Goal: Use online tool/utility: Utilize a website feature to perform a specific function

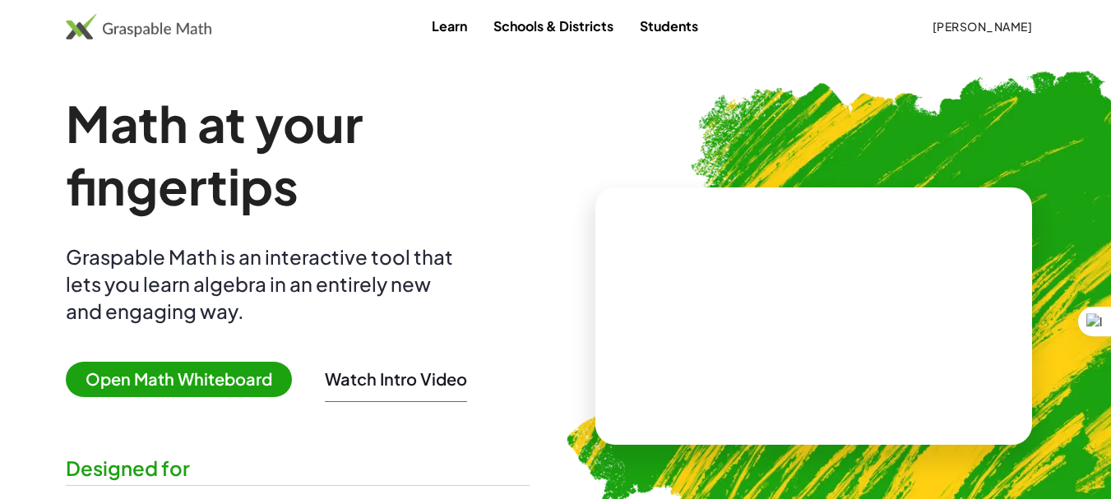
click at [166, 376] on span "Open Math Whiteboard" at bounding box center [179, 379] width 226 height 35
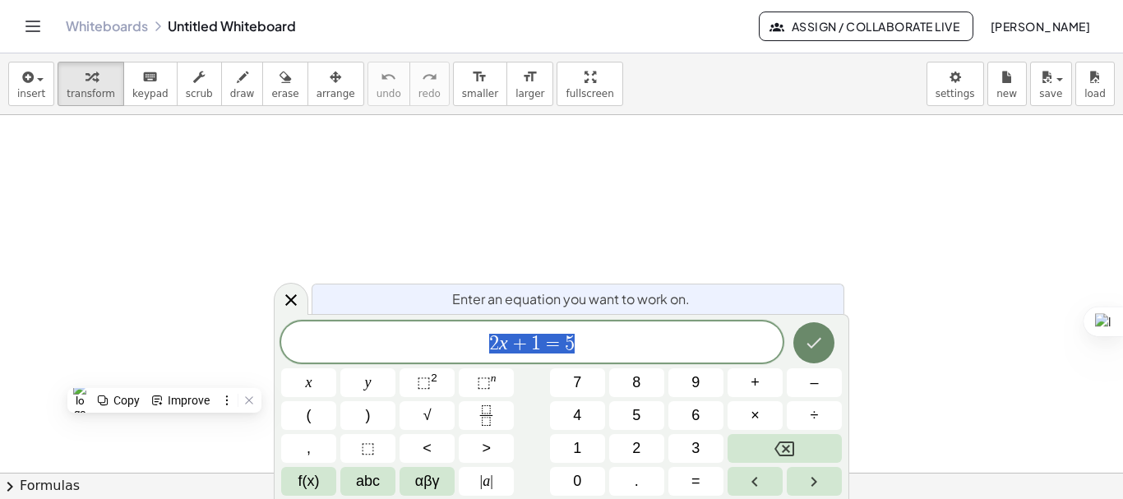
click at [820, 351] on icon "Done" at bounding box center [814, 343] width 20 height 20
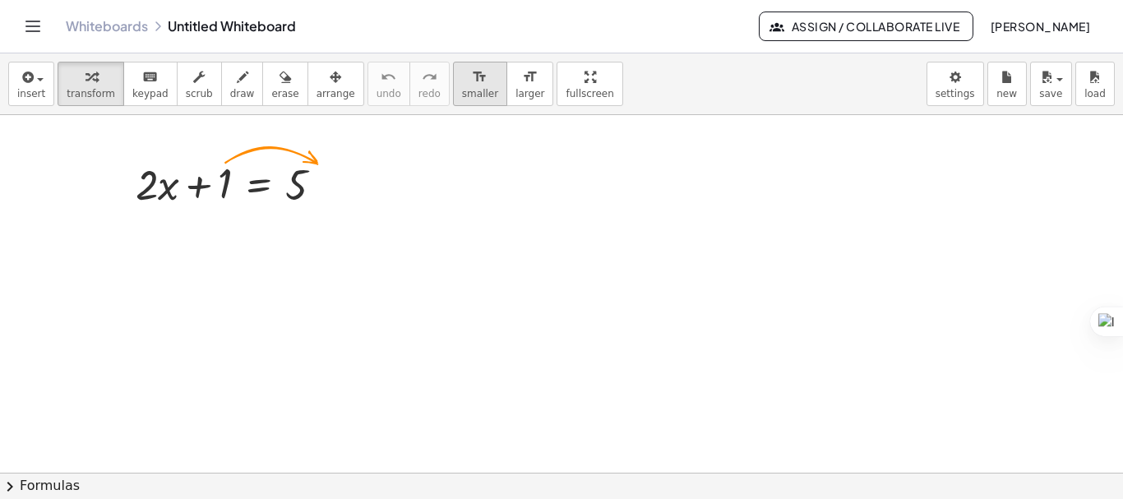
click at [462, 94] on span "smaller" at bounding box center [480, 94] width 36 height 12
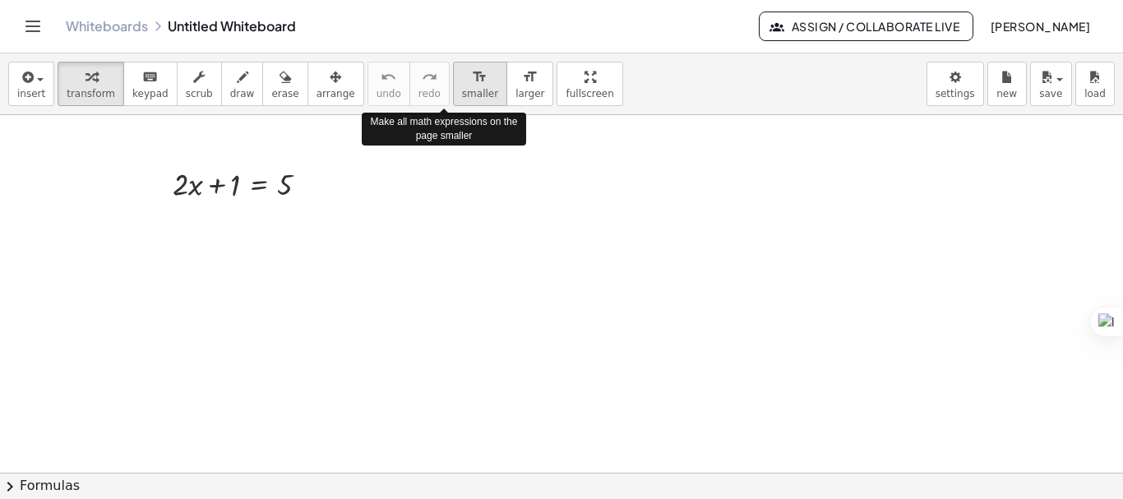
click at [462, 95] on span "smaller" at bounding box center [480, 94] width 36 height 12
click at [462, 94] on span "smaller" at bounding box center [480, 94] width 36 height 12
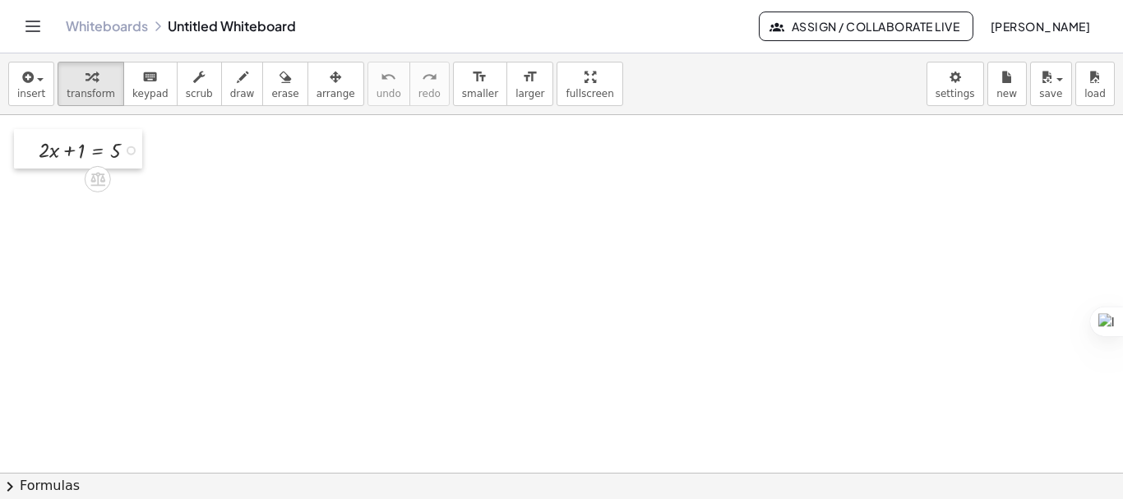
drag, startPoint x: 192, startPoint y: 164, endPoint x: 30, endPoint y: 129, distance: 164.8
click at [30, 129] on div at bounding box center [26, 148] width 25 height 39
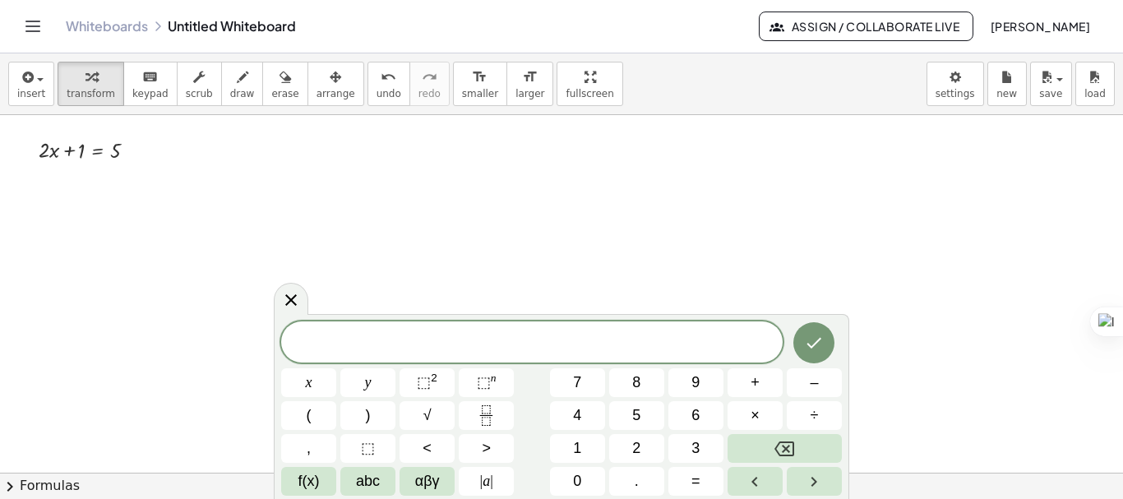
click at [305, 298] on div at bounding box center [291, 299] width 35 height 32
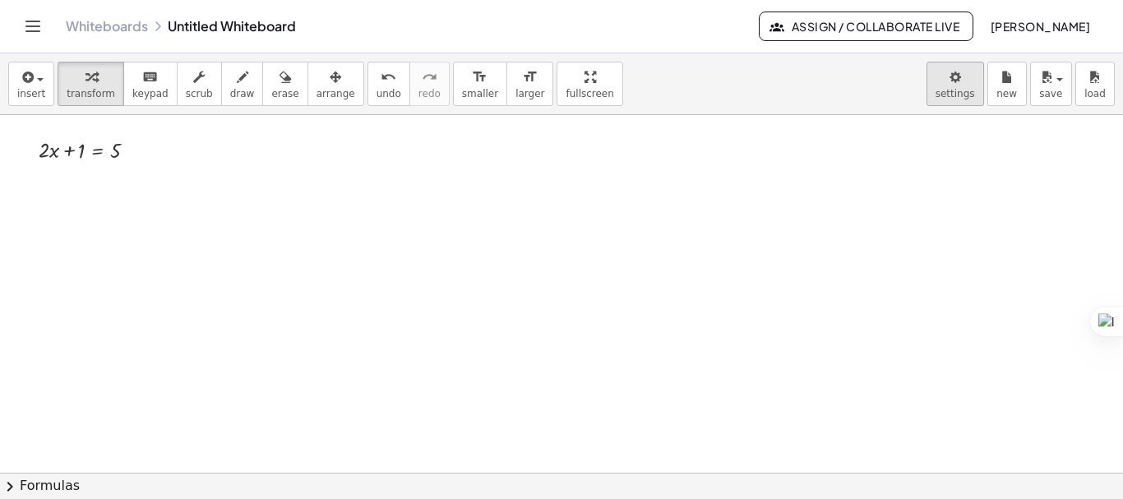
click at [966, 99] on body "Graspable Math Activities Get Started Activity Bank Assigned Work Classes White…" at bounding box center [561, 249] width 1123 height 499
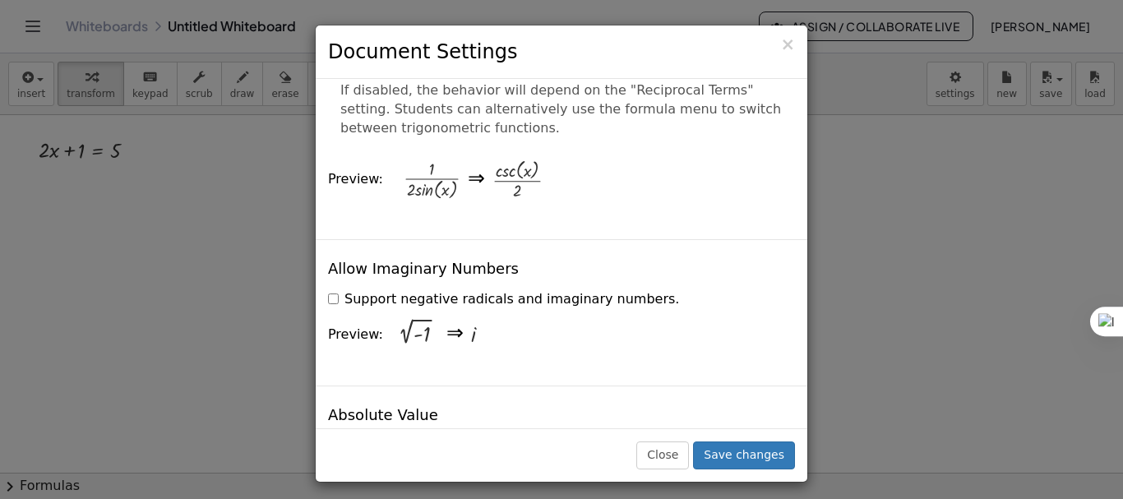
scroll to position [2960, 0]
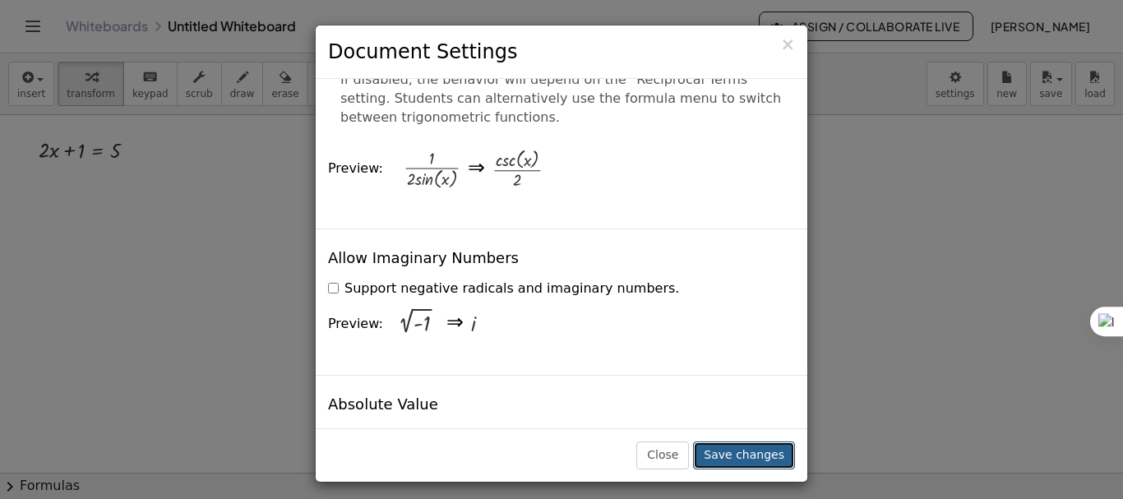
click at [760, 460] on button "Save changes" at bounding box center [744, 455] width 102 height 28
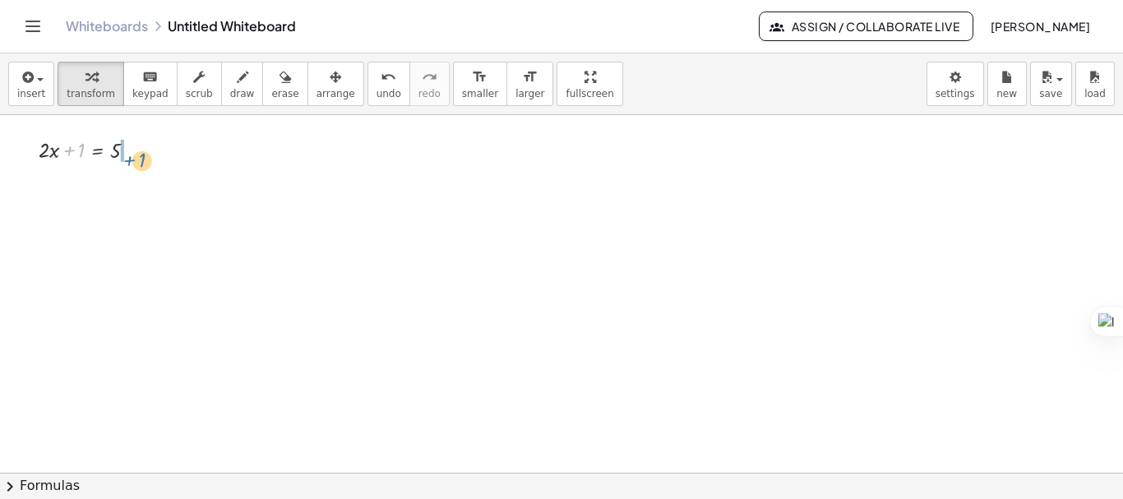
drag, startPoint x: 71, startPoint y: 151, endPoint x: 132, endPoint y: 161, distance: 61.6
click at [132, 161] on div at bounding box center [93, 148] width 127 height 31
click at [134, 185] on div at bounding box center [106, 179] width 153 height 31
drag, startPoint x: 72, startPoint y: 214, endPoint x: 113, endPoint y: 233, distance: 45.6
click at [120, 250] on div at bounding box center [106, 249] width 153 height 44
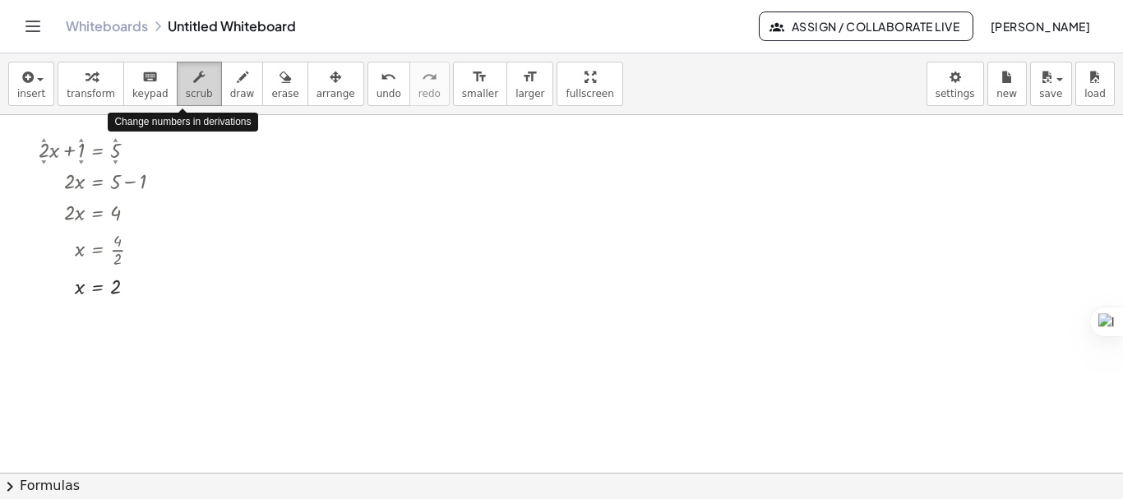
click at [193, 85] on icon "button" at bounding box center [199, 77] width 12 height 20
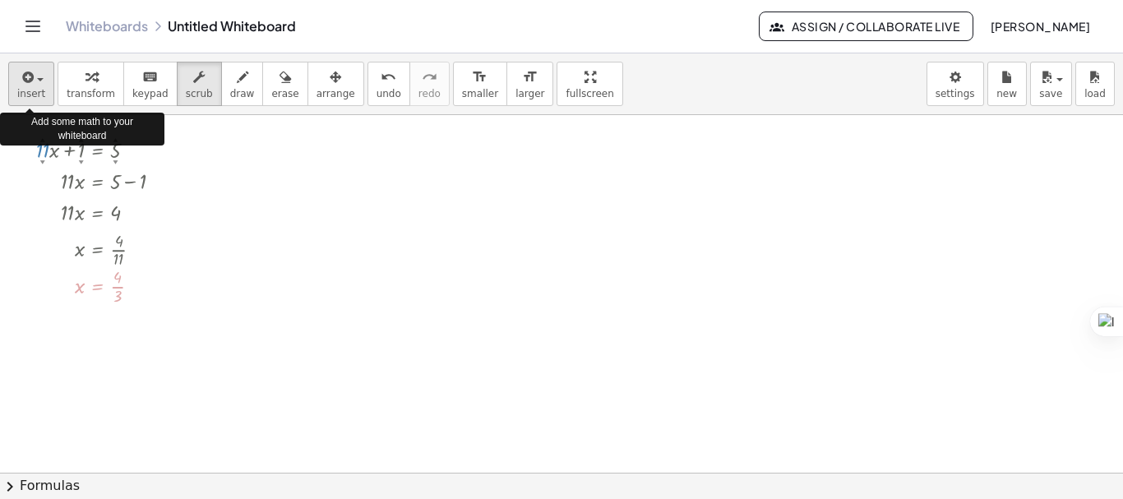
drag, startPoint x: 43, startPoint y: 155, endPoint x: 44, endPoint y: 99, distance: 55.9
click at [44, 99] on div "insert select one: Math Expression Function Text Youtube Video Graphing Geometr…" at bounding box center [561, 276] width 1123 height 446
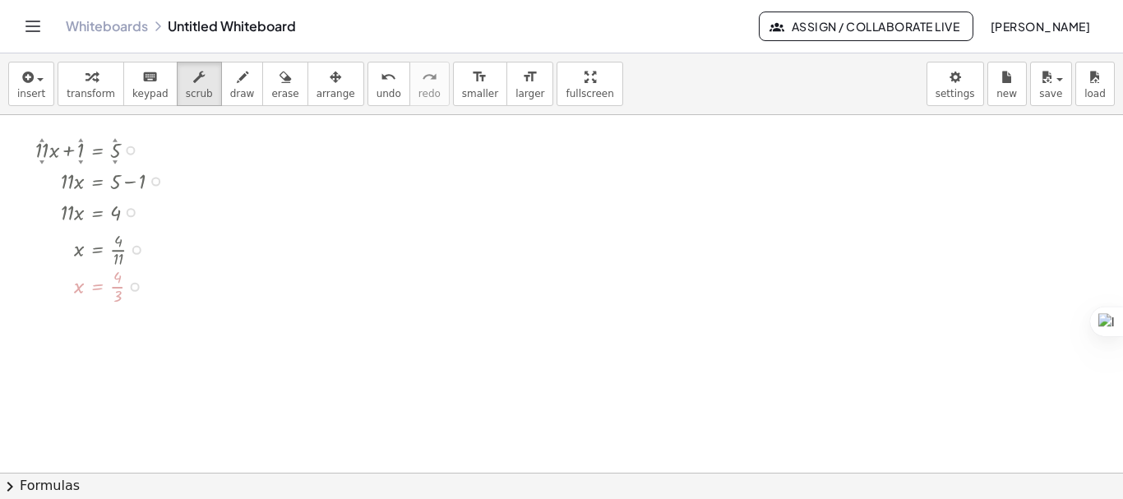
click at [101, 286] on div at bounding box center [106, 285] width 159 height 44
drag, startPoint x: 81, startPoint y: 157, endPoint x: 90, endPoint y: 52, distance: 105.6
click at [90, 52] on div "Graspable Math Activities Get Started Activity Bank Assigned Work Classes White…" at bounding box center [561, 249] width 1123 height 499
click at [104, 251] on div at bounding box center [107, 249] width 182 height 44
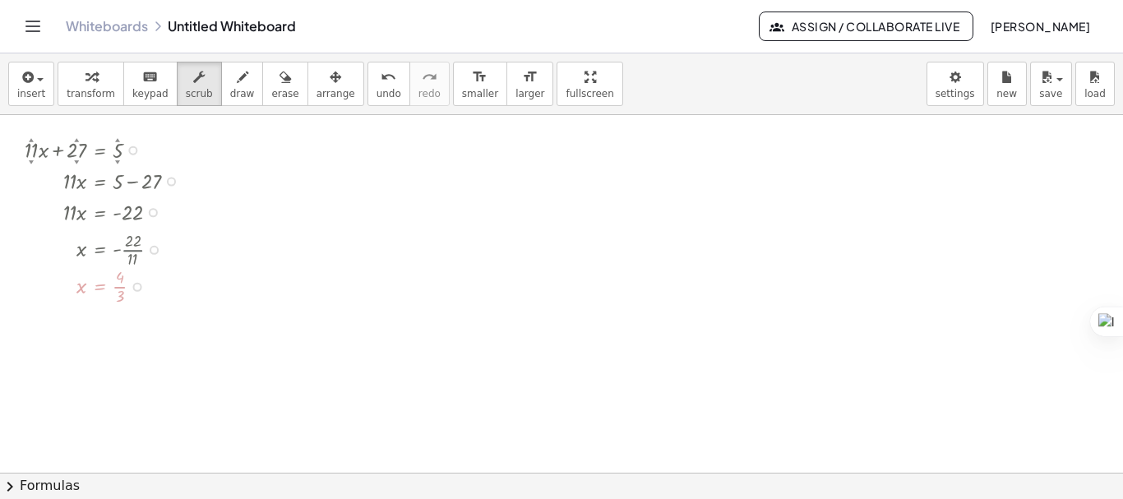
click at [131, 251] on div at bounding box center [107, 249] width 182 height 44
click at [132, 248] on div at bounding box center [107, 249] width 182 height 44
click at [97, 275] on div at bounding box center [107, 285] width 182 height 44
click at [110, 289] on div at bounding box center [107, 285] width 182 height 44
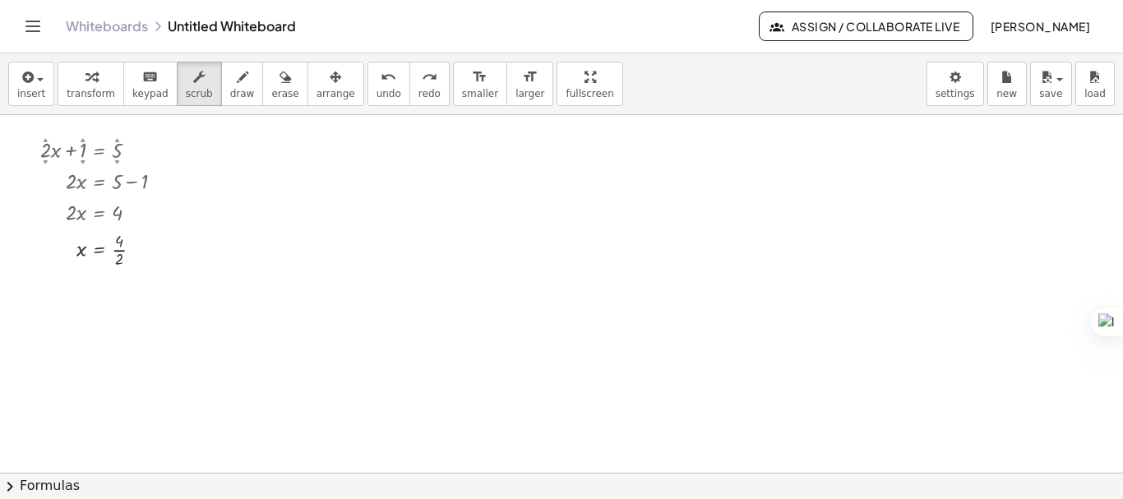
drag, startPoint x: 118, startPoint y: 162, endPoint x: 118, endPoint y: 113, distance: 48.5
click at [118, 113] on div "insert select one: Math Expression Function Text Youtube Video Graphing Geometr…" at bounding box center [561, 276] width 1123 height 446
click at [103, 85] on div "button" at bounding box center [91, 77] width 49 height 20
click at [119, 251] on div at bounding box center [112, 249] width 160 height 44
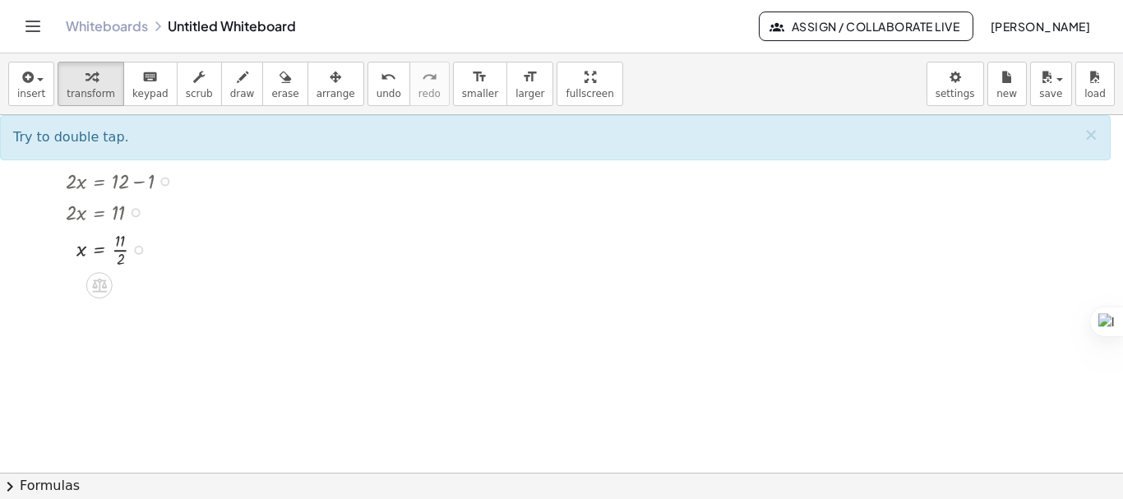
click at [120, 251] on div at bounding box center [112, 249] width 160 height 44
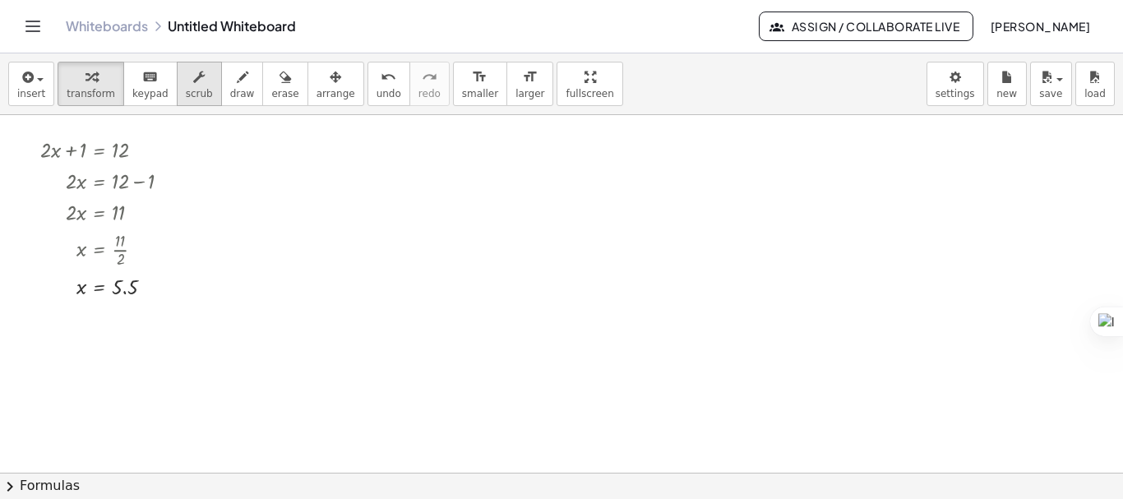
click at [186, 89] on span "scrub" at bounding box center [199, 94] width 27 height 12
drag, startPoint x: 82, startPoint y: 164, endPoint x: 87, endPoint y: 119, distance: 45.5
drag, startPoint x: 44, startPoint y: 161, endPoint x: 40, endPoint y: 229, distance: 68.3
click at [100, 150] on div "− · 10 ▲ ▼ · x + 7 ▲ ▼ = 12 ▲ ▼ · - 10 · x = + 12 − 7 · - 10 · x = 5 x = · 5 · …" at bounding box center [100, 150] width 0 height 0
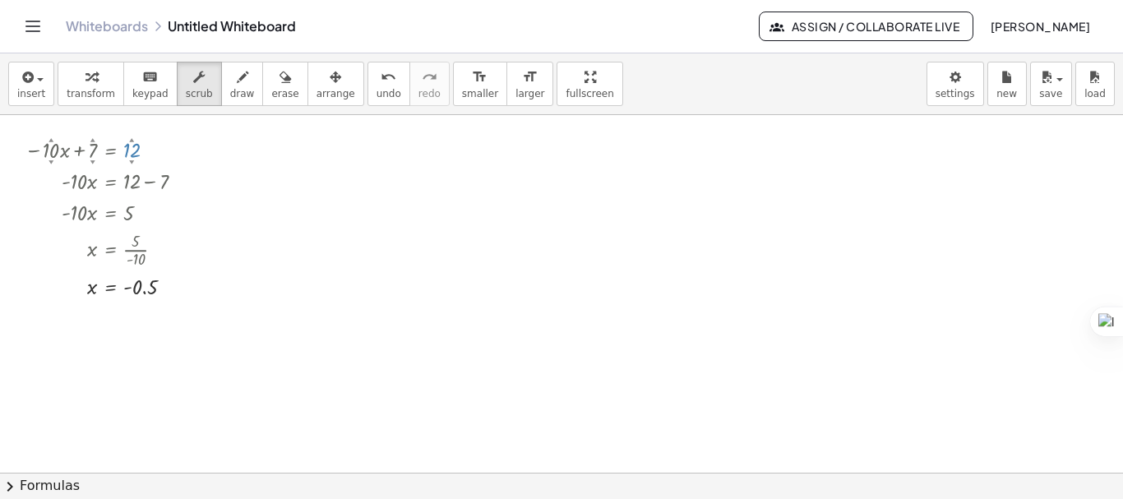
drag, startPoint x: 135, startPoint y: 159, endPoint x: 146, endPoint y: 150, distance: 14.5
click at [146, 150] on div at bounding box center [110, 148] width 189 height 31
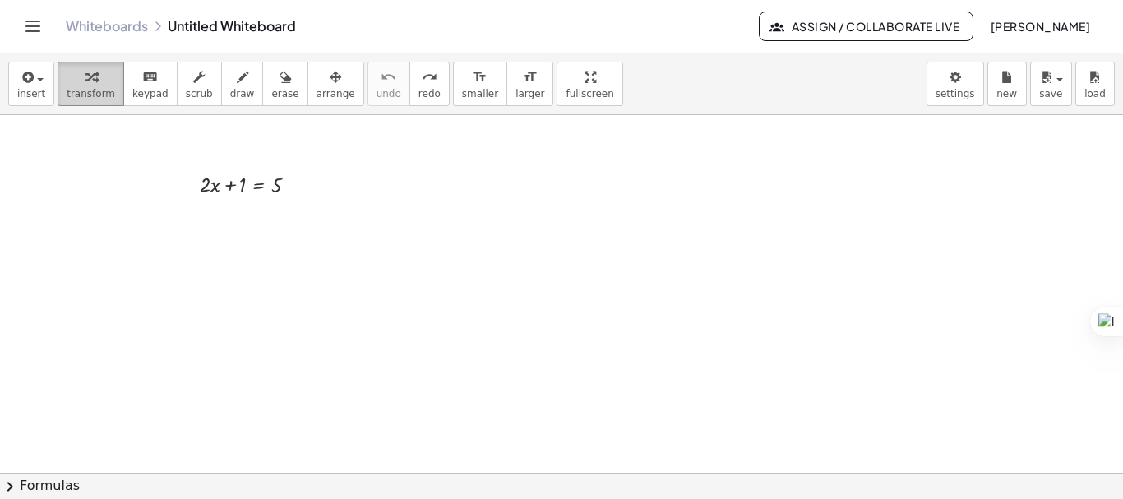
click at [99, 85] on div "button" at bounding box center [91, 77] width 49 height 20
drag, startPoint x: 251, startPoint y: 192, endPoint x: 61, endPoint y: 139, distance: 197.1
drag, startPoint x: 189, startPoint y: 176, endPoint x: 23, endPoint y: 137, distance: 170.5
click at [23, 137] on div at bounding box center [21, 144] width 25 height 39
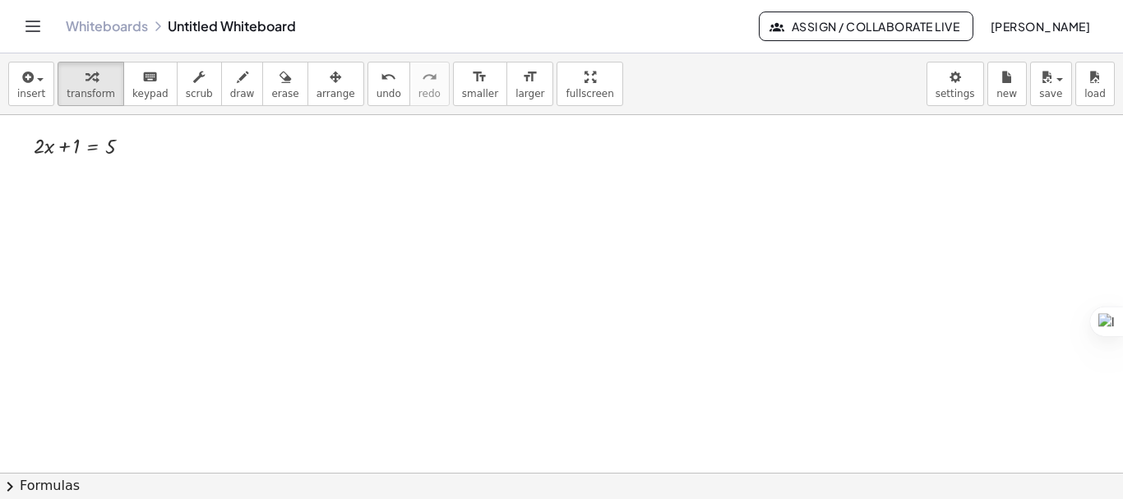
drag, startPoint x: 654, startPoint y: 233, endPoint x: 616, endPoint y: 225, distance: 38.7
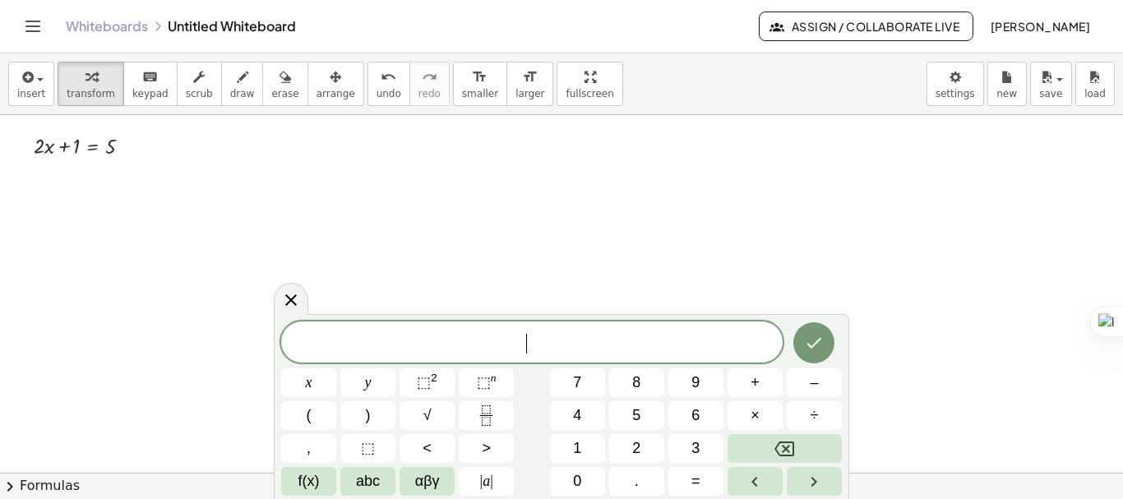
click at [543, 353] on span "​" at bounding box center [531, 343] width 501 height 23
click at [310, 383] on span "x" at bounding box center [309, 383] width 7 height 22
click at [437, 377] on span "⬚ 2" at bounding box center [427, 383] width 21 height 22
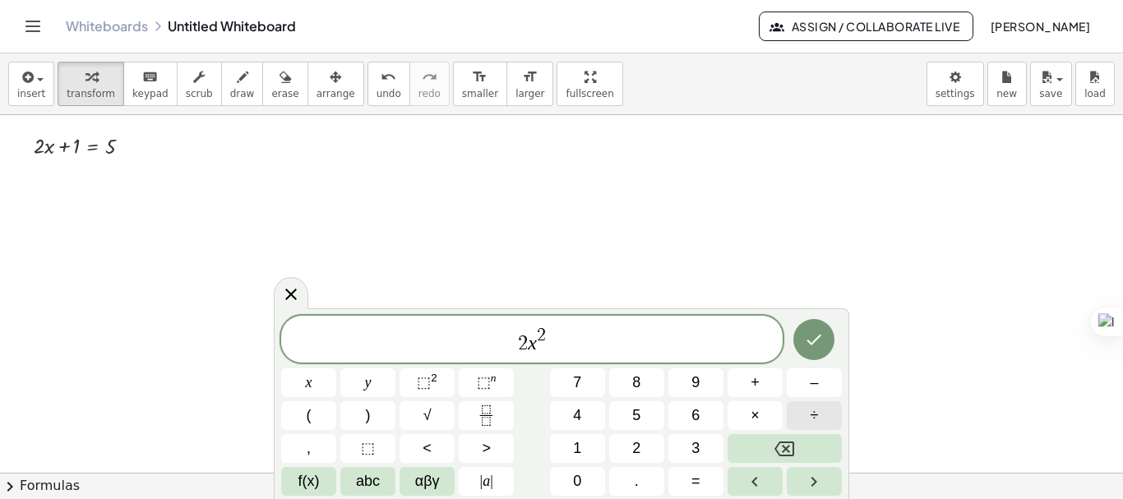
click at [796, 410] on button "÷" at bounding box center [814, 415] width 55 height 29
click at [680, 454] on button "3" at bounding box center [695, 448] width 55 height 29
click at [307, 377] on span "x" at bounding box center [309, 383] width 7 height 22
click at [808, 385] on button "–" at bounding box center [814, 382] width 55 height 29
click at [635, 418] on span "5" at bounding box center [636, 415] width 8 height 22
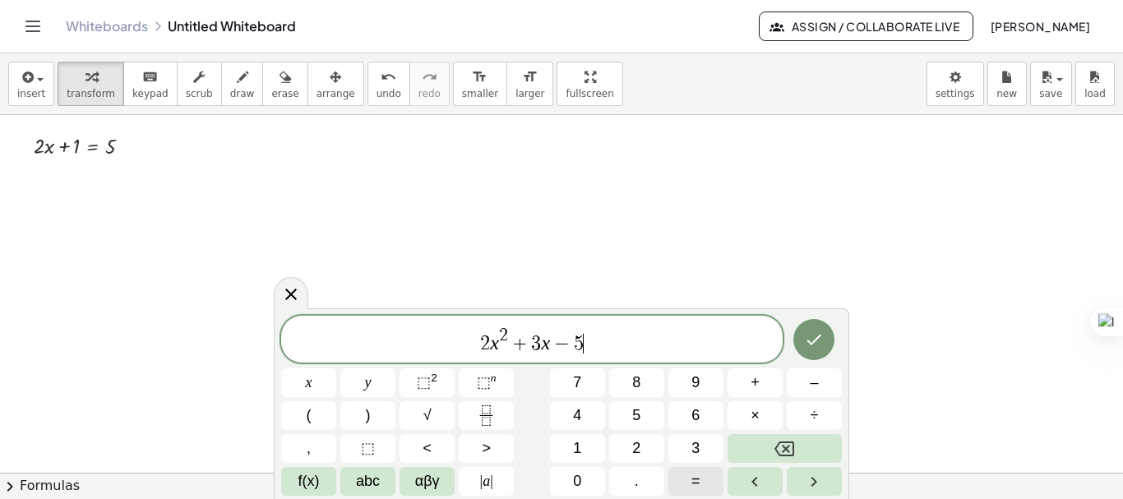
click at [686, 475] on button "=" at bounding box center [695, 481] width 55 height 29
click at [581, 479] on span "0" at bounding box center [577, 481] width 8 height 22
click at [806, 328] on button "Done" at bounding box center [813, 339] width 41 height 41
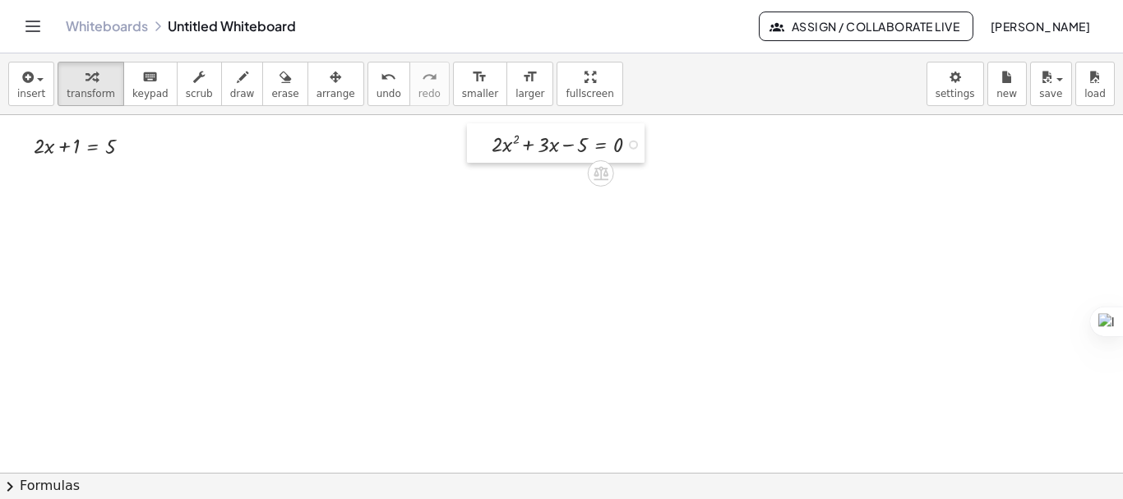
drag, startPoint x: 650, startPoint y: 238, endPoint x: 474, endPoint y: 130, distance: 207.0
click at [474, 130] on div at bounding box center [479, 142] width 25 height 39
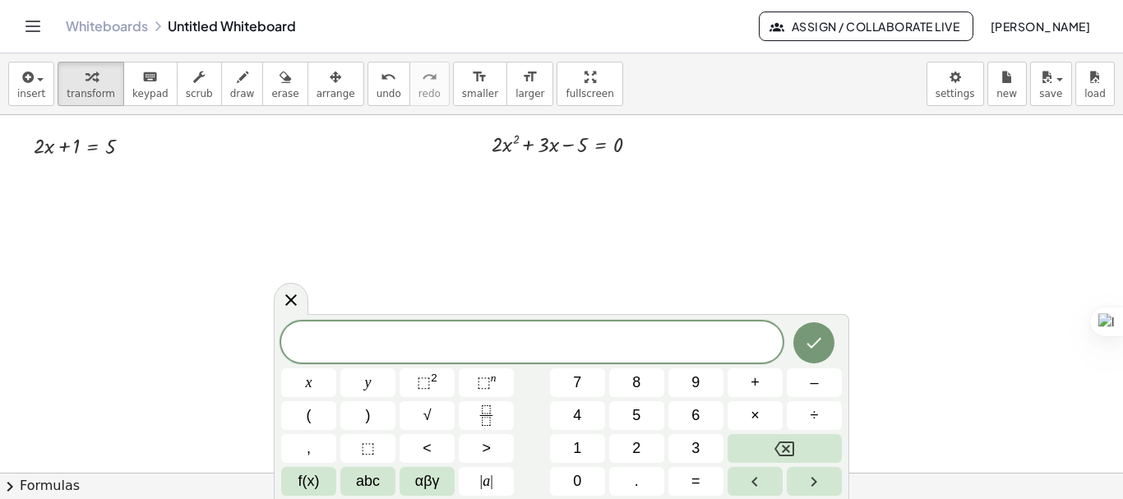
click at [607, 329] on div "​" at bounding box center [531, 341] width 501 height 41
click at [825, 353] on button "Done" at bounding box center [813, 342] width 41 height 41
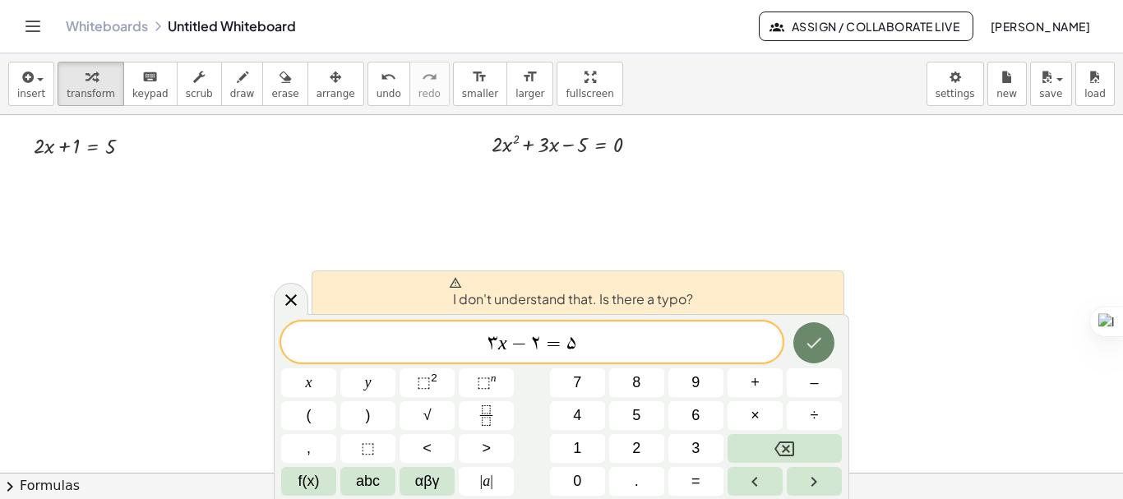
click at [825, 353] on button "Done" at bounding box center [813, 342] width 41 height 41
click at [296, 301] on icon at bounding box center [291, 300] width 20 height 20
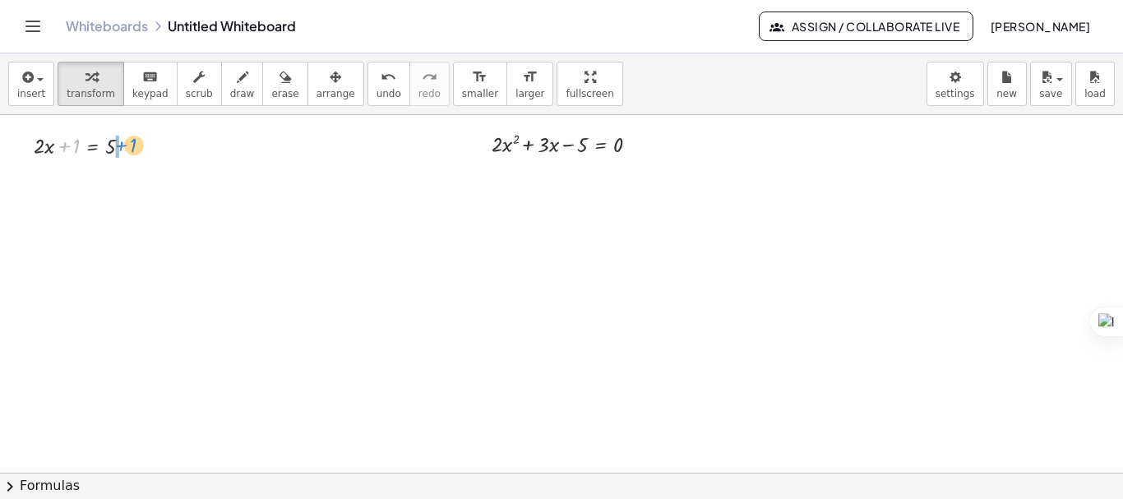
drag, startPoint x: 64, startPoint y: 141, endPoint x: 122, endPoint y: 139, distance: 57.6
click at [122, 139] on div at bounding box center [88, 144] width 127 height 31
click at [120, 178] on div at bounding box center [101, 175] width 153 height 31
drag, startPoint x: 62, startPoint y: 215, endPoint x: 108, endPoint y: 249, distance: 57.1
click at [109, 243] on div at bounding box center [101, 245] width 153 height 44
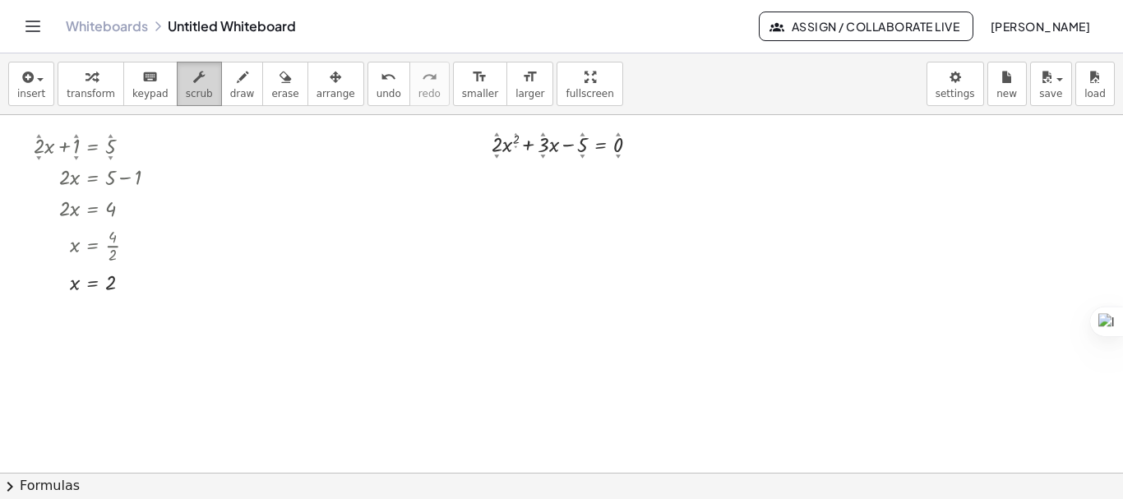
click at [199, 91] on button "scrub" at bounding box center [199, 84] width 45 height 44
drag, startPoint x: 110, startPoint y: 158, endPoint x: 113, endPoint y: 121, distance: 37.1
click at [85, 86] on button "transform" at bounding box center [91, 84] width 67 height 44
click at [109, 251] on div at bounding box center [101, 245] width 152 height 44
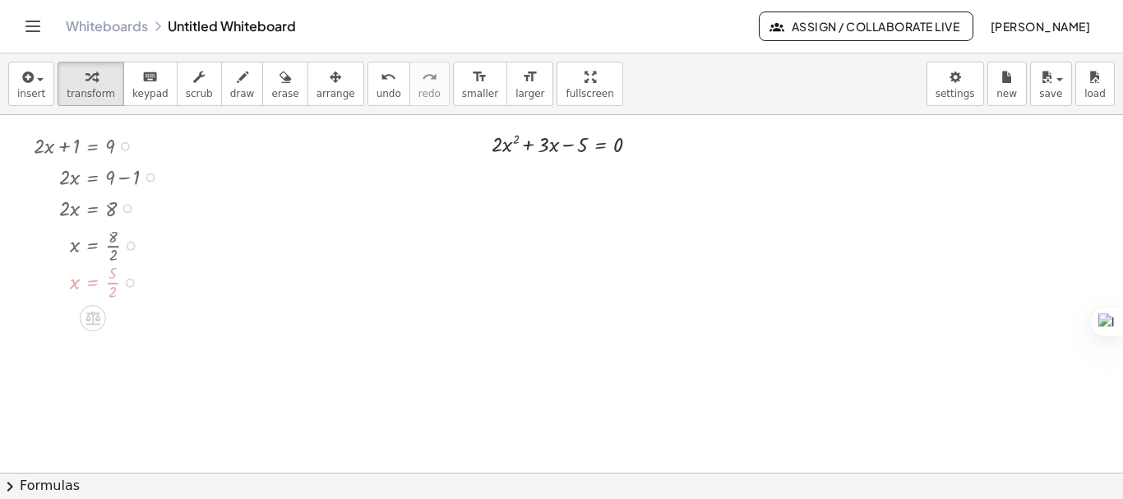
click at [111, 248] on div at bounding box center [101, 245] width 152 height 44
click at [111, 244] on div at bounding box center [101, 245] width 152 height 44
click at [114, 280] on div at bounding box center [102, 281] width 155 height 44
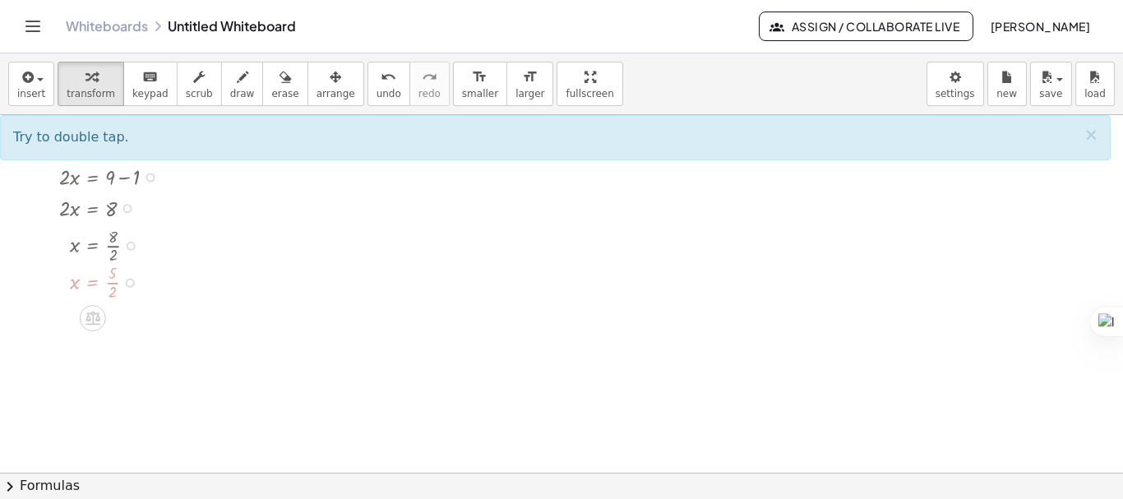
click at [113, 248] on div at bounding box center [101, 245] width 152 height 44
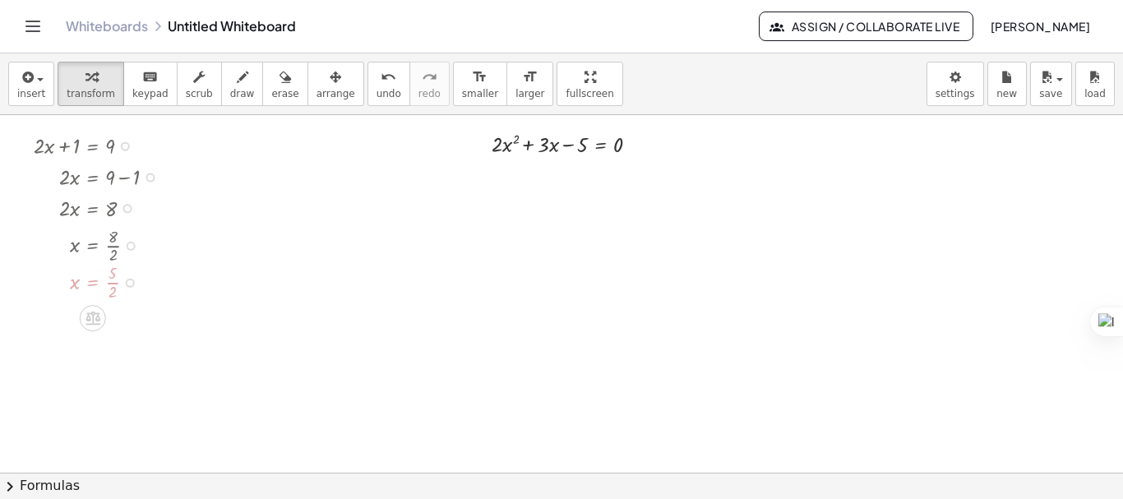
click at [113, 248] on div at bounding box center [101, 245] width 152 height 44
click at [113, 246] on div at bounding box center [101, 245] width 152 height 44
click at [129, 281] on div at bounding box center [130, 283] width 9 height 9
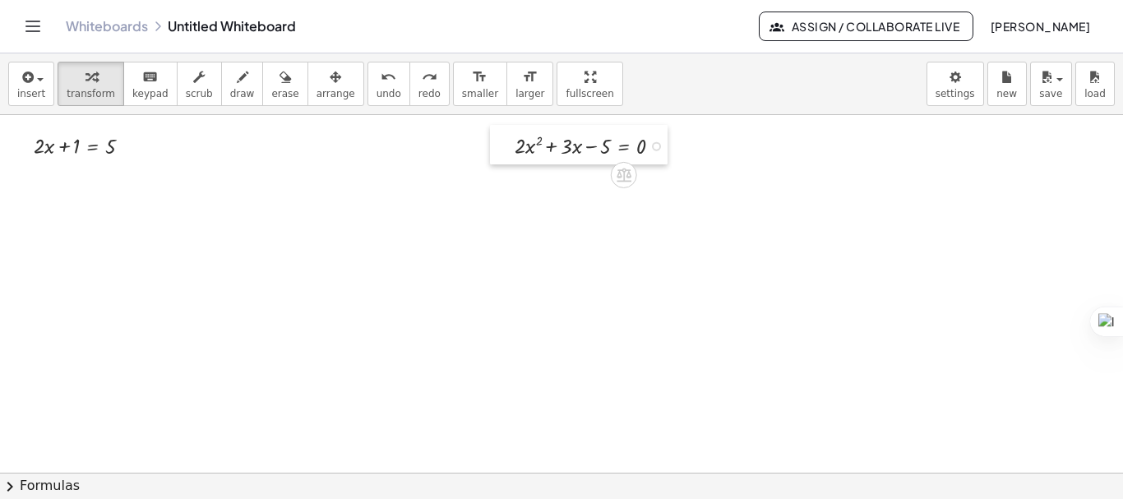
drag, startPoint x: 666, startPoint y: 255, endPoint x: 503, endPoint y: 146, distance: 195.6
click at [503, 146] on div at bounding box center [502, 144] width 25 height 39
click at [118, 146] on div at bounding box center [88, 144] width 127 height 31
click at [108, 150] on div at bounding box center [88, 144] width 127 height 31
click at [146, 76] on icon "keyboard" at bounding box center [150, 77] width 16 height 20
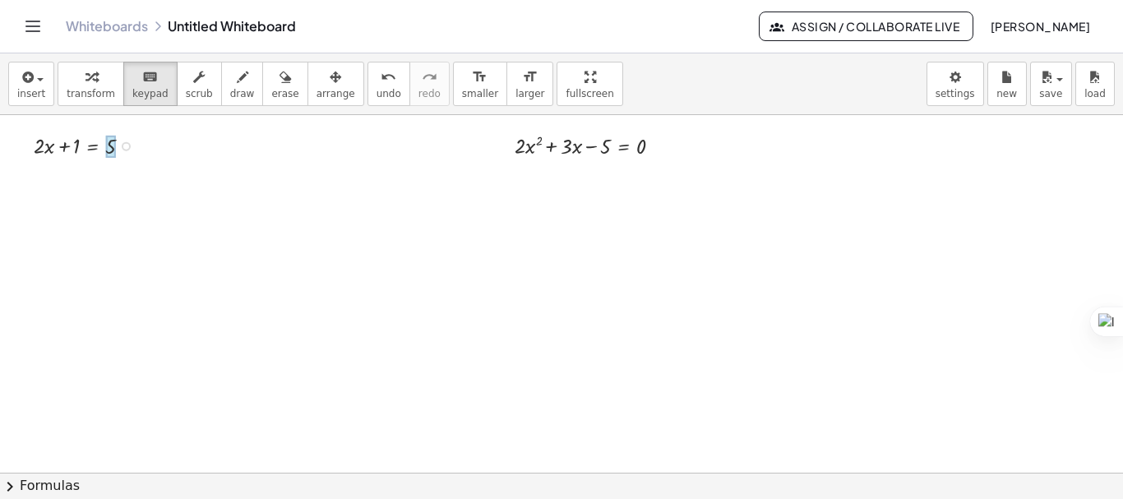
click at [109, 143] on div at bounding box center [110, 147] width 11 height 22
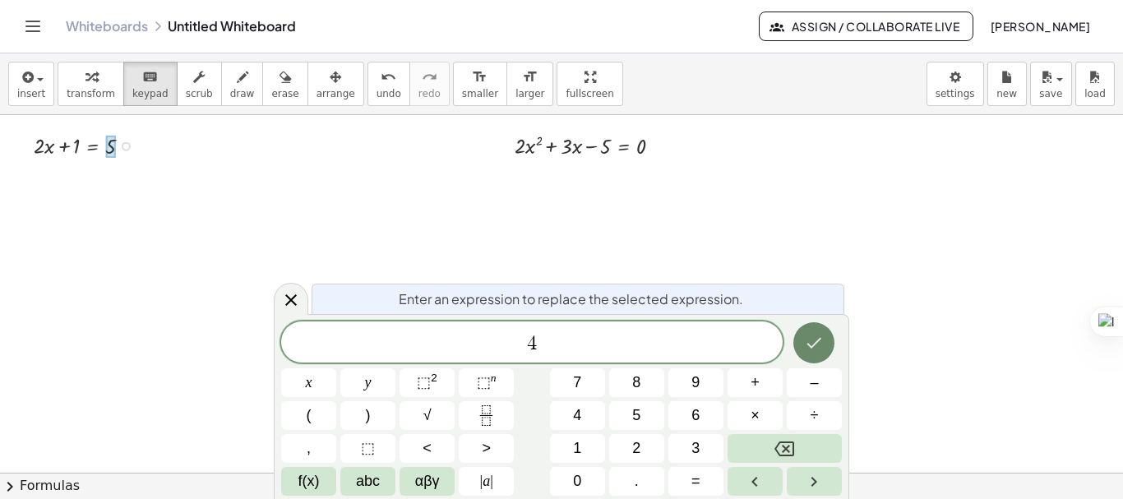
click at [820, 347] on icon "Done" at bounding box center [814, 343] width 20 height 20
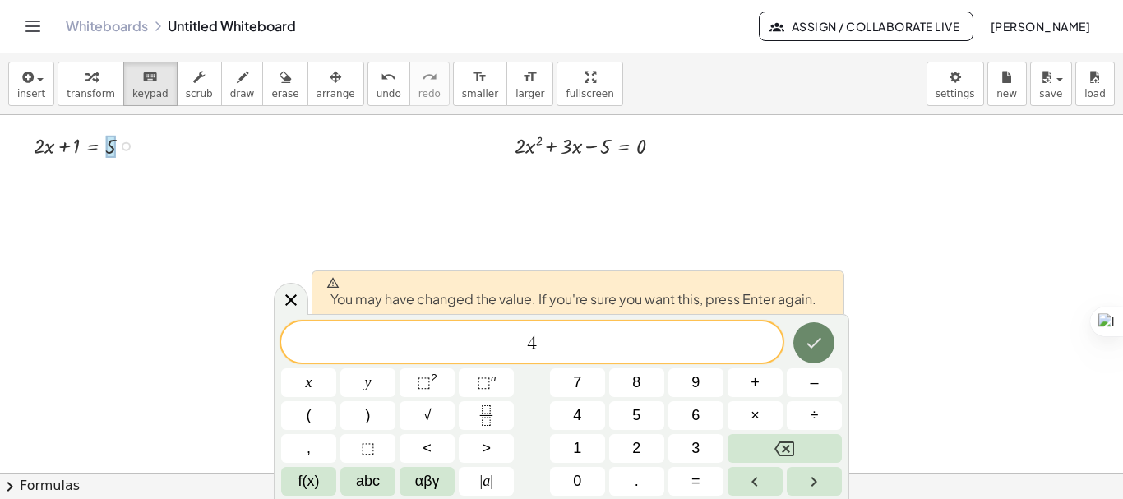
click at [809, 340] on icon "Done" at bounding box center [814, 343] width 20 height 20
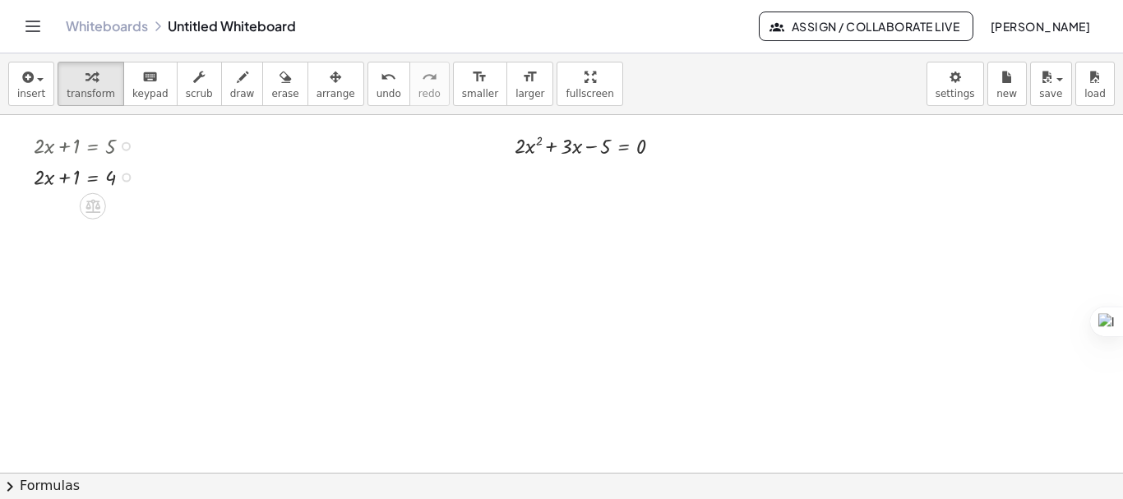
click at [90, 148] on div at bounding box center [89, 144] width 128 height 31
drag, startPoint x: 126, startPoint y: 146, endPoint x: 58, endPoint y: 183, distance: 78.0
click at [82, 212] on div at bounding box center [93, 206] width 26 height 26
click at [50, 166] on div at bounding box center [89, 175] width 128 height 31
click at [307, 90] on button "arrange" at bounding box center [335, 84] width 57 height 44
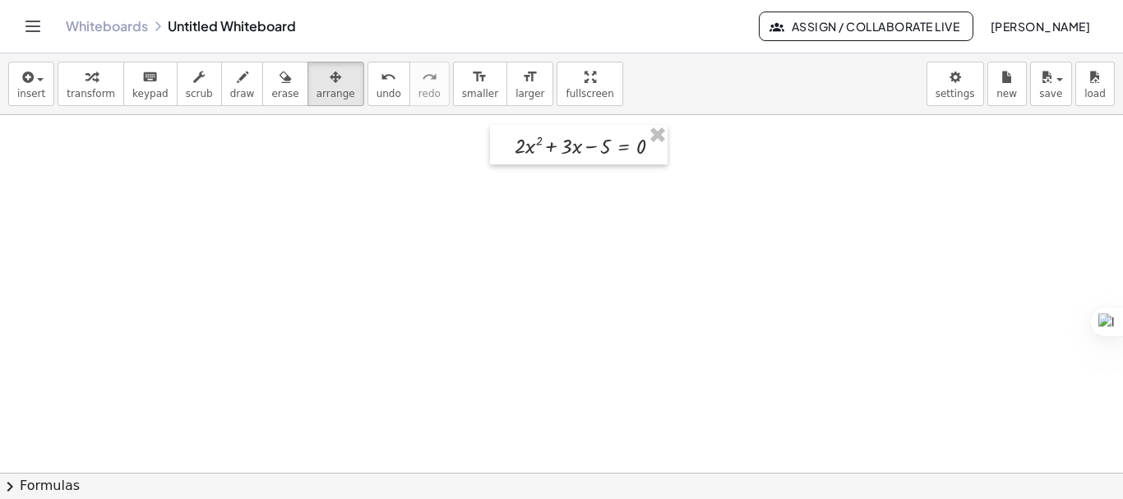
drag, startPoint x: 95, startPoint y: 53, endPoint x: 97, endPoint y: 70, distance: 17.3
click at [95, 66] on div "Graspable Math Activities Get Started Activity Bank Assigned Work Classes White…" at bounding box center [561, 249] width 1123 height 499
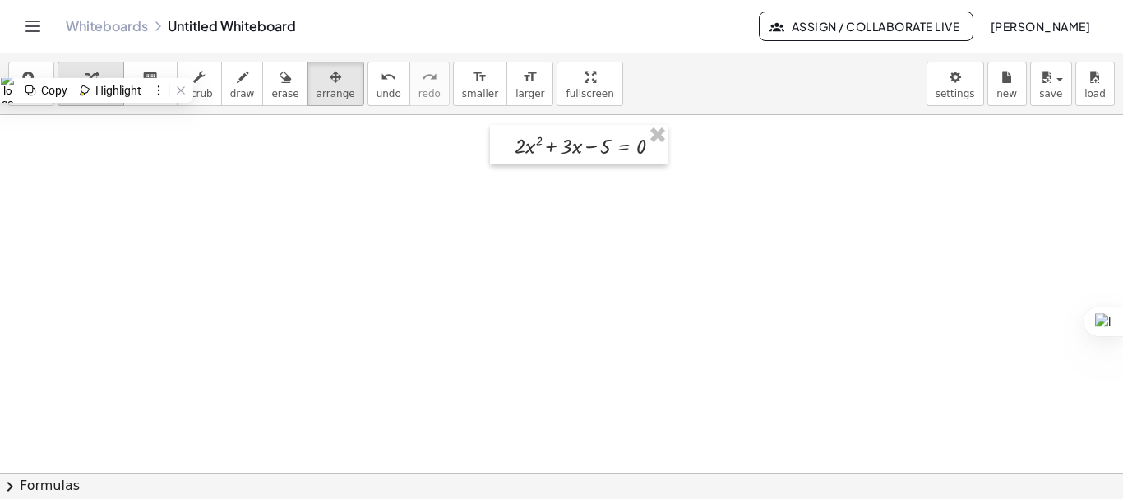
click at [97, 73] on div "button" at bounding box center [91, 77] width 49 height 20
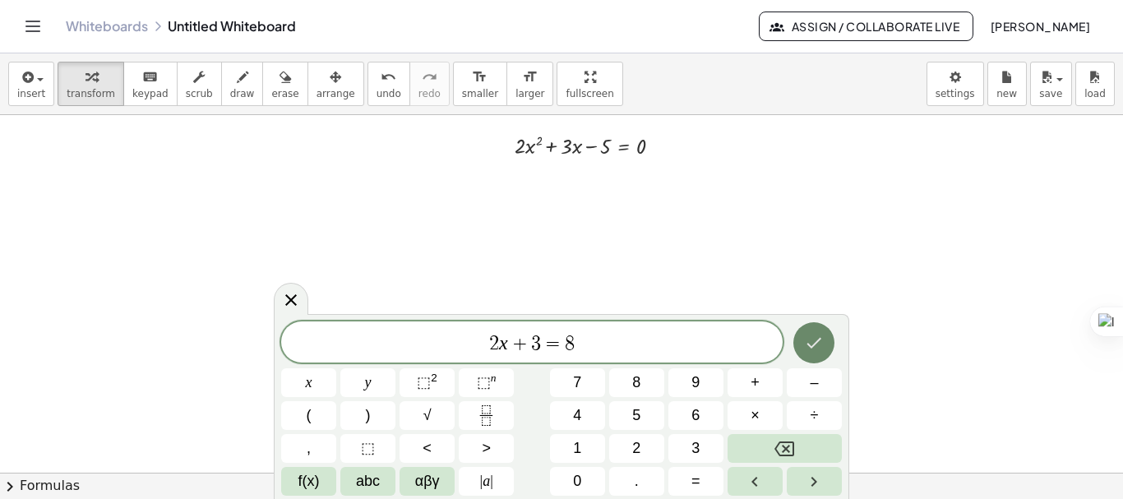
click at [814, 348] on icon "Done" at bounding box center [814, 343] width 20 height 20
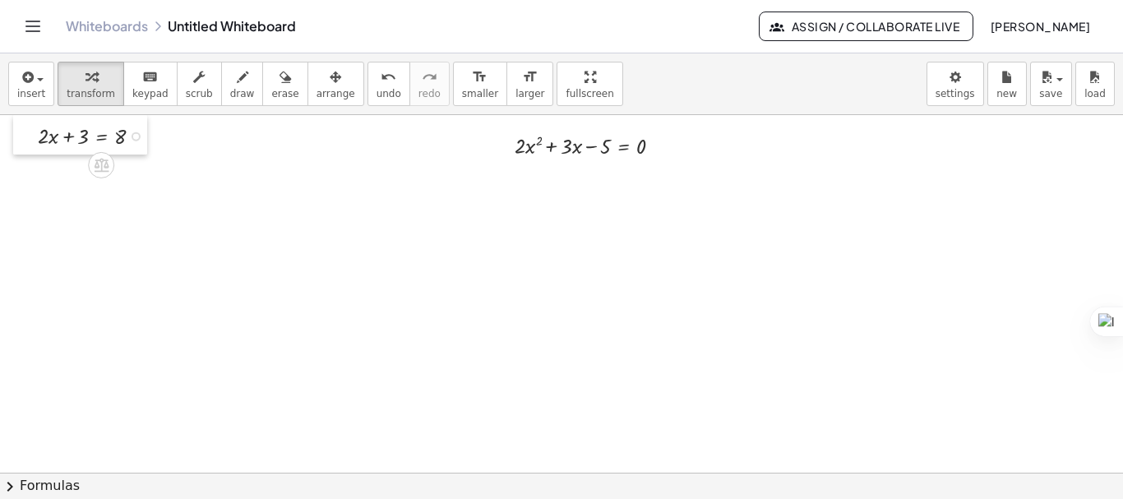
drag, startPoint x: 106, startPoint y: 229, endPoint x: 31, endPoint y: 123, distance: 129.1
click at [31, 123] on div at bounding box center [25, 134] width 25 height 39
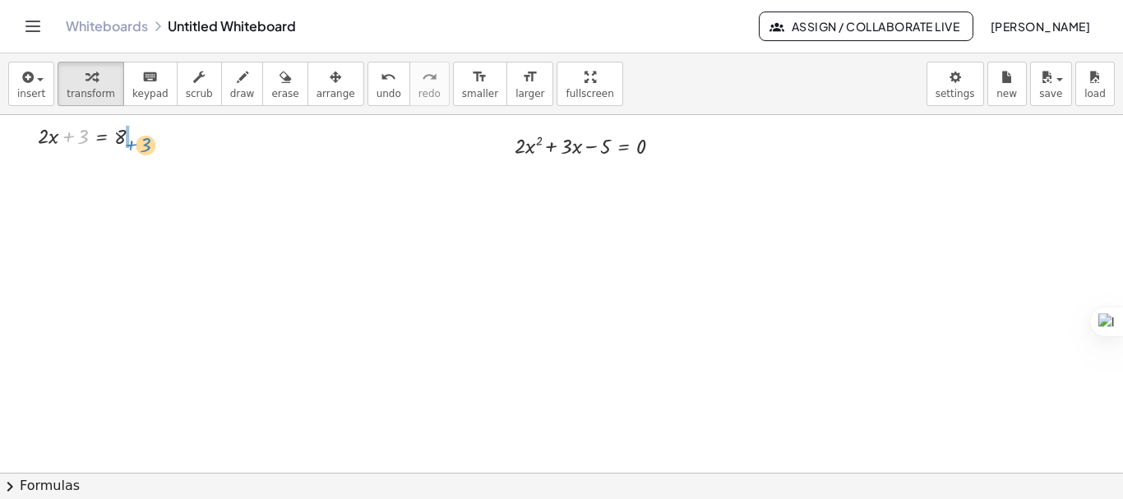
drag, startPoint x: 64, startPoint y: 138, endPoint x: 127, endPoint y: 146, distance: 63.0
click at [132, 168] on div at bounding box center [111, 165] width 163 height 31
drag, startPoint x: 72, startPoint y: 206, endPoint x: 120, endPoint y: 220, distance: 50.7
click at [121, 239] on div at bounding box center [111, 235] width 163 height 44
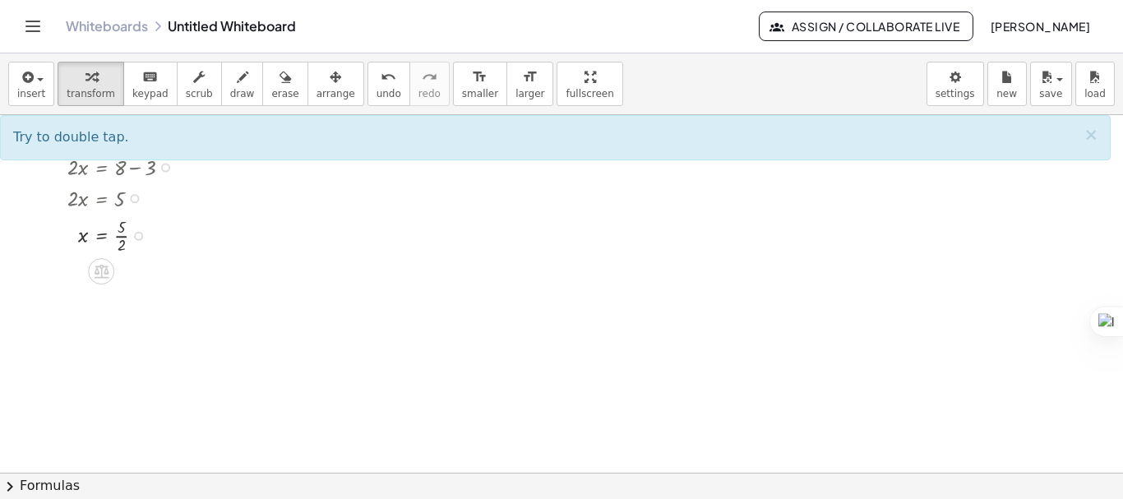
click at [121, 233] on div at bounding box center [111, 235] width 163 height 44
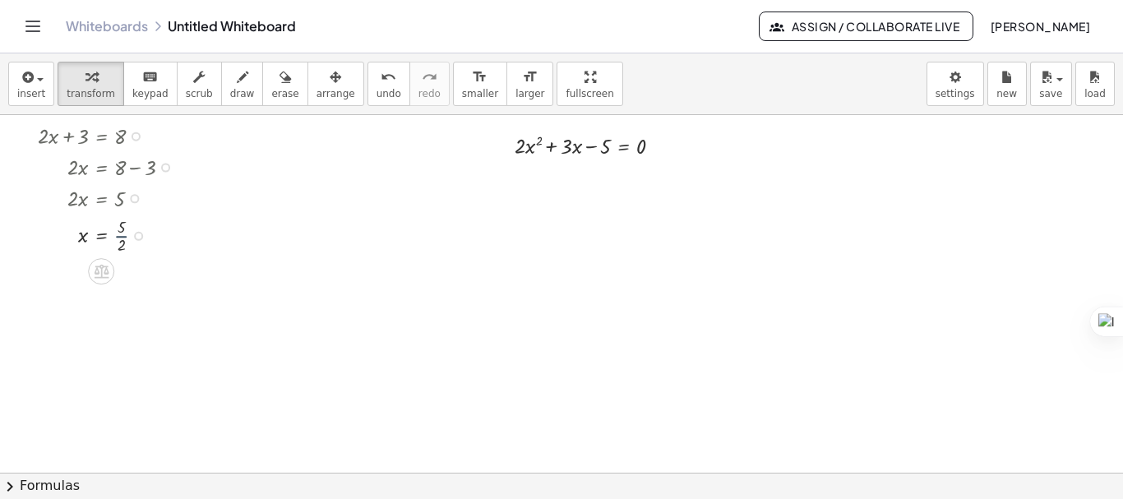
click at [121, 235] on div at bounding box center [111, 235] width 163 height 44
click at [121, 234] on div at bounding box center [111, 235] width 163 height 30
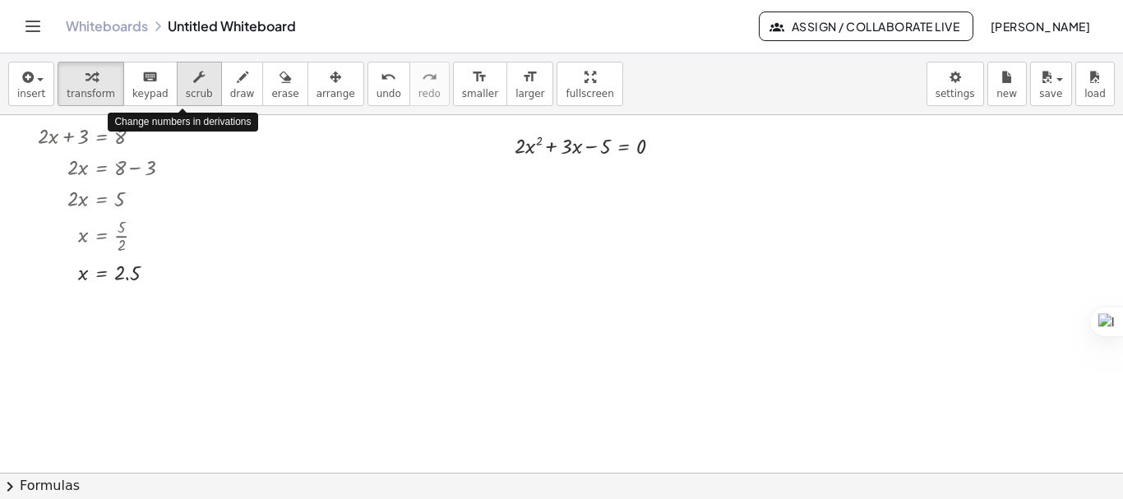
click at [186, 95] on span "scrub" at bounding box center [199, 94] width 27 height 12
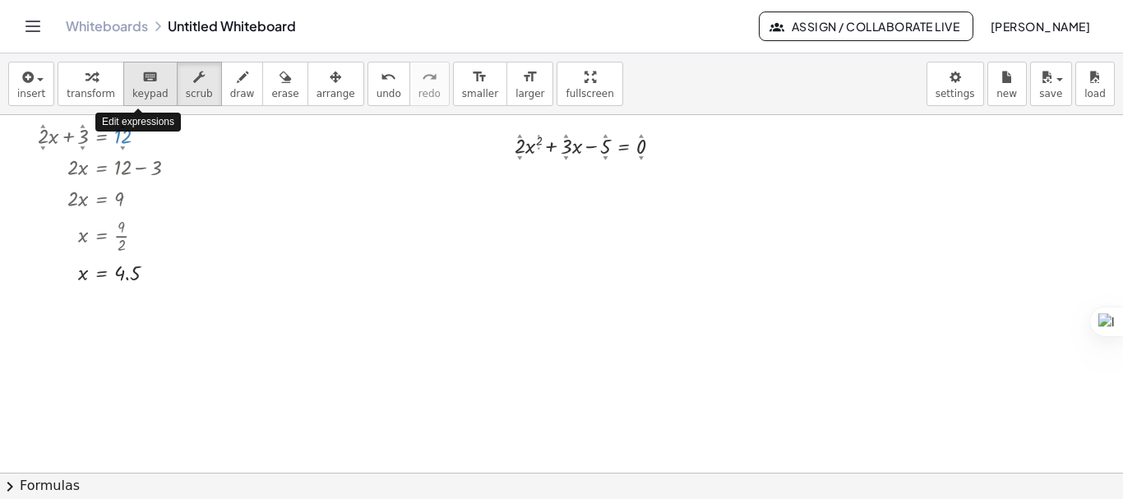
drag, startPoint x: 119, startPoint y: 138, endPoint x: 114, endPoint y: 104, distance: 34.9
click at [114, 104] on div "insert select one: Math Expression Function Text Youtube Video Graphing Geometr…" at bounding box center [561, 276] width 1123 height 446
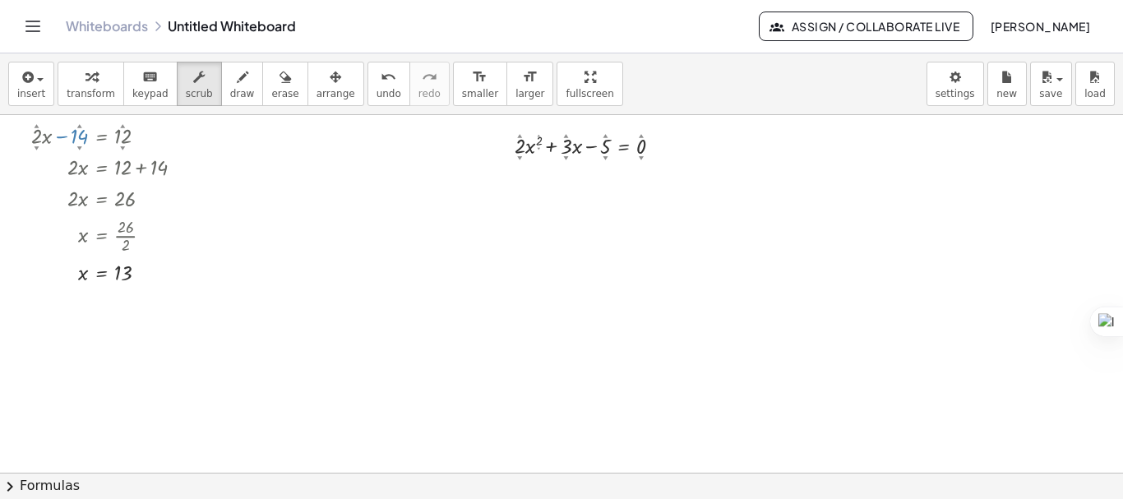
drag, startPoint x: 81, startPoint y: 144, endPoint x: 93, endPoint y: 227, distance: 83.8
click at [101, 136] on div "+ · 2 ▲ ▼ · x − 14 ▲ ▼ = 12 ▲ ▼ · 2 · x = + 12 + 14 · 2 · x = 26 x = · 26 · 2 x…" at bounding box center [101, 136] width 0 height 0
drag, startPoint x: 39, startPoint y: 126, endPoint x: 53, endPoint y: 179, distance: 55.2
click at [101, 136] on div "− · 6 ▲ ▼ · x − 14 ▲ ▼ = 12 ▲ ▼ · - 6 · x = + 12 + 14 · - 6 · x = 26 x = · 26 ·…" at bounding box center [101, 136] width 0 height 0
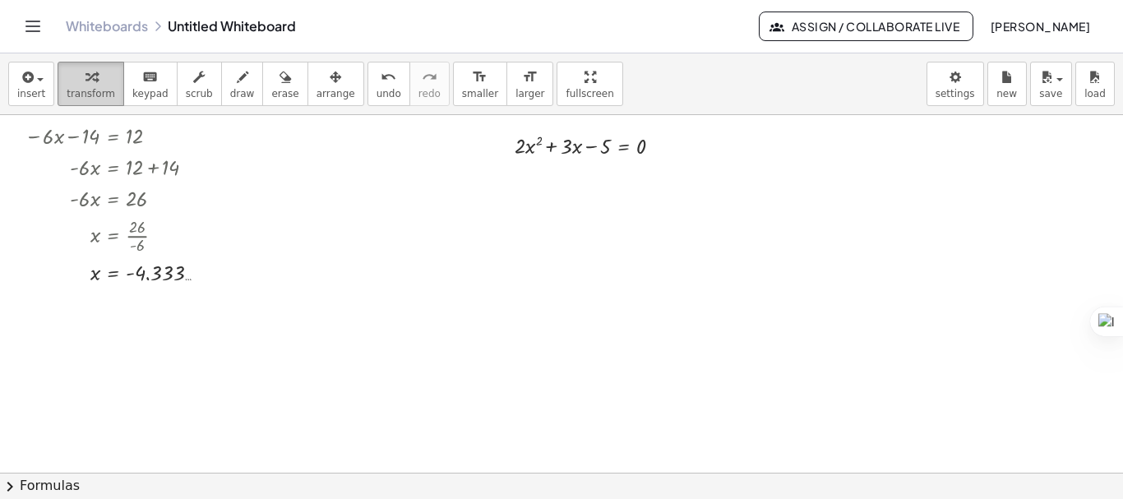
click at [95, 94] on span "transform" at bounding box center [91, 94] width 49 height 12
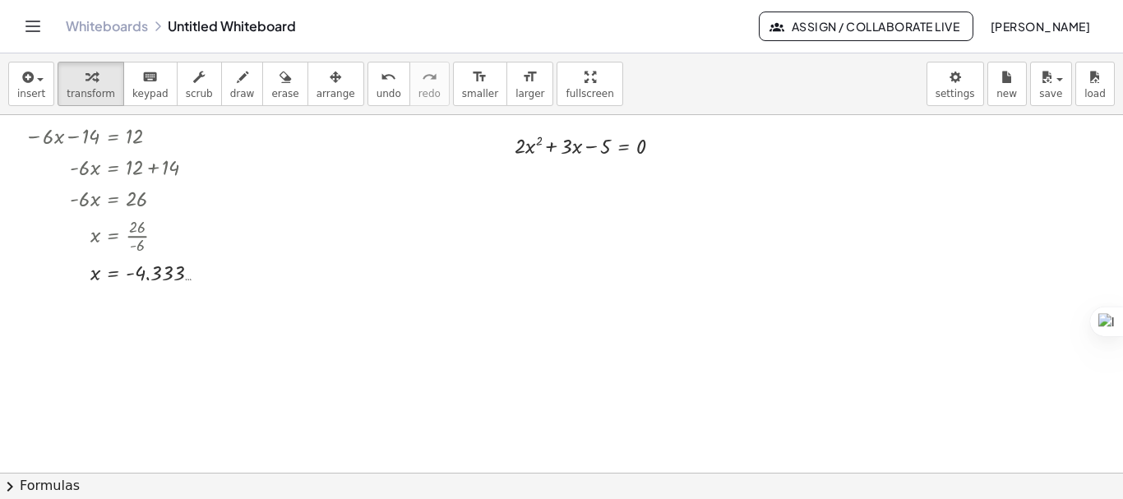
click at [6, 485] on span "chevron_right" at bounding box center [10, 487] width 20 height 20
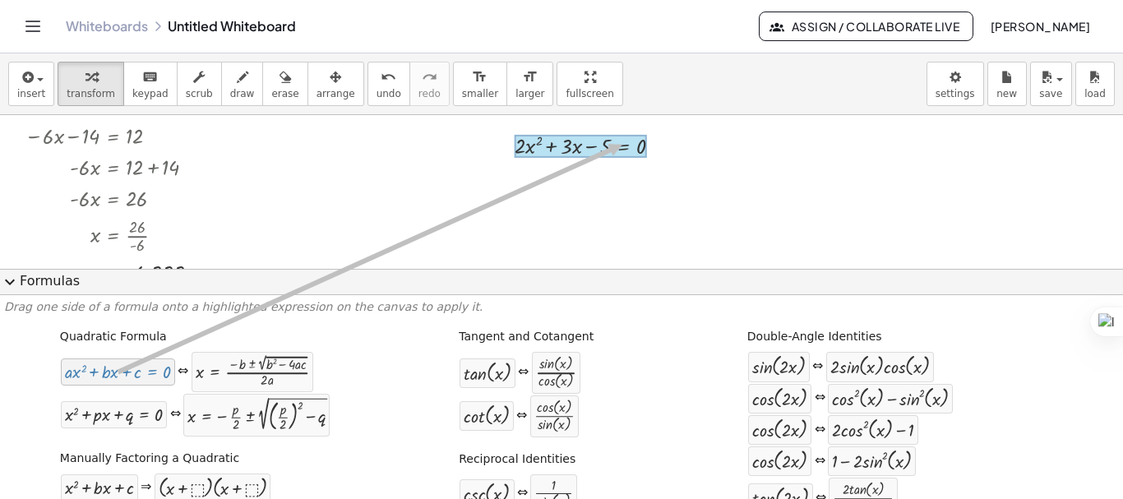
drag, startPoint x: 148, startPoint y: 373, endPoint x: 618, endPoint y: 145, distance: 522.8
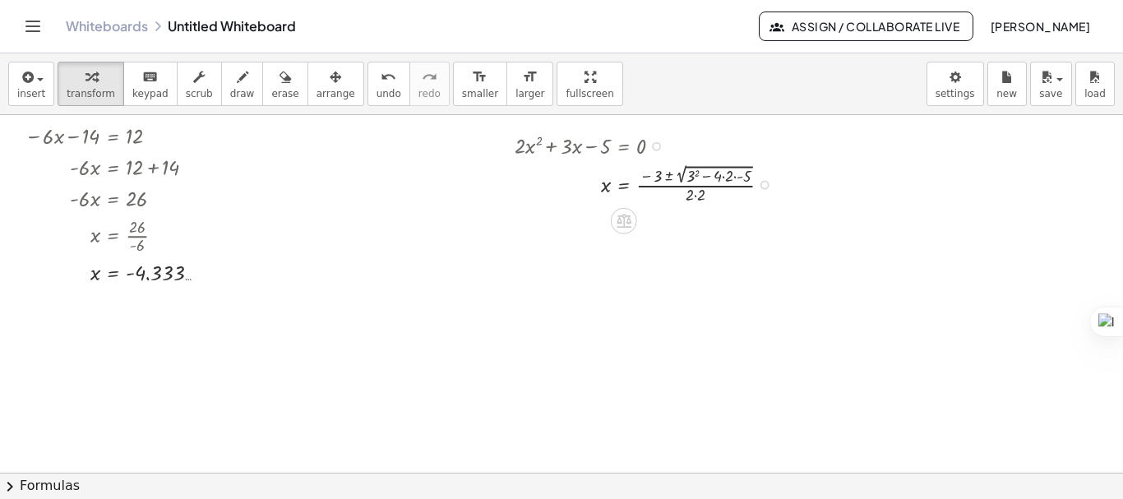
click at [697, 173] on div at bounding box center [648, 183] width 285 height 46
click at [727, 224] on div at bounding box center [648, 229] width 285 height 46
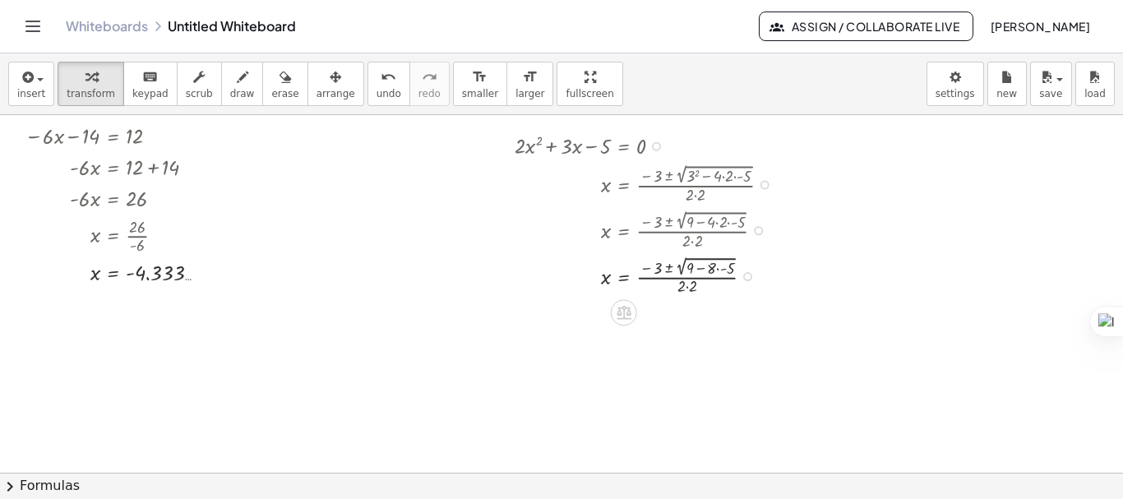
click at [716, 264] on div at bounding box center [648, 275] width 285 height 46
click at [718, 266] on div at bounding box center [648, 275] width 285 height 46
click at [702, 268] on div at bounding box center [648, 275] width 285 height 46
click at [684, 312] on div at bounding box center [648, 321] width 285 height 46
click at [681, 315] on div at bounding box center [648, 321] width 285 height 46
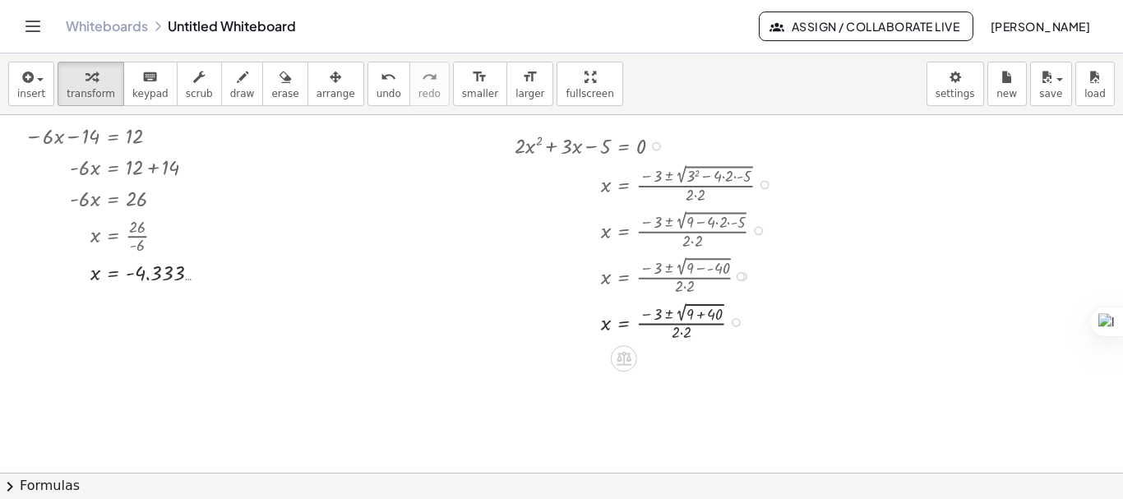
click at [679, 312] on div at bounding box center [648, 321] width 285 height 46
click at [692, 314] on div at bounding box center [648, 321] width 285 height 46
click at [699, 316] on div at bounding box center [648, 321] width 285 height 46
click at [679, 354] on div at bounding box center [648, 366] width 285 height 45
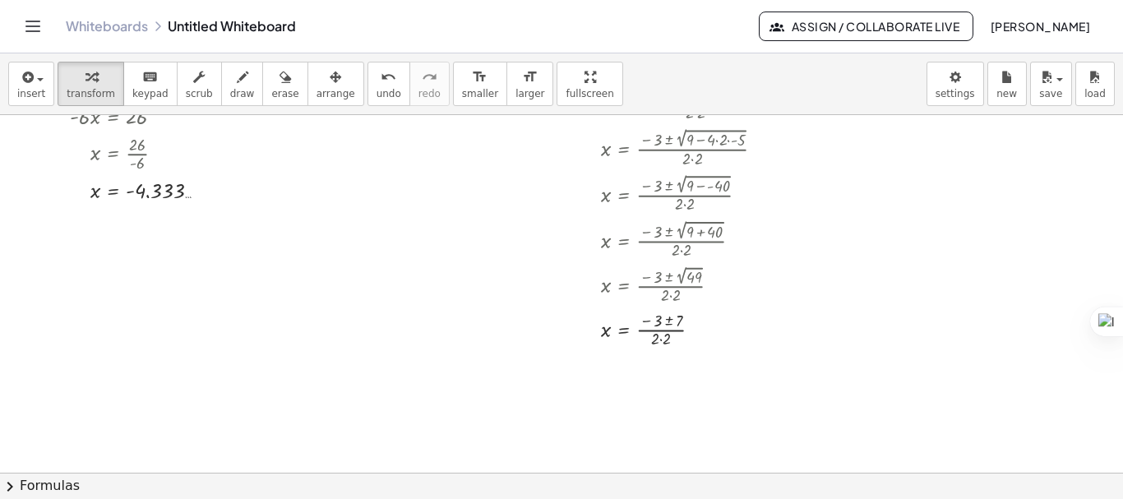
scroll to position [0, 0]
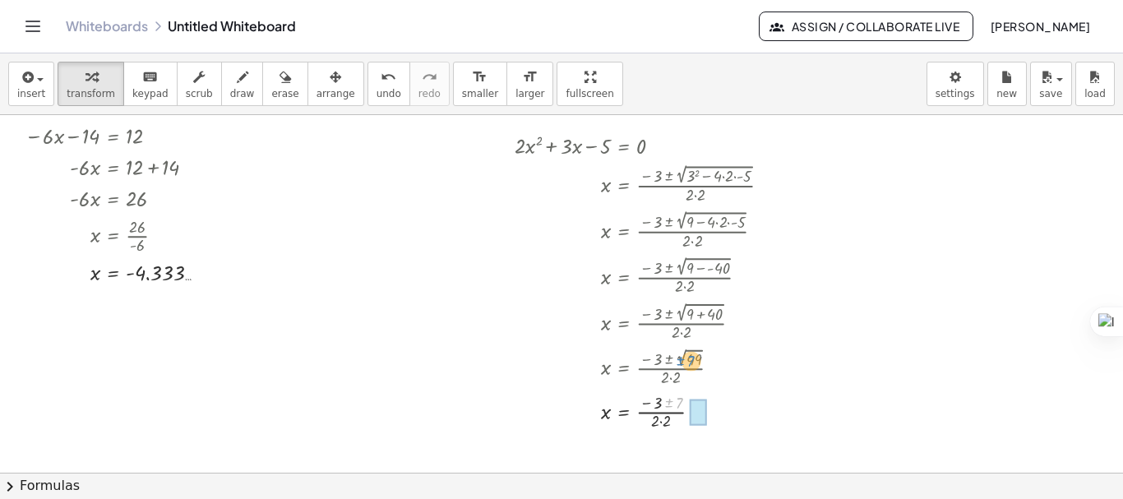
drag, startPoint x: 692, startPoint y: 406, endPoint x: 704, endPoint y: 364, distance: 43.5
click at [624, 146] on div "+ · 2 · x 2 + · 3 · x − 5 = 0 x = · ( − 3 ± 2 √ ( + 3 2 − · 4 · 2 · - 5 ) ) · 2…" at bounding box center [624, 146] width 0 height 0
drag, startPoint x: 697, startPoint y: 414, endPoint x: 720, endPoint y: 365, distance: 53.7
click at [624, 369] on div "x = · ( − 3 ± 7 ) · 2 · 2" at bounding box center [624, 369] width 0 height 0
click at [668, 363] on div at bounding box center [648, 366] width 285 height 44
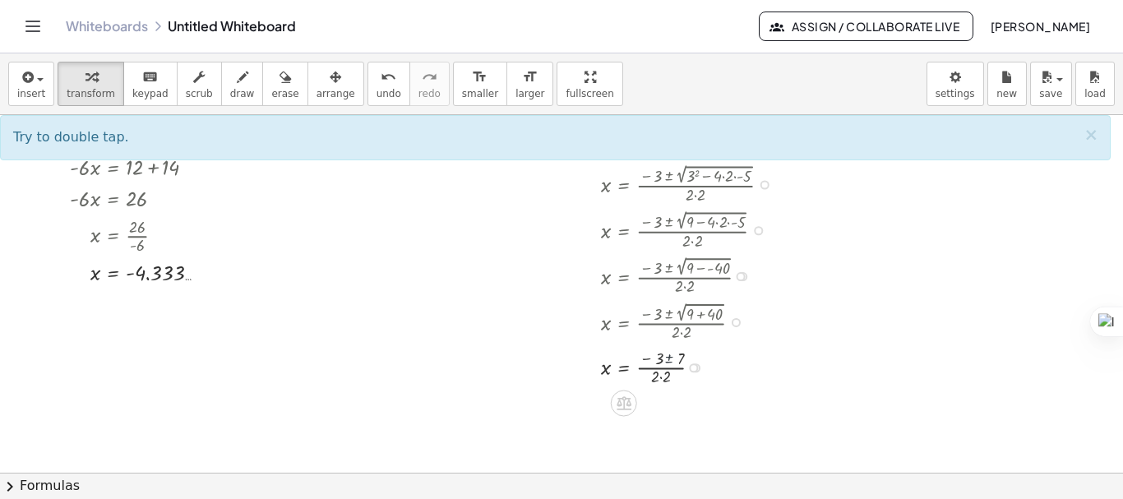
click at [668, 363] on div at bounding box center [648, 366] width 285 height 44
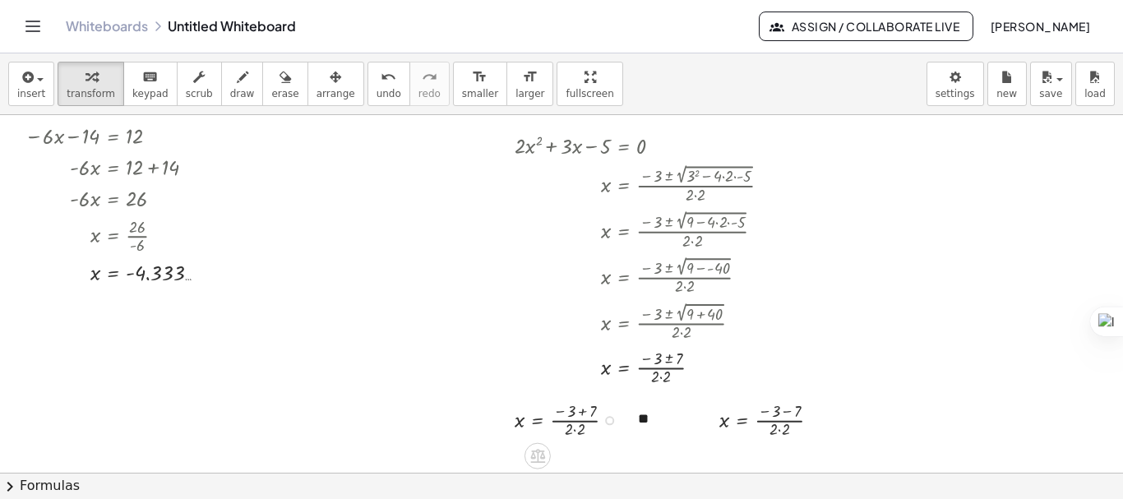
click at [577, 410] on div at bounding box center [571, 419] width 130 height 44
click at [569, 422] on div at bounding box center [559, 419] width 107 height 44
click at [565, 422] on div at bounding box center [559, 419] width 107 height 44
click at [564, 427] on div at bounding box center [559, 419] width 107 height 44
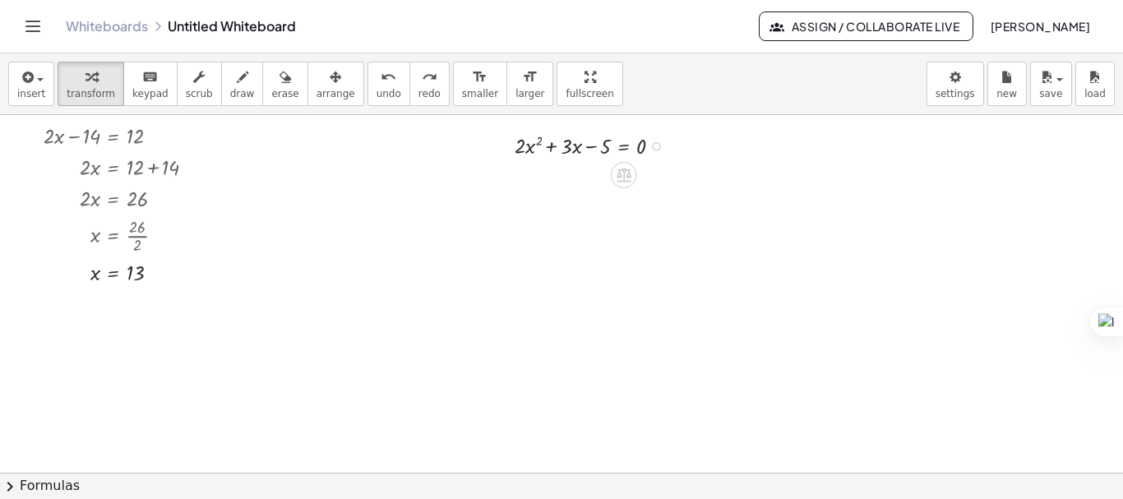
click at [379, 271] on div at bounding box center [561, 472] width 1123 height 715
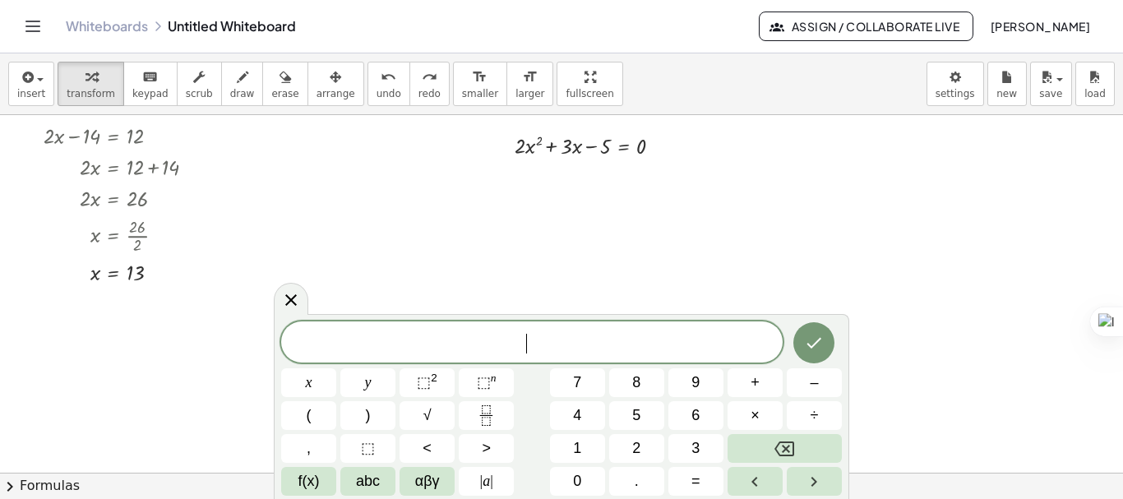
click at [390, 184] on div at bounding box center [561, 472] width 1123 height 715
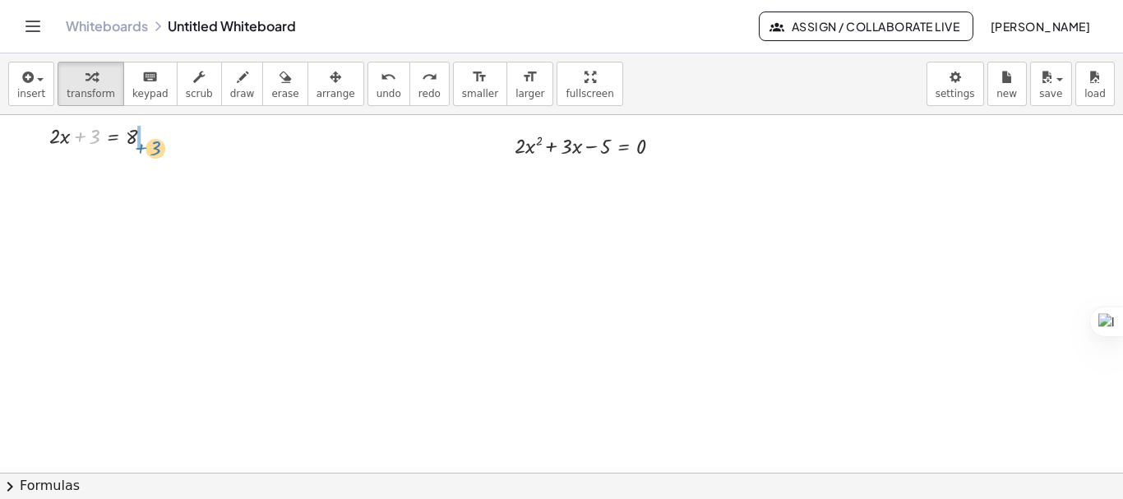
drag, startPoint x: 84, startPoint y: 141, endPoint x: 138, endPoint y: 149, distance: 54.8
click at [141, 149] on div at bounding box center [107, 134] width 133 height 31
click at [148, 168] on div at bounding box center [122, 165] width 163 height 31
drag, startPoint x: 85, startPoint y: 201, endPoint x: 129, endPoint y: 232, distance: 54.3
click at [129, 238] on div at bounding box center [122, 235] width 163 height 44
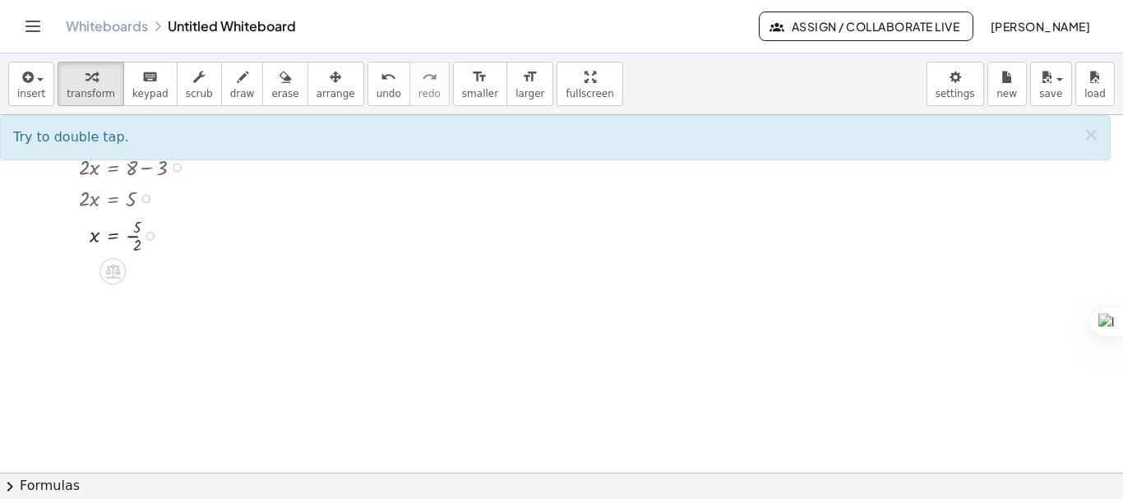
click at [129, 237] on div at bounding box center [122, 235] width 163 height 44
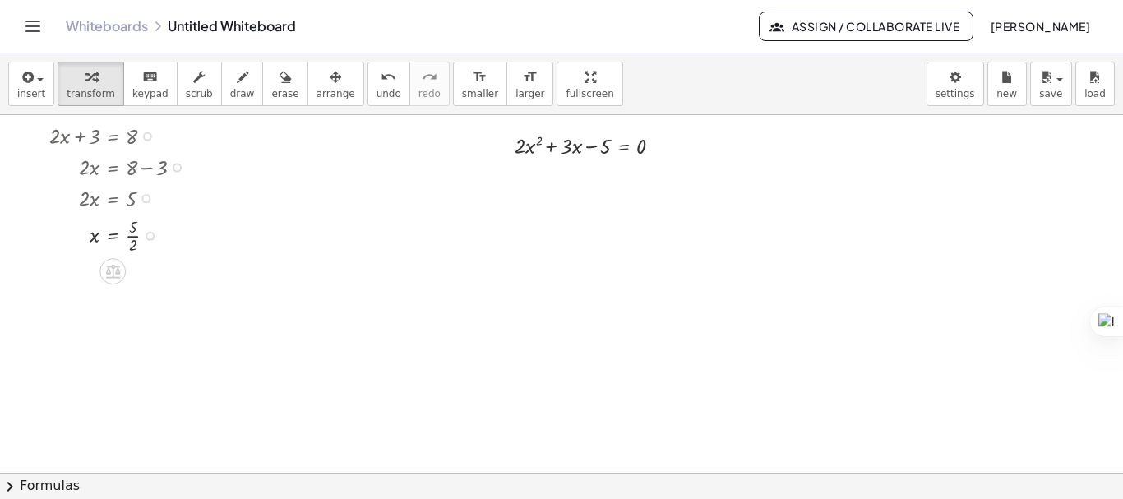
click at [129, 237] on div at bounding box center [122, 235] width 163 height 44
click at [191, 88] on span "scrub" at bounding box center [199, 94] width 27 height 12
drag, startPoint x: 132, startPoint y: 146, endPoint x: 129, endPoint y: 111, distance: 35.5
click at [129, 111] on div "insert select one: Math Expression Function Text Youtube Video Graphing Geometr…" at bounding box center [561, 276] width 1123 height 446
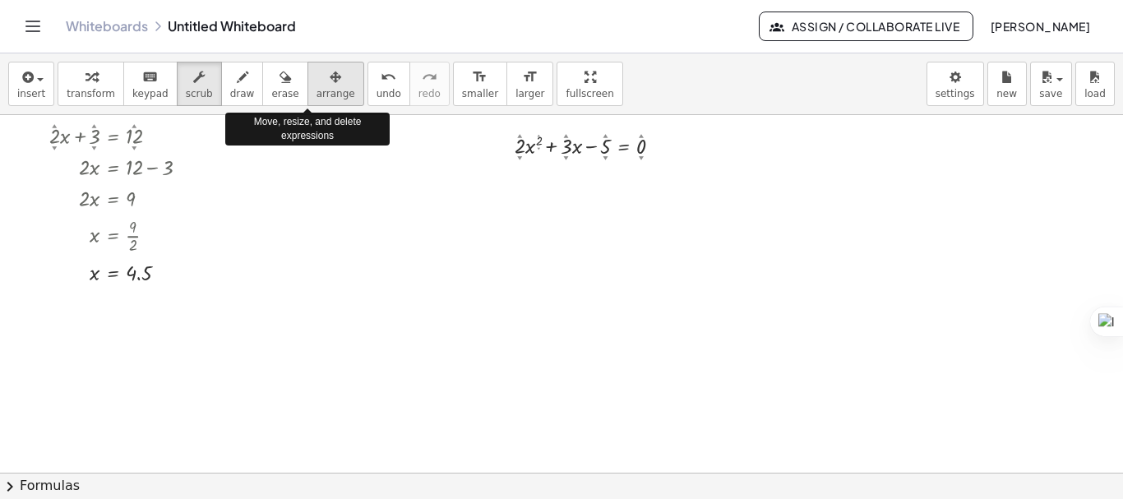
click at [317, 94] on span "arrange" at bounding box center [336, 94] width 39 height 12
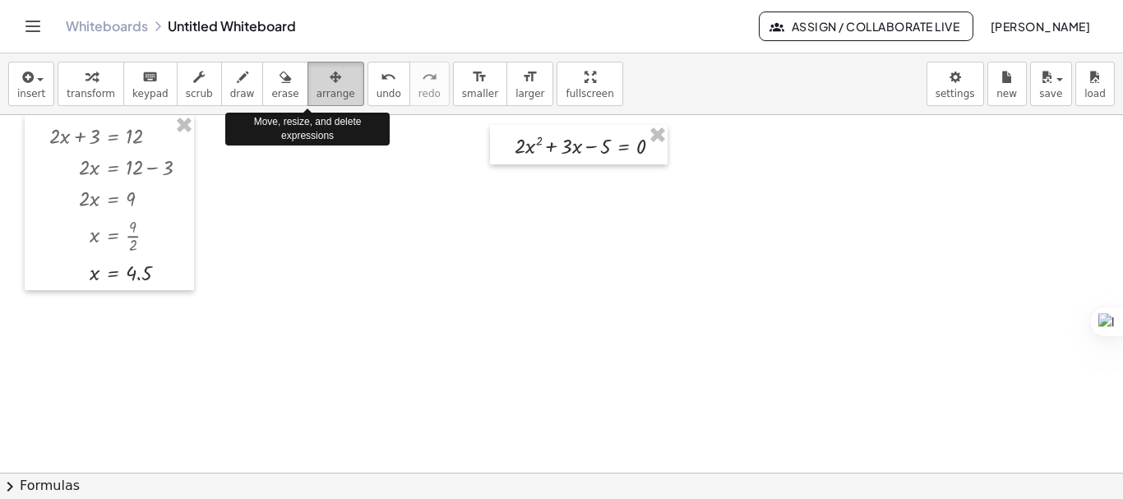
click at [317, 95] on span "arrange" at bounding box center [336, 94] width 39 height 12
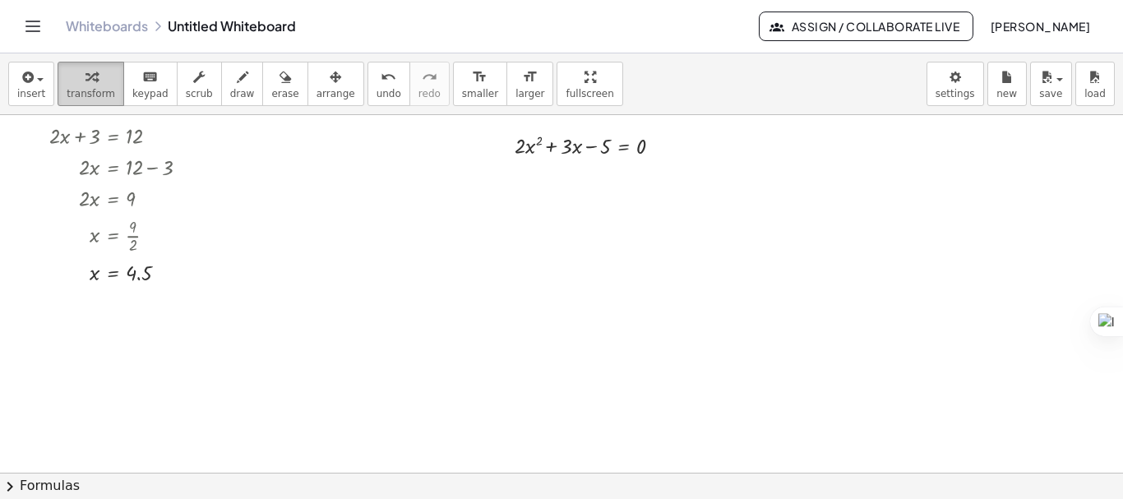
click at [58, 84] on button "transform" at bounding box center [91, 84] width 67 height 44
drag, startPoint x: 152, startPoint y: 137, endPoint x: 315, endPoint y: 141, distance: 162.8
click at [315, 141] on div "+ · 2 · x 2 + · 3 · x − 5 = 0 + · 2 · x + 3 = 12 · 2 · x = + 12 − 3 · 2 · x = 9…" at bounding box center [561, 472] width 1123 height 715
drag, startPoint x: 98, startPoint y: 276, endPoint x: 215, endPoint y: 141, distance: 179.0
drag, startPoint x: 168, startPoint y: 138, endPoint x: 192, endPoint y: 141, distance: 24.1
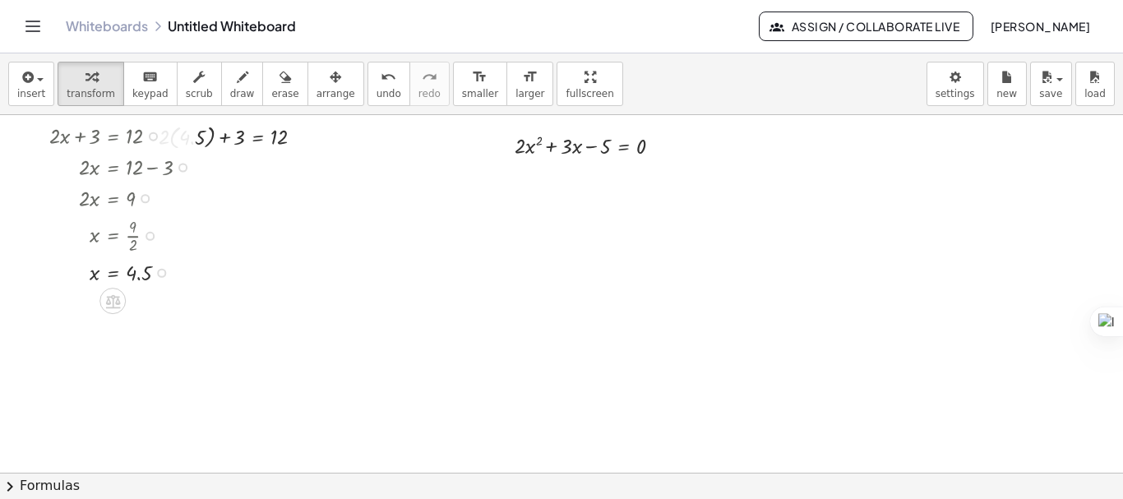
click at [192, 141] on div at bounding box center [125, 134] width 169 height 31
drag, startPoint x: 162, startPoint y: 138, endPoint x: 224, endPoint y: 136, distance: 61.7
click at [220, 137] on div "+ · 2 · x 2 + · 3 · x − 5 = 0 + · 2 · x + 3 = 12 · 2 · x = + 12 − 3 · 2 · x = 9…" at bounding box center [561, 472] width 1123 height 715
click at [642, 160] on div "+ · 2 · x 2 + · 3 · x − 5 = 0" at bounding box center [579, 144] width 178 height 39
click at [576, 386] on div at bounding box center [561, 472] width 1123 height 715
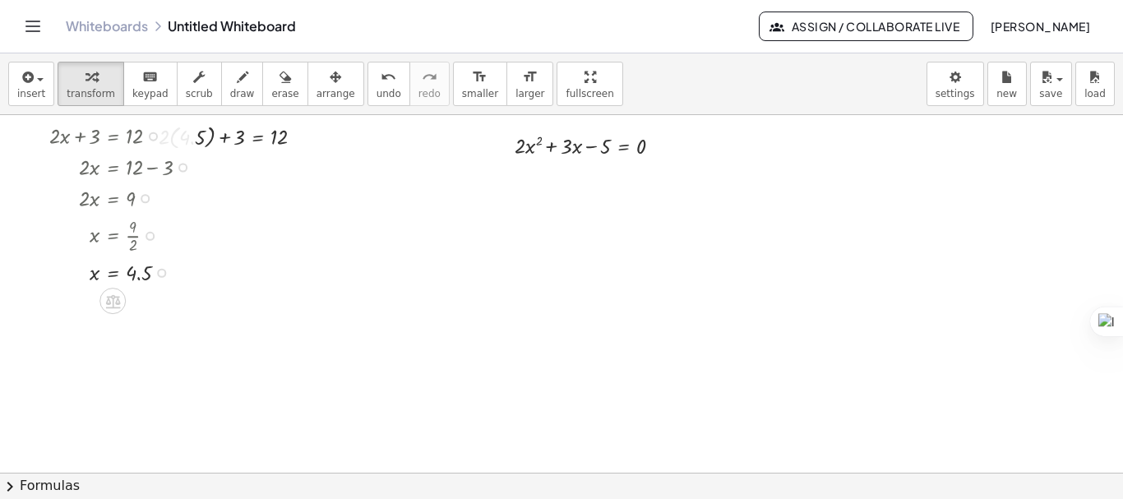
click at [190, 189] on div at bounding box center [125, 197] width 169 height 31
click at [649, 196] on div at bounding box center [561, 472] width 1123 height 715
click at [317, 89] on span "arrange" at bounding box center [336, 94] width 39 height 12
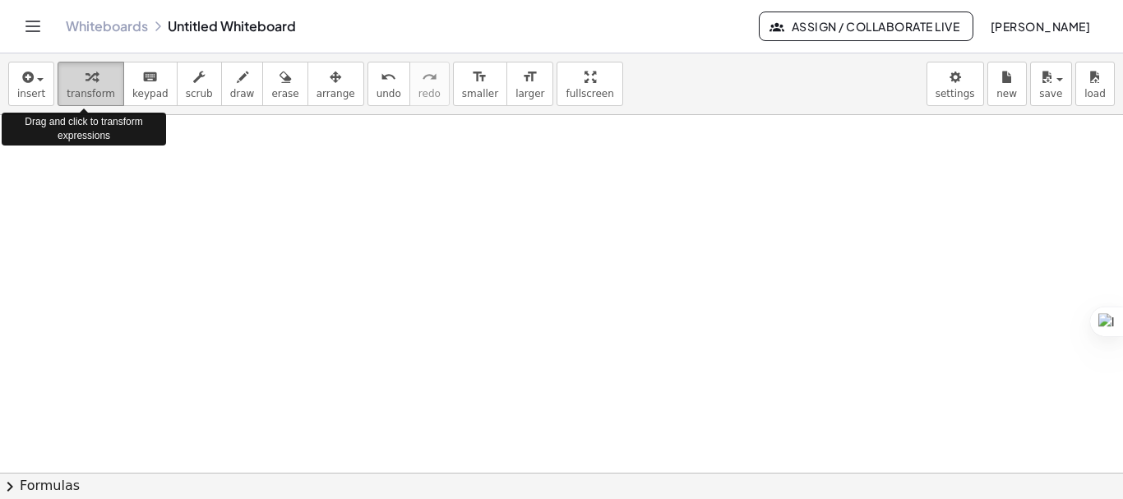
click at [62, 84] on button "transform" at bounding box center [91, 84] width 67 height 44
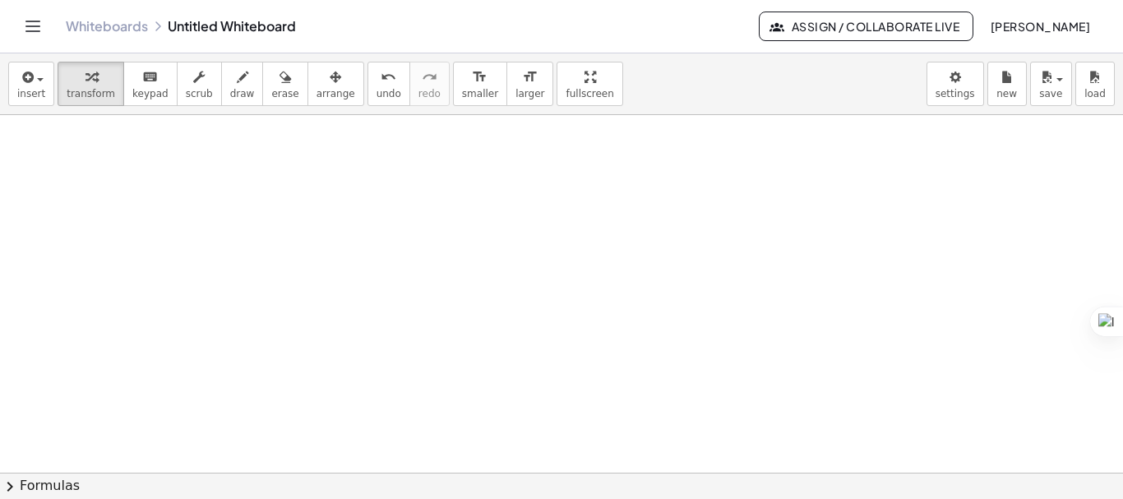
click at [398, 256] on div at bounding box center [561, 472] width 1123 height 715
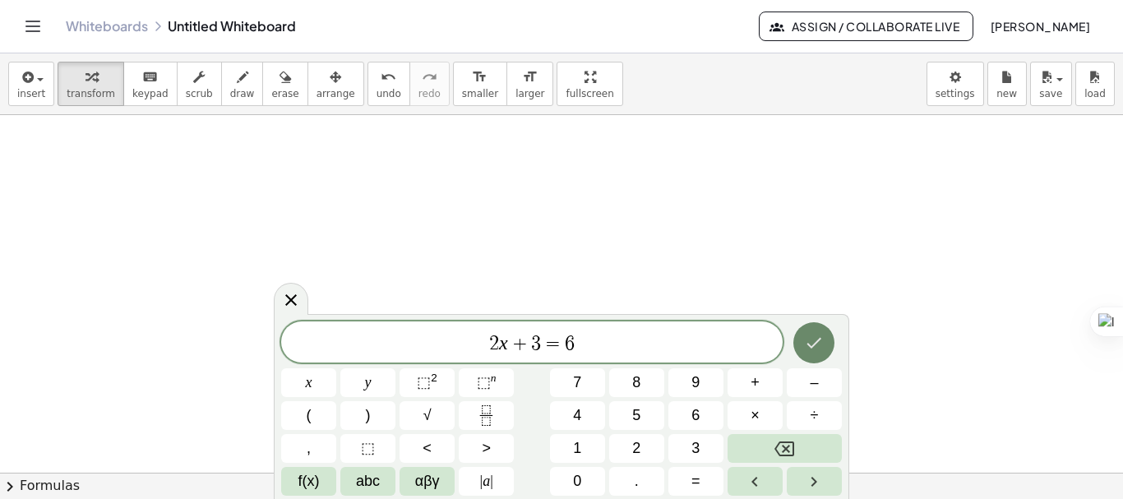
click at [813, 343] on icon "Done" at bounding box center [814, 343] width 20 height 20
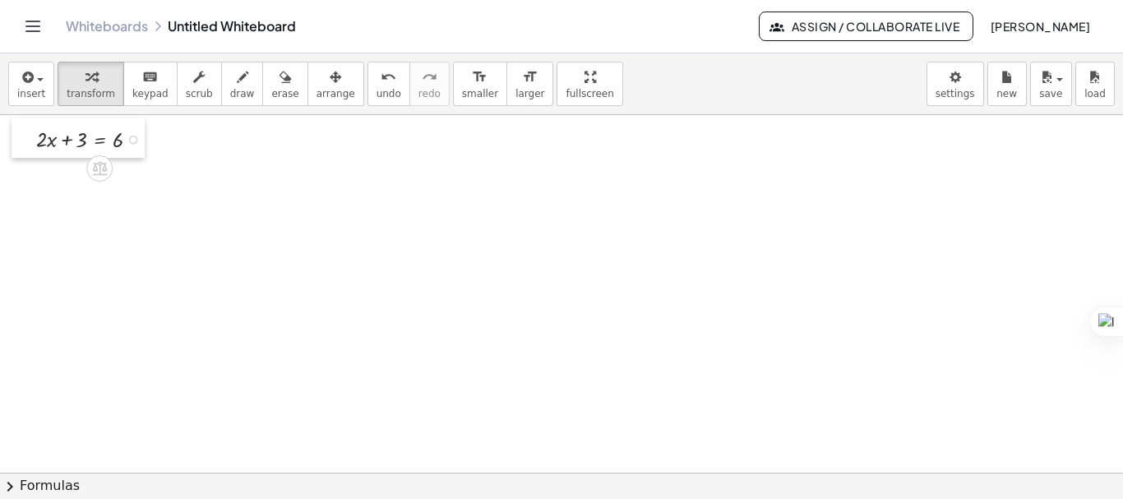
drag, startPoint x: 400, startPoint y: 256, endPoint x: 13, endPoint y: 119, distance: 410.1
click at [13, 119] on div at bounding box center [24, 137] width 25 height 39
drag, startPoint x: 69, startPoint y: 139, endPoint x: 143, endPoint y: 142, distance: 74.1
click at [143, 142] on div at bounding box center [94, 137] width 132 height 31
click at [130, 171] on div at bounding box center [109, 169] width 162 height 31
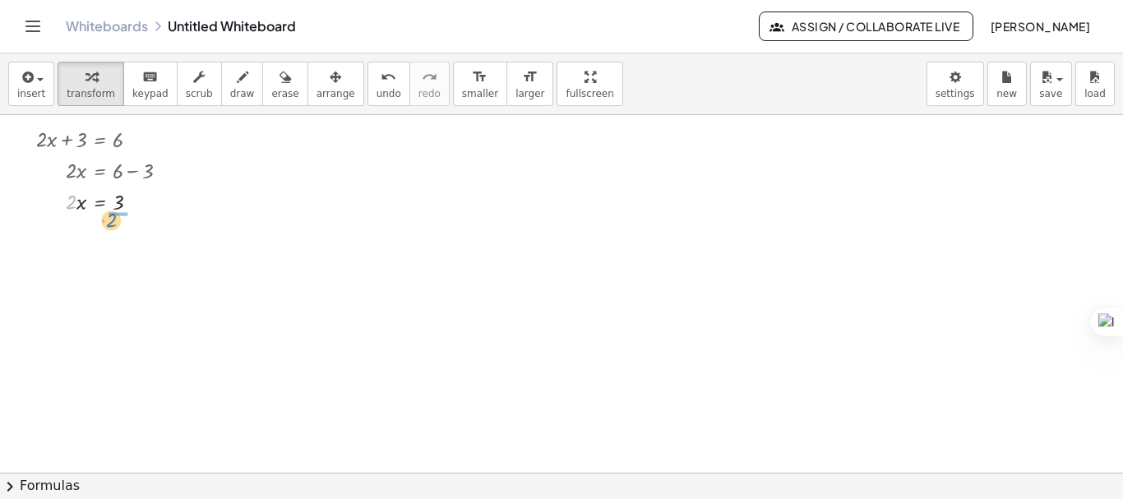
drag, startPoint x: 70, startPoint y: 206, endPoint x: 110, endPoint y: 224, distance: 44.2
click at [122, 238] on div at bounding box center [109, 238] width 162 height 44
click at [196, 92] on button "scrub" at bounding box center [199, 84] width 45 height 44
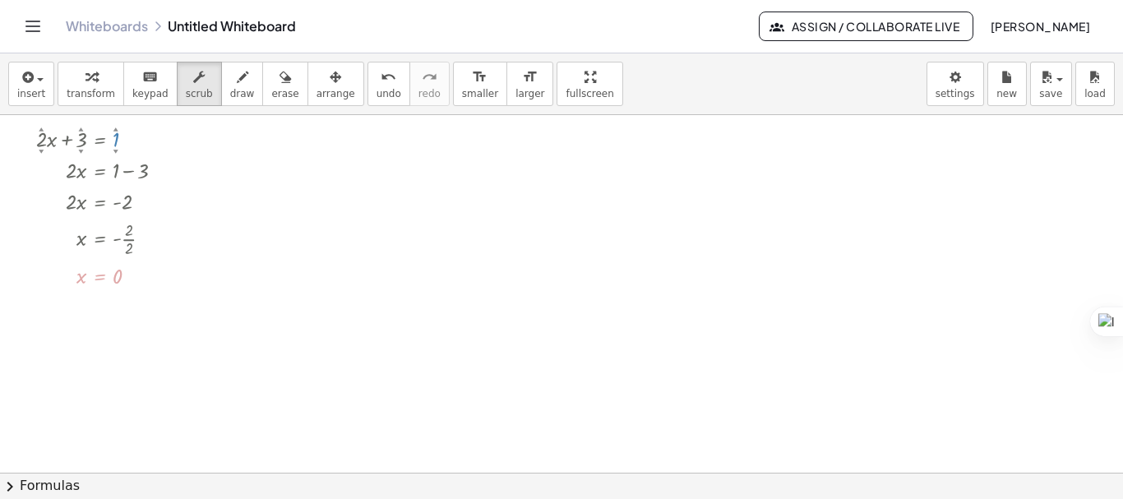
drag, startPoint x: 114, startPoint y: 140, endPoint x: 118, endPoint y: 182, distance: 42.1
click at [99, 140] on div "+ · 2 ▲ ▼ · x + 3 ▲ ▼ = 1 ▲ ▼ · 2 · x = + 1 − 3 · 2 · x = - 2 x = - · 2 · 2 x =…" at bounding box center [99, 140] width 0 height 0
drag, startPoint x: 79, startPoint y: 144, endPoint x: 83, endPoint y: 101, distance: 42.9
click at [83, 101] on div "insert select one: Math Expression Function Text Youtube Video Graphing Geometr…" at bounding box center [561, 276] width 1123 height 446
drag, startPoint x: 47, startPoint y: 143, endPoint x: 49, endPoint y: 154, distance: 11.0
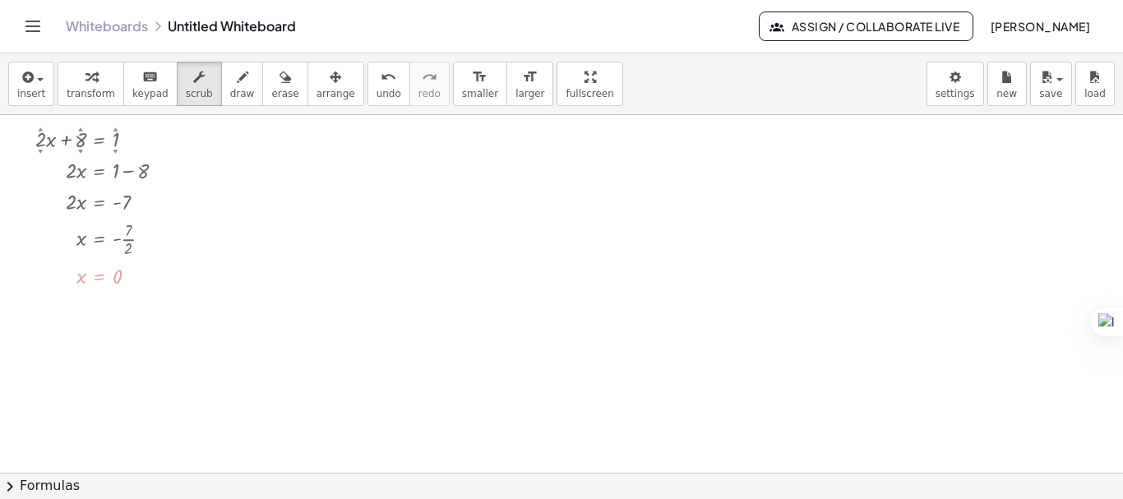
click at [99, 140] on div "+ · 2 ▲ ▼ · x + 8 ▲ ▼ = 1 ▲ ▼ · 2 · x = + 1 − 8 · 2 · x = - 7 x = - · 7 · 2 x =…" at bounding box center [99, 140] width 0 height 0
drag, startPoint x: 44, startPoint y: 144, endPoint x: 41, endPoint y: 205, distance: 60.9
click at [99, 140] on div "− · 8 ▲ ▼ · x + 8 ▲ ▼ = 1 ▲ ▼ · - 8 · x = + 1 − 8 · - 8 · x = - 7 x = - · 7 · -…" at bounding box center [99, 140] width 0 height 0
click at [251, 256] on div at bounding box center [561, 472] width 1123 height 715
click at [86, 83] on icon "button" at bounding box center [91, 77] width 12 height 20
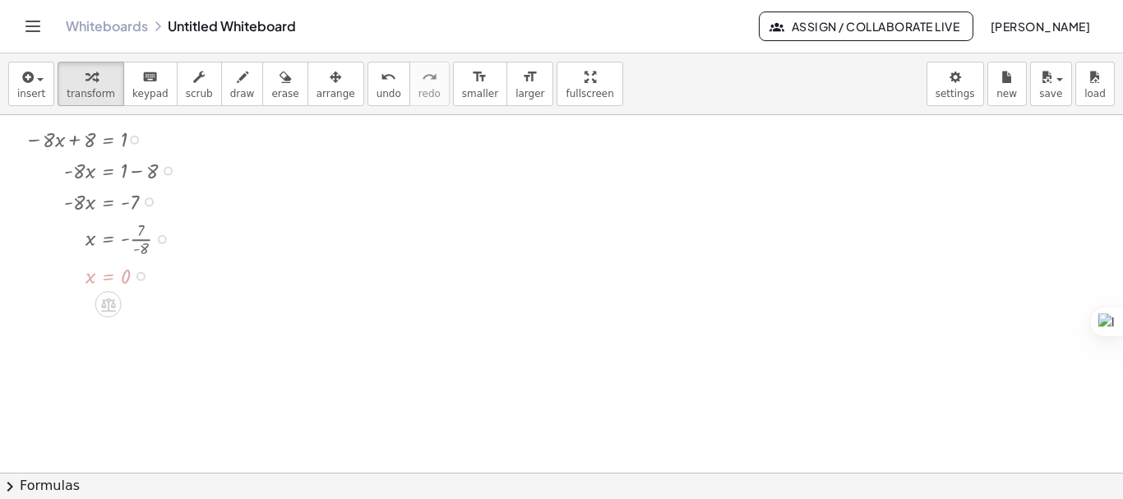
click at [138, 237] on div at bounding box center [105, 238] width 178 height 44
click at [137, 238] on div at bounding box center [105, 238] width 178 height 44
click at [363, 296] on div at bounding box center [561, 472] width 1123 height 715
click at [140, 237] on div at bounding box center [105, 238] width 178 height 44
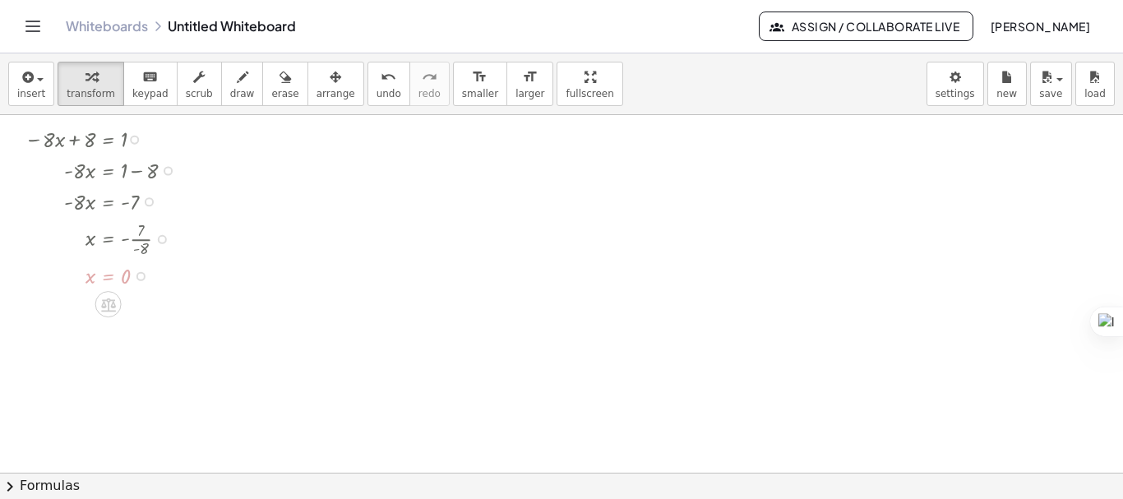
click at [140, 238] on div at bounding box center [105, 238] width 178 height 44
click at [168, 274] on div at bounding box center [99, 275] width 166 height 30
click at [136, 239] on div at bounding box center [105, 238] width 178 height 44
click at [136, 240] on div at bounding box center [105, 238] width 178 height 44
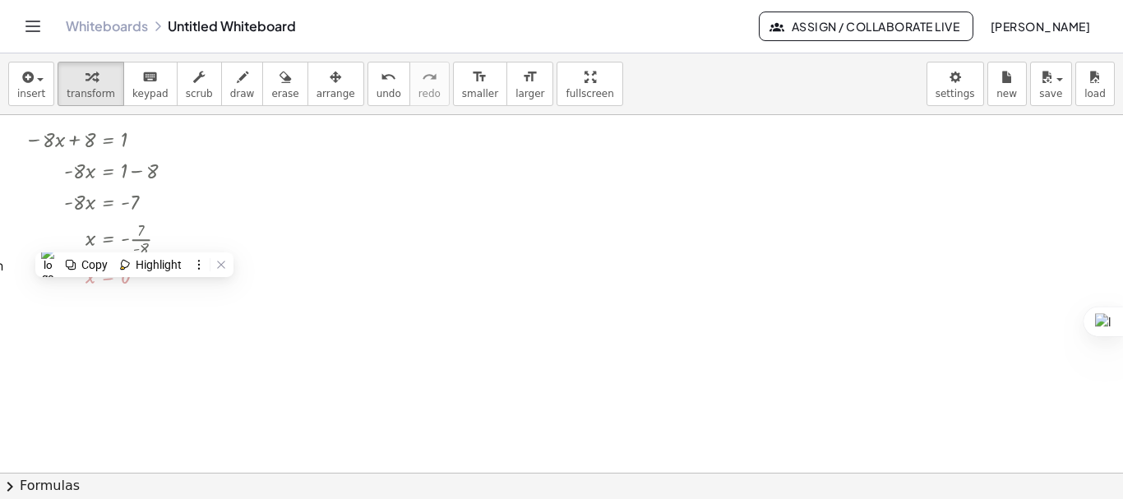
click at [441, 249] on div at bounding box center [561, 472] width 1123 height 715
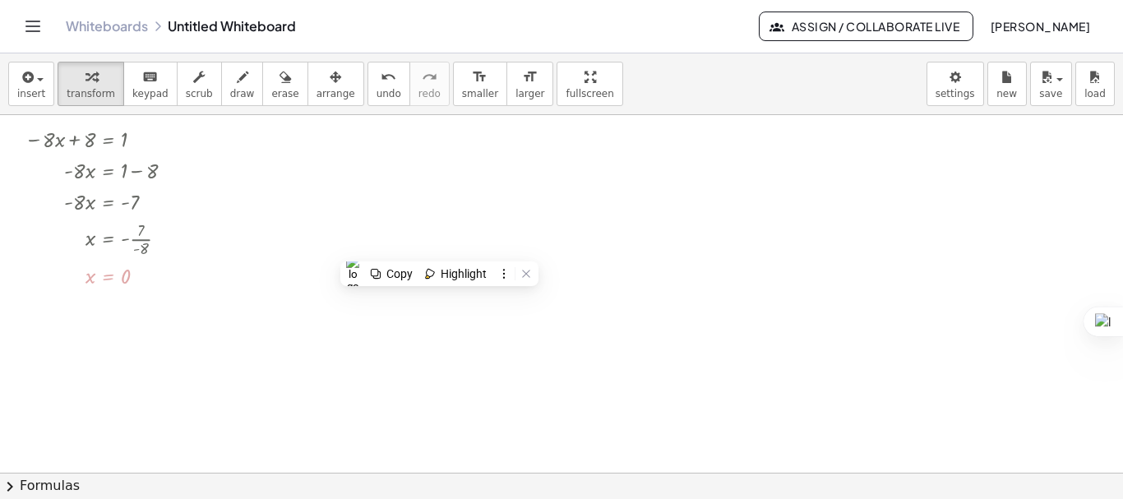
click at [298, 199] on div at bounding box center [561, 472] width 1123 height 715
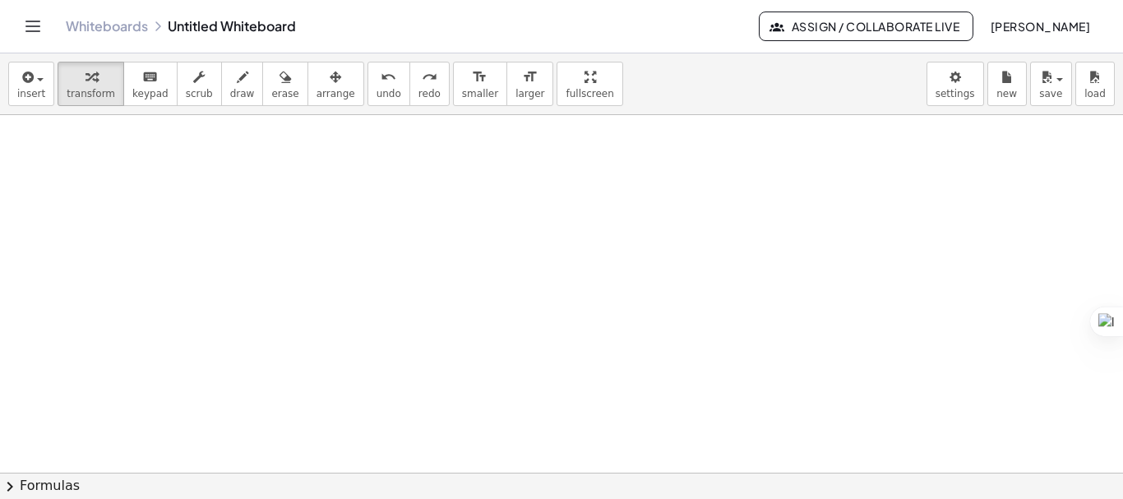
click at [295, 206] on div at bounding box center [561, 472] width 1123 height 715
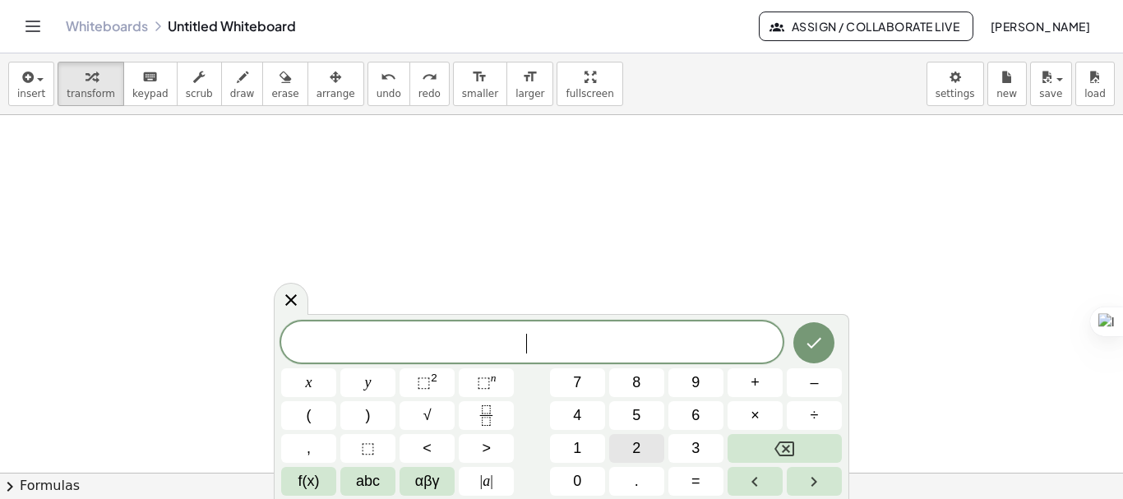
click at [622, 447] on button "2" at bounding box center [636, 448] width 55 height 29
click at [303, 387] on button "x" at bounding box center [308, 382] width 55 height 29
click at [761, 388] on button "+" at bounding box center [755, 382] width 55 height 29
click at [699, 446] on span "3" at bounding box center [695, 448] width 8 height 22
click at [700, 475] on button "=" at bounding box center [695, 481] width 55 height 29
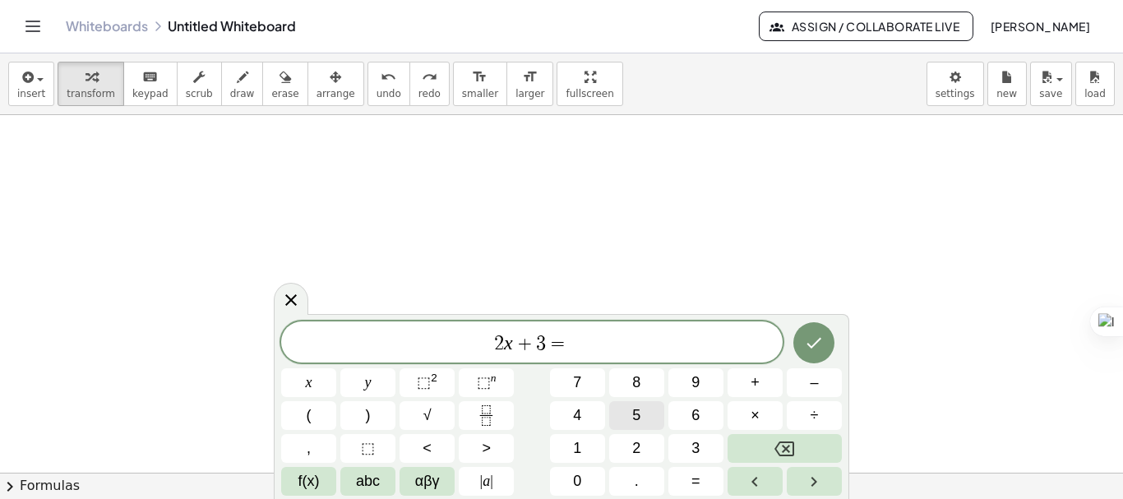
click at [637, 423] on span "5" at bounding box center [636, 415] width 8 height 22
click at [650, 378] on button "8" at bounding box center [636, 382] width 55 height 29
click at [819, 348] on icon "Done" at bounding box center [814, 343] width 20 height 20
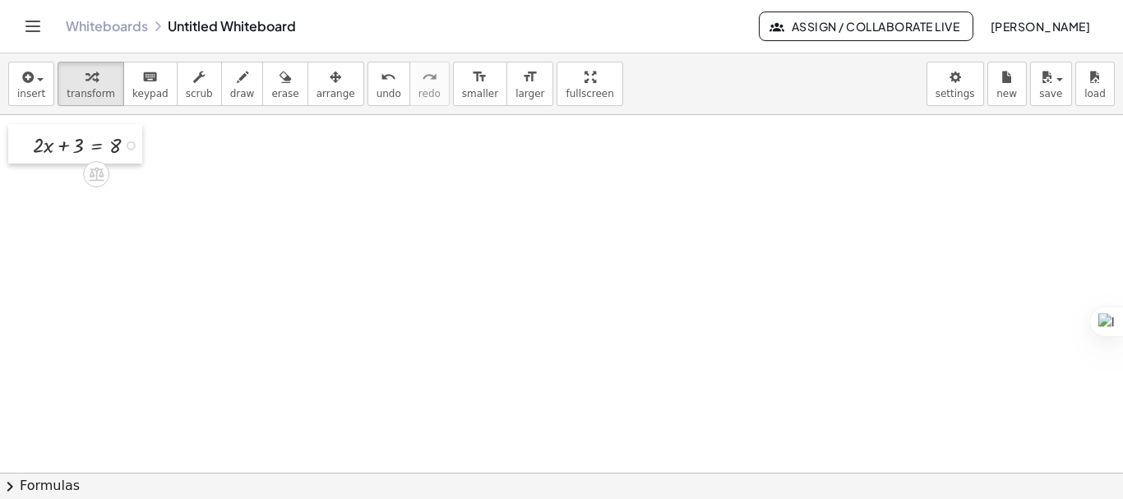
drag, startPoint x: 311, startPoint y: 209, endPoint x: 24, endPoint y: 126, distance: 298.7
click at [24, 126] on div at bounding box center [20, 143] width 25 height 39
drag, startPoint x: 58, startPoint y: 147, endPoint x: 128, endPoint y: 151, distance: 70.0
click at [128, 151] on div at bounding box center [91, 143] width 133 height 31
click at [127, 181] on div at bounding box center [106, 174] width 163 height 31
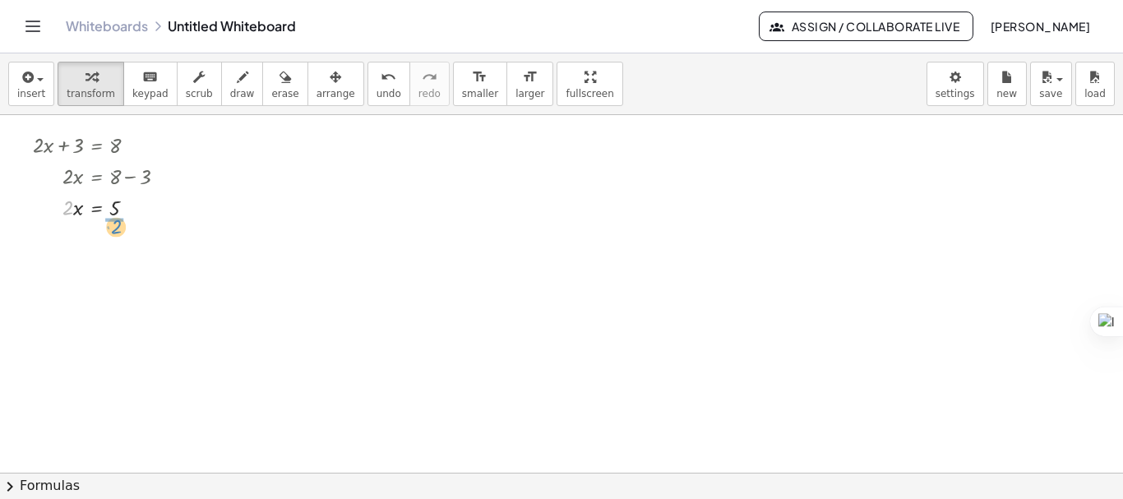
drag, startPoint x: 66, startPoint y: 212, endPoint x: 114, endPoint y: 231, distance: 52.1
click at [122, 246] on div at bounding box center [106, 244] width 163 height 44
click at [122, 246] on div at bounding box center [106, 244] width 163 height 30
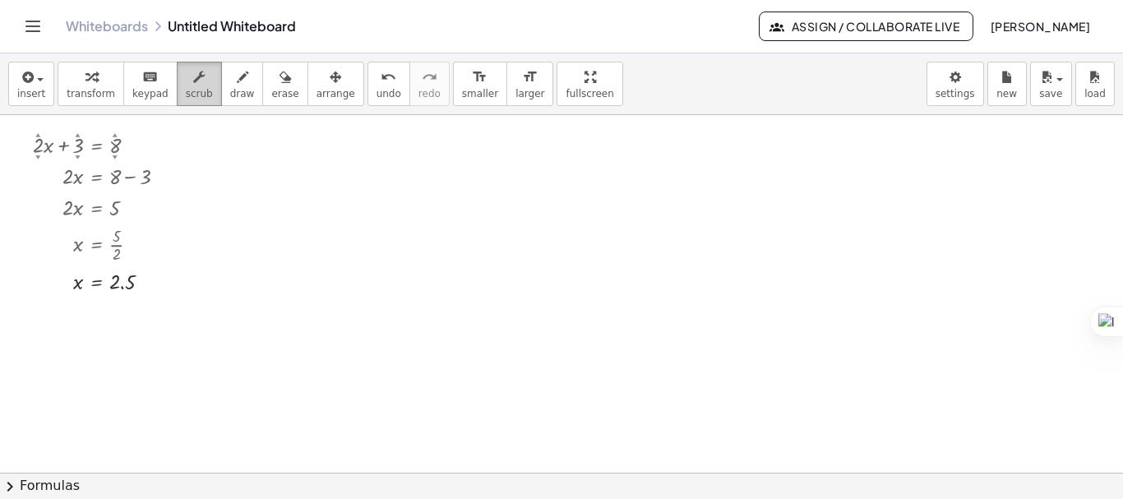
click at [186, 93] on span "scrub" at bounding box center [199, 94] width 27 height 12
drag, startPoint x: 116, startPoint y: 161, endPoint x: 118, endPoint y: 133, distance: 28.0
click at [96, 146] on div "+ · 2 ▲ ▼ · x + 3 ▲ ▼ = 8 ▲ ▼ · 2 · x = + 8 − 3 · 2 · x = 5 x = · 5 · 2 x = 2.5" at bounding box center [96, 146] width 0 height 0
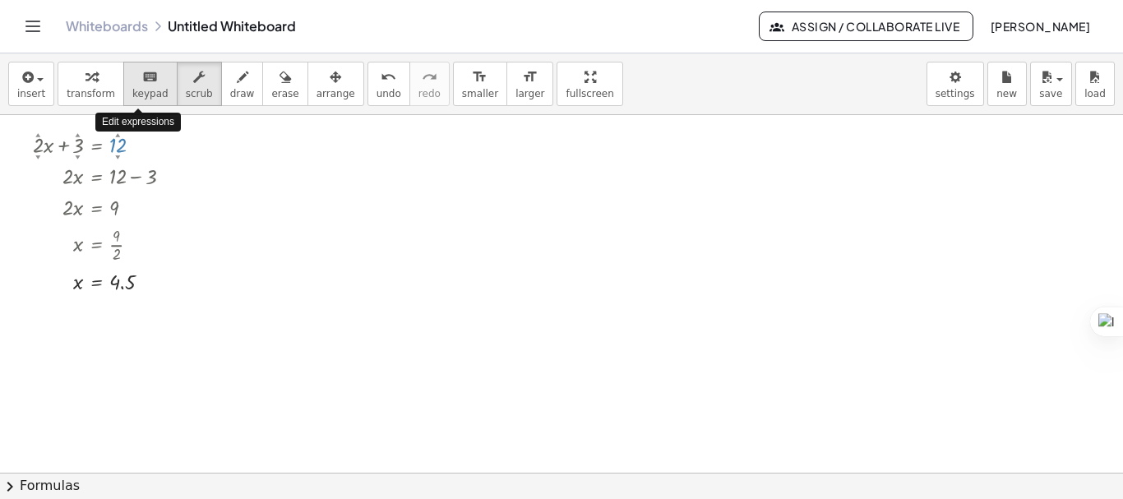
drag, startPoint x: 115, startPoint y: 132, endPoint x: 115, endPoint y: 93, distance: 39.5
click at [115, 93] on div "insert select one: Math Expression Function Text Youtube Video Graphing Geometr…" at bounding box center [561, 276] width 1123 height 446
drag, startPoint x: 76, startPoint y: 137, endPoint x: 75, endPoint y: 186, distance: 48.5
click at [96, 146] on div "+ · 2 ▲ ▼ · x − 4 ▲ ▼ = 12 ▲ ▼ · 2 · x = + 12 + 4 · 2 · x = 16 x = · 16 · 2 x =…" at bounding box center [96, 146] width 0 height 0
drag, startPoint x: 36, startPoint y: 155, endPoint x: 39, endPoint y: 130, distance: 24.8
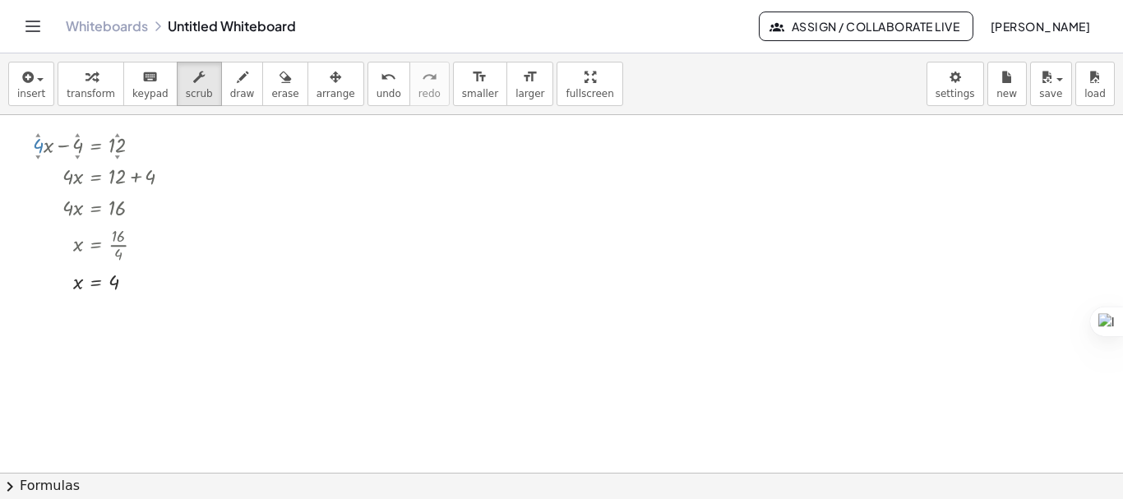
click at [96, 146] on div "+ · 4 ▲ ▼ · x − 4 ▲ ▼ = 12 ▲ ▼" at bounding box center [96, 146] width 0 height 0
click at [270, 217] on div at bounding box center [561, 472] width 1123 height 715
drag, startPoint x: 141, startPoint y: 148, endPoint x: 371, endPoint y: 145, distance: 230.2
click at [371, 145] on div "+ · 4 ▲ ▼ · x − 4 ▲ ▼ = 12 ▲ ▼ · 4 · x = + 12 + 4 · 4 · x = 16 x = · 16 · 4 x =…" at bounding box center [561, 472] width 1123 height 715
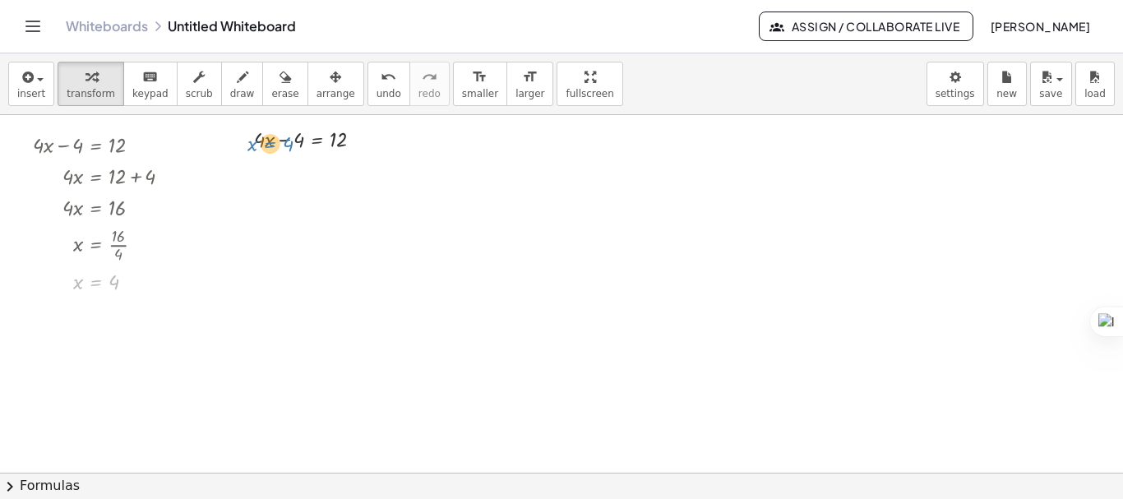
drag, startPoint x: 90, startPoint y: 287, endPoint x: 264, endPoint y: 149, distance: 222.4
drag, startPoint x: 73, startPoint y: 280, endPoint x: 269, endPoint y: 142, distance: 239.0
drag, startPoint x: 242, startPoint y: 178, endPoint x: 256, endPoint y: 173, distance: 14.6
click at [262, 206] on div at bounding box center [304, 202] width 159 height 31
click at [280, 239] on div at bounding box center [304, 233] width 159 height 31
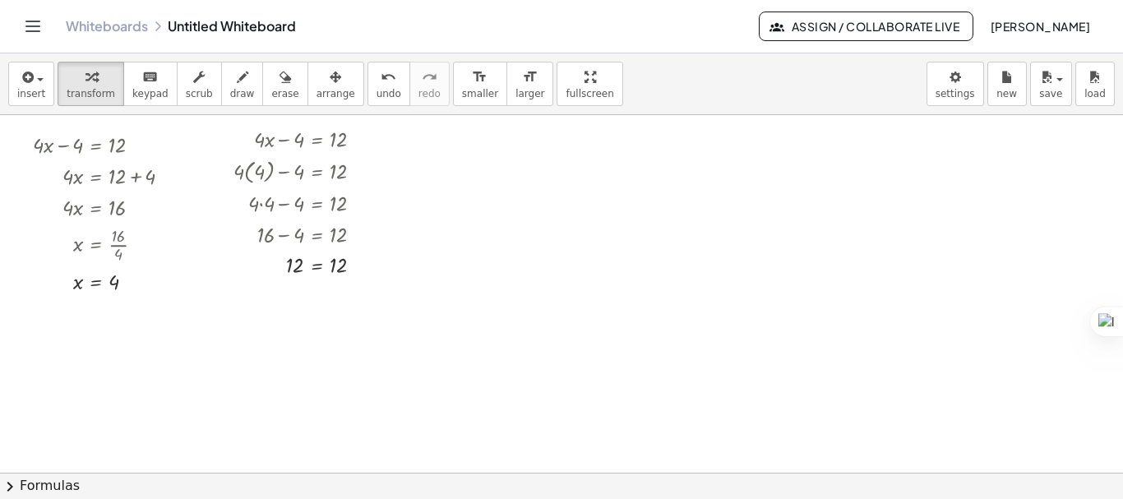
click at [529, 279] on div at bounding box center [561, 472] width 1123 height 715
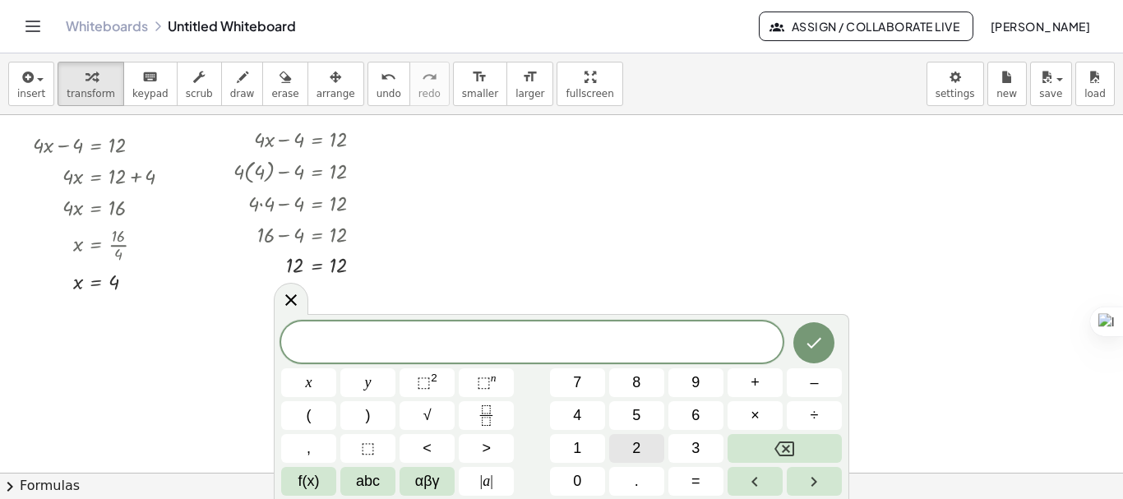
click at [622, 449] on button "2" at bounding box center [636, 448] width 55 height 29
click at [325, 381] on button "x" at bounding box center [308, 382] width 55 height 29
click at [409, 383] on button "⬚ 2" at bounding box center [427, 382] width 55 height 29
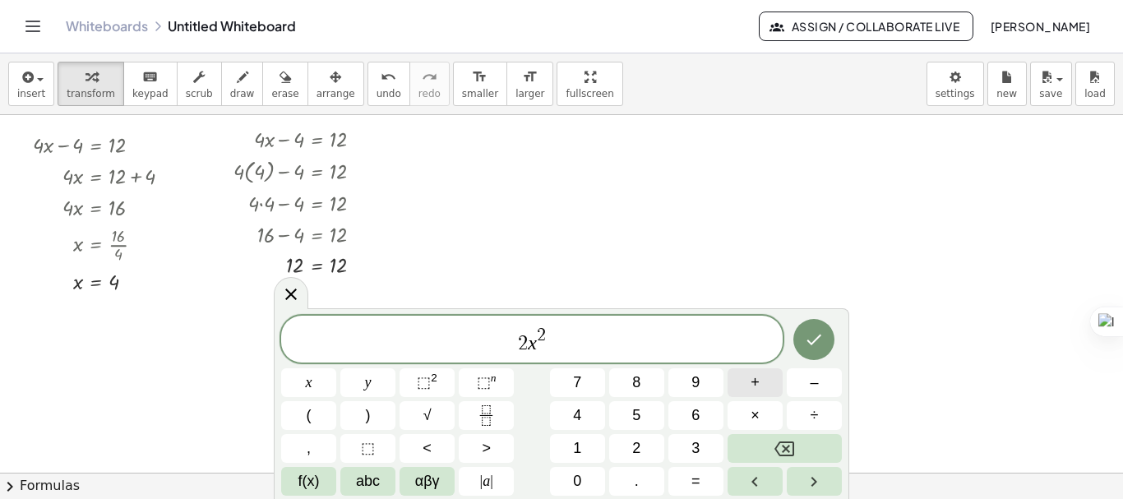
click at [739, 380] on button "+" at bounding box center [755, 382] width 55 height 29
click at [696, 437] on button "3" at bounding box center [695, 448] width 55 height 29
click at [304, 377] on button "x" at bounding box center [308, 382] width 55 height 29
click at [820, 383] on button "–" at bounding box center [814, 382] width 55 height 29
click at [637, 419] on span "5" at bounding box center [636, 415] width 8 height 22
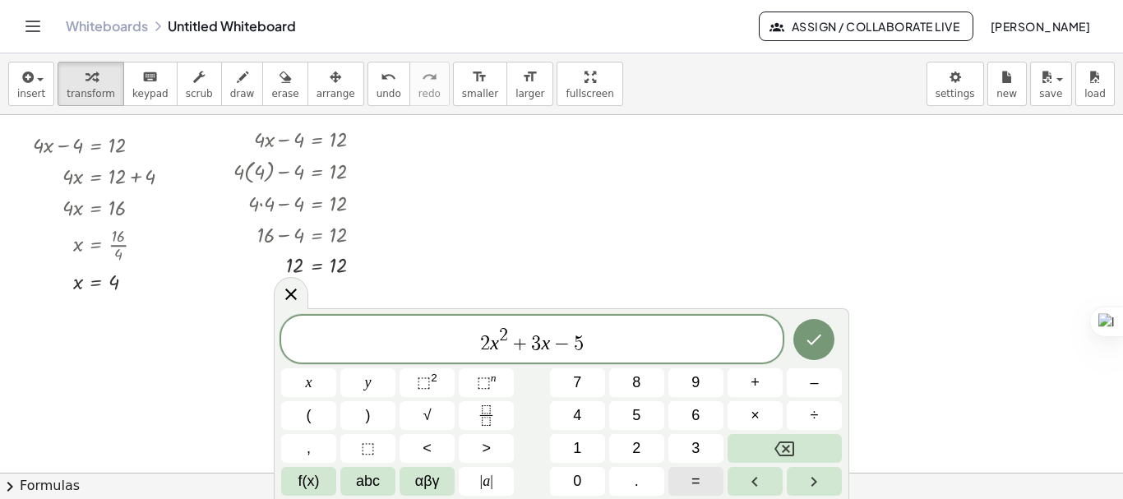
click at [689, 473] on button "=" at bounding box center [695, 481] width 55 height 29
click at [592, 477] on button "0" at bounding box center [577, 481] width 55 height 29
click at [816, 346] on icon "Done" at bounding box center [814, 340] width 20 height 20
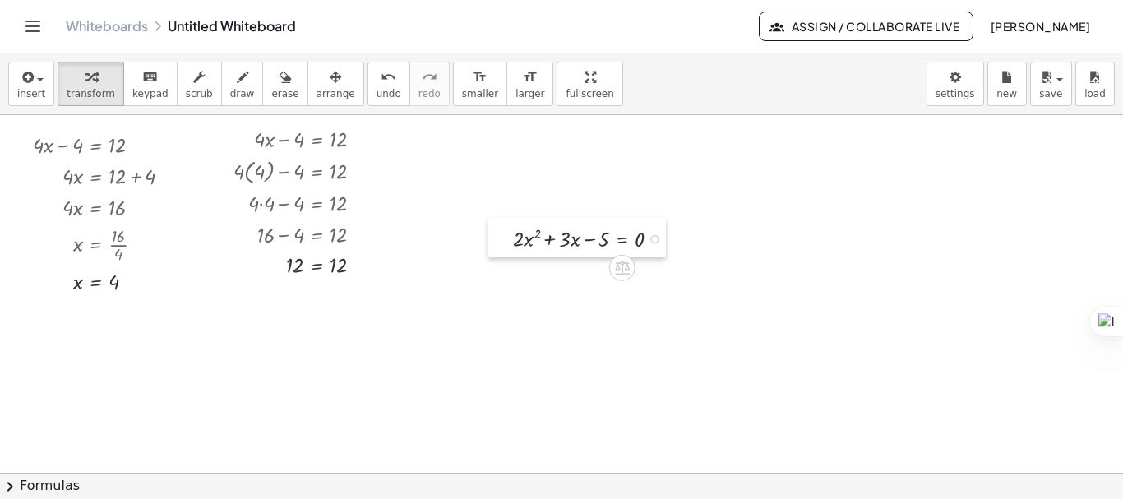
drag, startPoint x: 532, startPoint y: 281, endPoint x: 472, endPoint y: 199, distance: 101.8
click at [488, 218] on div at bounding box center [500, 237] width 25 height 39
click at [429, 164] on div at bounding box center [561, 472] width 1123 height 715
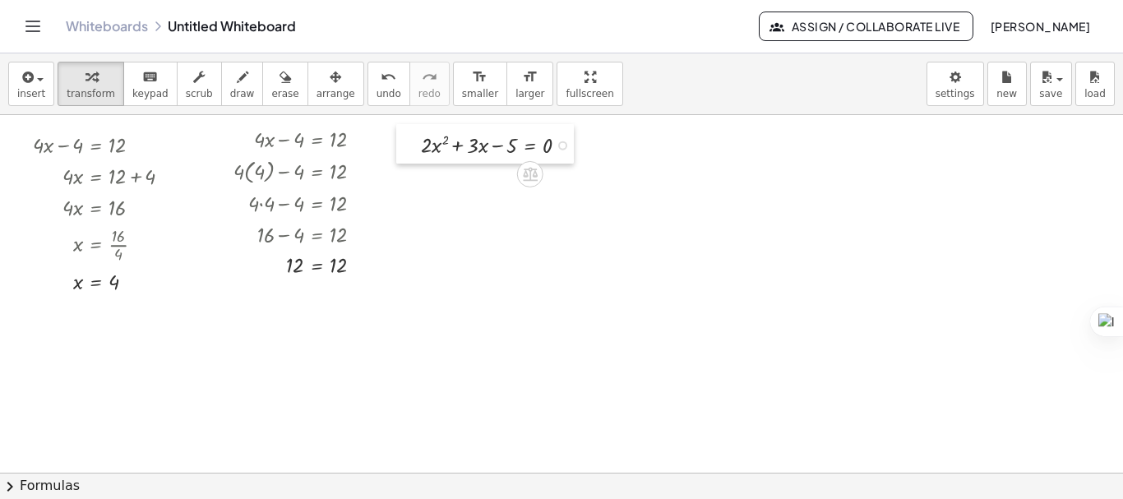
drag, startPoint x: 487, startPoint y: 211, endPoint x: 407, endPoint y: 132, distance: 112.2
click at [407, 132] on div at bounding box center [408, 143] width 25 height 39
click at [7, 481] on span "chevron_right" at bounding box center [10, 487] width 20 height 20
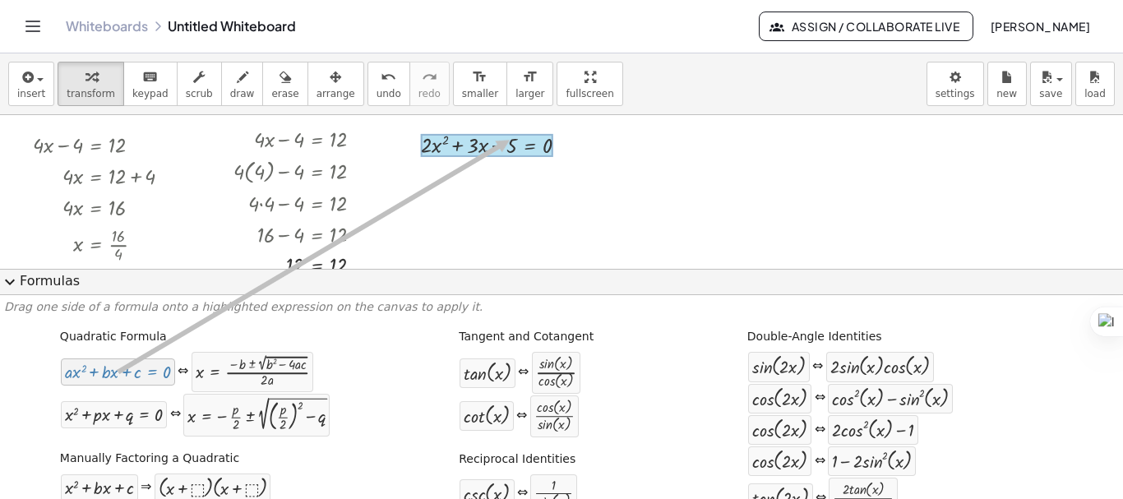
drag, startPoint x: 119, startPoint y: 367, endPoint x: 506, endPoint y: 140, distance: 448.8
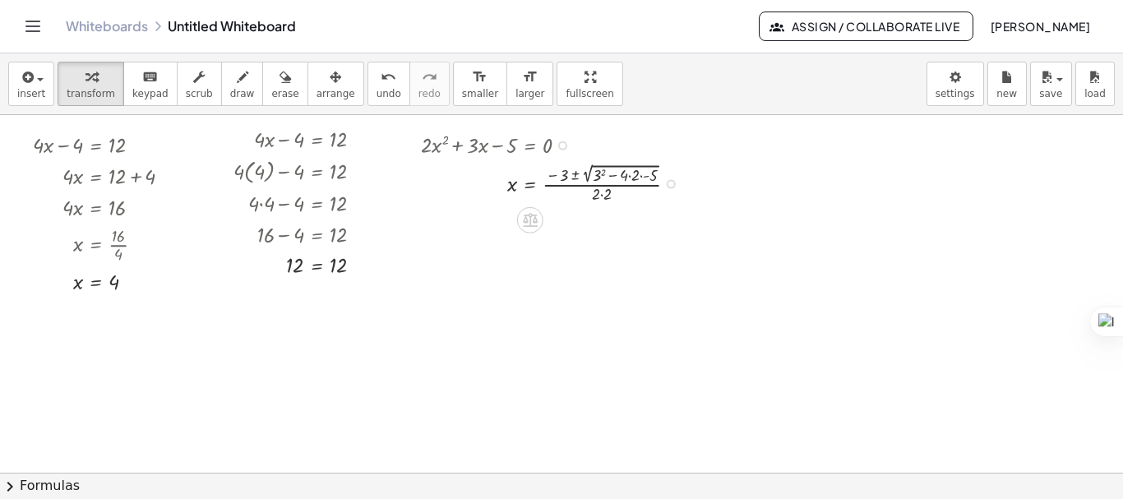
click at [615, 178] on div at bounding box center [555, 182] width 285 height 46
click at [648, 178] on div at bounding box center [555, 182] width 285 height 46
click at [629, 222] on div at bounding box center [555, 229] width 285 height 46
click at [619, 223] on div at bounding box center [555, 229] width 285 height 46
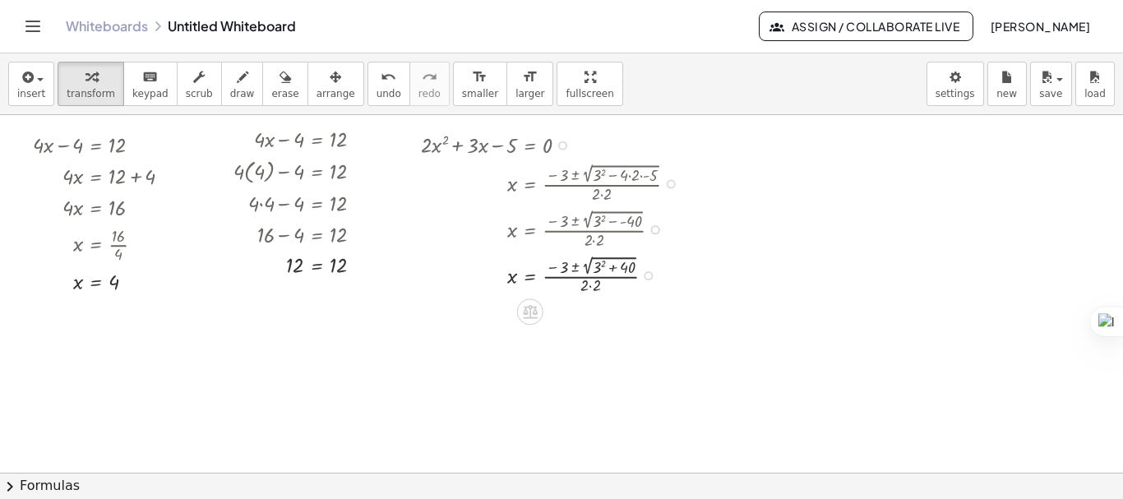
click at [603, 261] on div at bounding box center [555, 274] width 285 height 46
click at [608, 312] on div at bounding box center [555, 320] width 285 height 46
click at [590, 354] on div at bounding box center [555, 365] width 285 height 45
drag, startPoint x: 602, startPoint y: 409, endPoint x: 617, endPoint y: 363, distance: 49.4
click at [530, 371] on div "x = · ( − 3 ± ) · 2 · 2 7" at bounding box center [530, 371] width 0 height 0
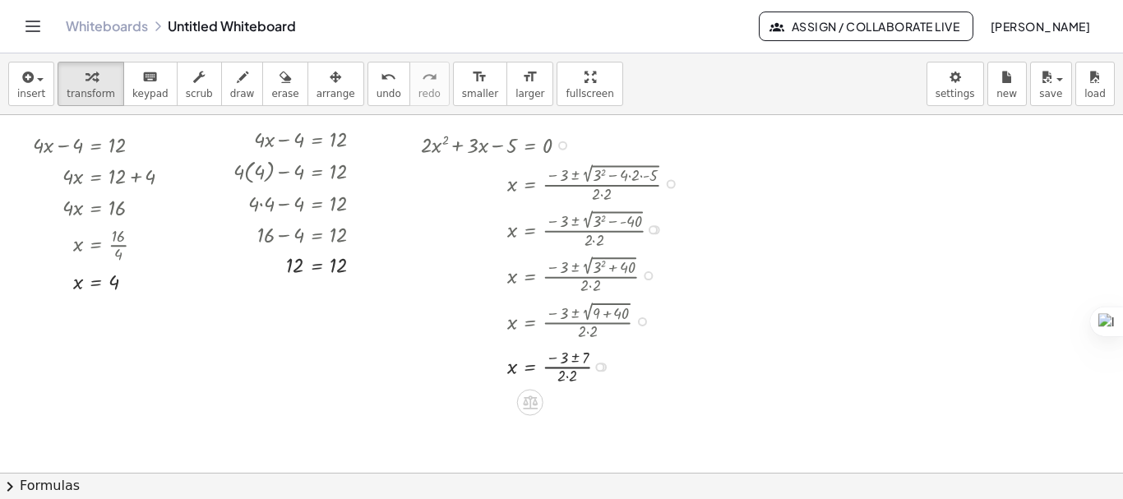
click at [573, 358] on div at bounding box center [555, 366] width 285 height 44
click at [479, 427] on div at bounding box center [478, 418] width 130 height 44
click at [483, 430] on div at bounding box center [478, 418] width 130 height 44
click at [487, 410] on div at bounding box center [478, 418] width 130 height 44
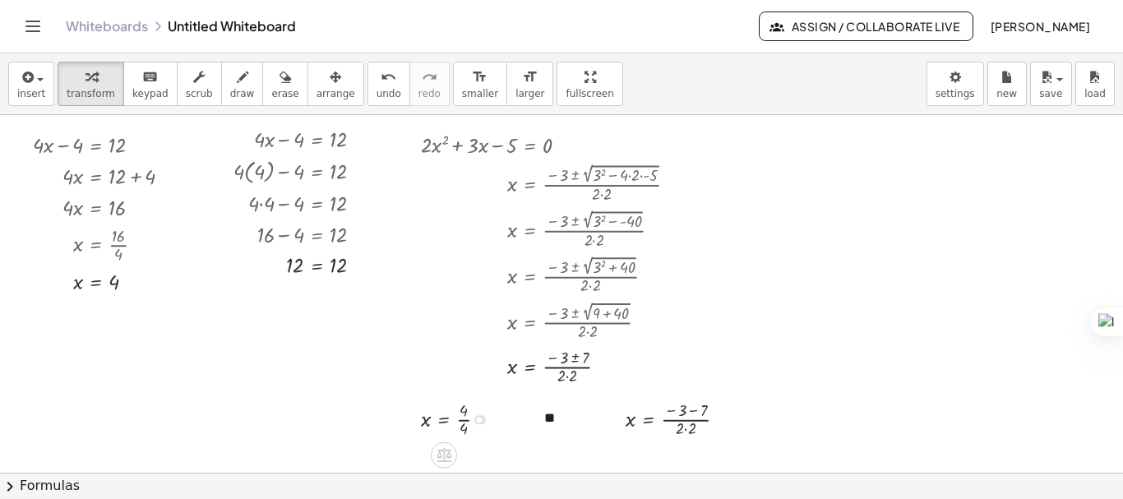
click at [462, 421] on div at bounding box center [460, 418] width 95 height 44
click at [462, 421] on div at bounding box center [457, 418] width 88 height 30
click at [694, 413] on div at bounding box center [682, 418] width 130 height 44
click at [672, 430] on div at bounding box center [670, 418] width 107 height 44
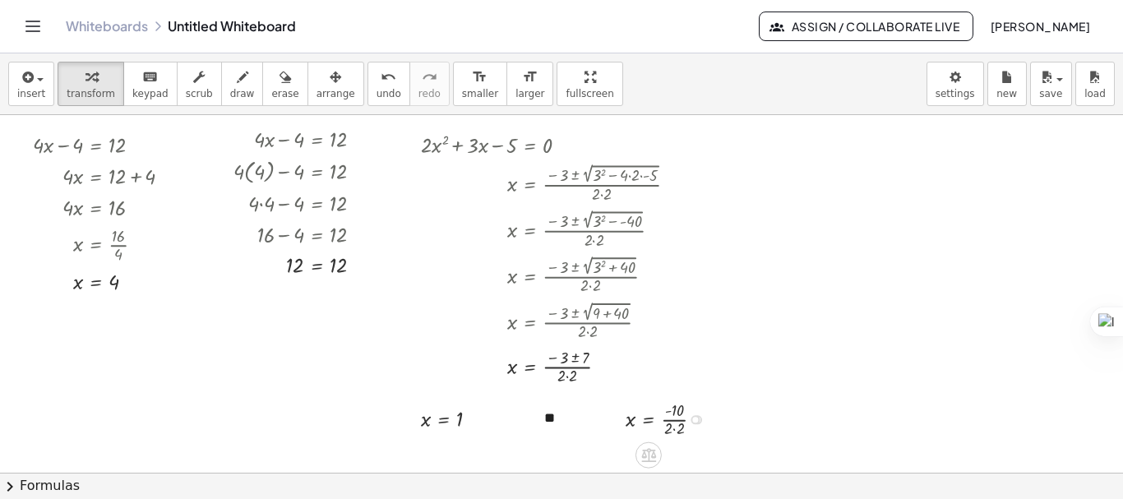
click at [678, 429] on div at bounding box center [670, 418] width 107 height 44
click at [677, 429] on div at bounding box center [670, 418] width 107 height 44
click at [193, 84] on icon "button" at bounding box center [199, 77] width 12 height 20
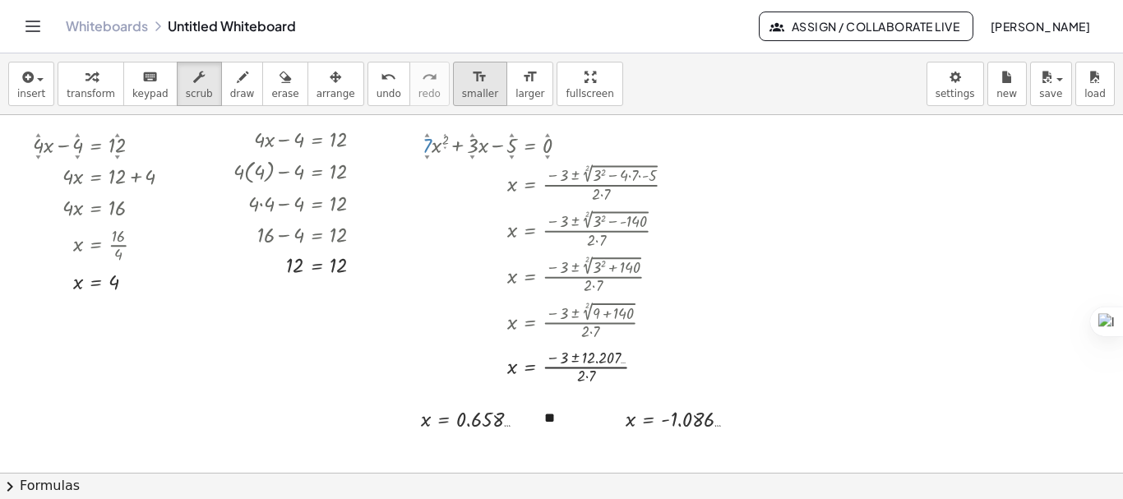
drag, startPoint x: 422, startPoint y: 155, endPoint x: 427, endPoint y: 100, distance: 54.6
click at [426, 96] on div "insert select one: Math Expression Function Text Youtube Video Graphing Geometr…" at bounding box center [561, 276] width 1123 height 446
click at [460, 155] on div at bounding box center [555, 143] width 290 height 31
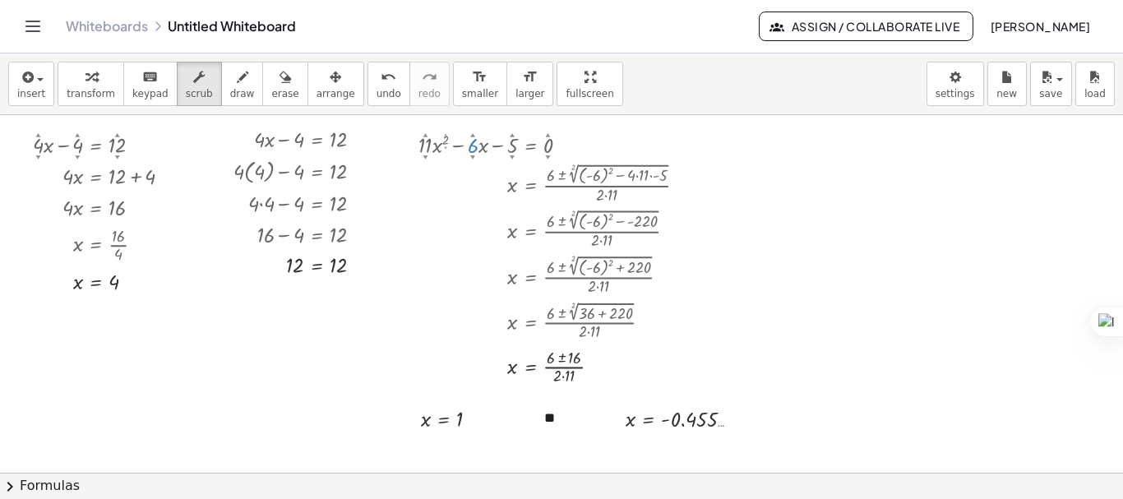
drag, startPoint x: 470, startPoint y: 149, endPoint x: 471, endPoint y: 198, distance: 49.3
click at [530, 146] on div "+ · 11 ▲ ▼ · x 2 ▲ ▼ − · 6 ▲ ▼ · x − 5 ▲ ▼ = 0 ▲ ▼ x = · ( + 6 ± 2 √ ( + ( - 6 …" at bounding box center [530, 146] width 0 height 0
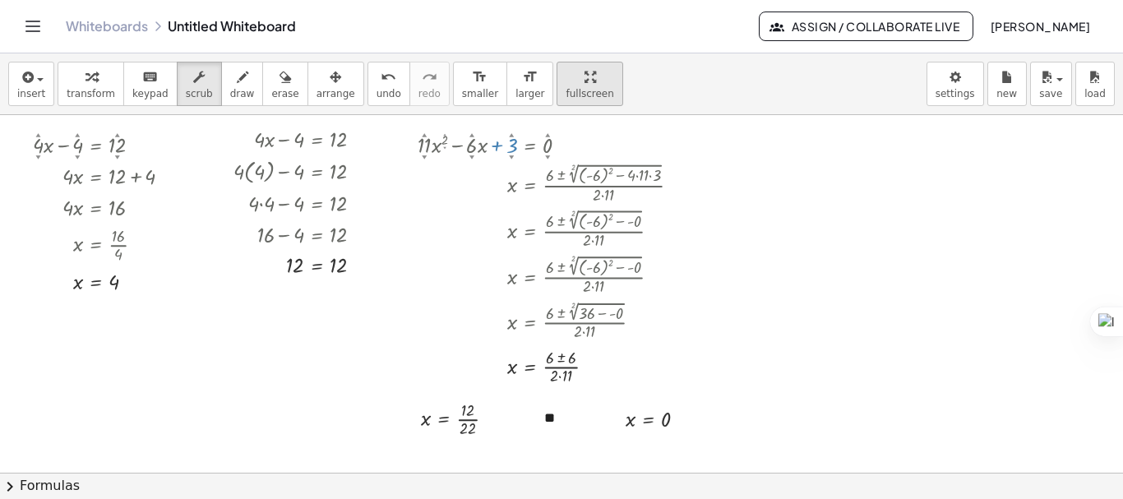
drag, startPoint x: 509, startPoint y: 141, endPoint x: 530, endPoint y: 99, distance: 47.1
click at [510, 76] on div "insert select one: Math Expression Function Text Youtube Video Graphing Geometr…" at bounding box center [561, 276] width 1123 height 446
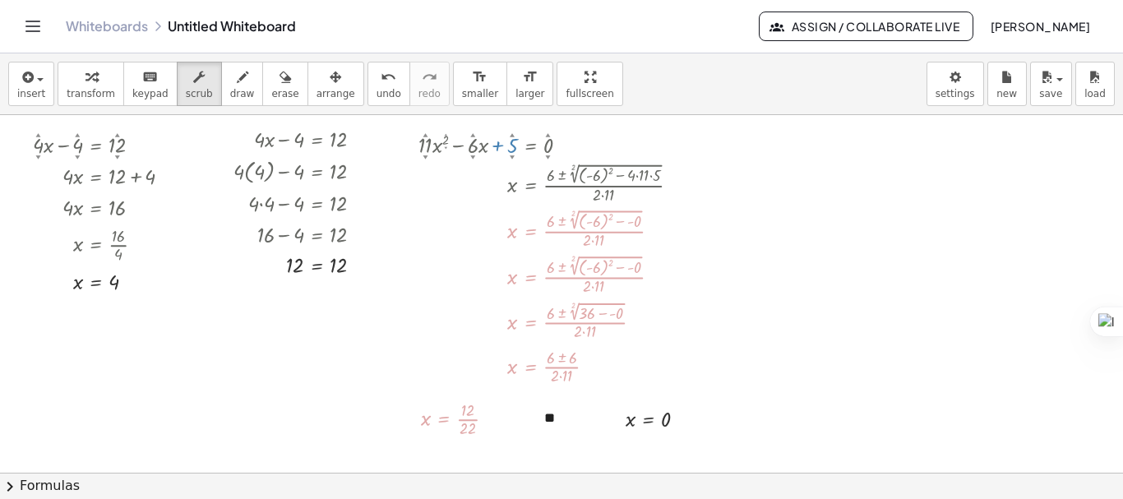
drag, startPoint x: 511, startPoint y: 139, endPoint x: 515, endPoint y: 155, distance: 16.0
click at [507, 134] on div "5 ▲ ▼" at bounding box center [507, 134] width 0 height 0
click at [731, 271] on div at bounding box center [561, 472] width 1123 height 715
click at [425, 224] on div at bounding box center [555, 229] width 290 height 48
click at [456, 200] on div at bounding box center [555, 183] width 290 height 48
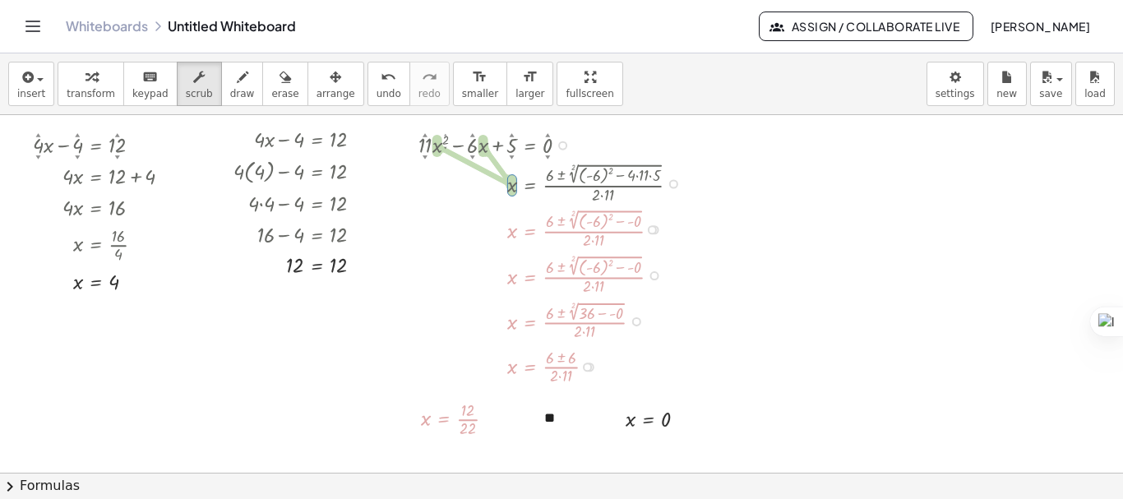
click at [459, 198] on div at bounding box center [555, 183] width 290 height 48
click at [423, 145] on div at bounding box center [555, 143] width 290 height 31
click at [460, 235] on div at bounding box center [555, 229] width 290 height 48
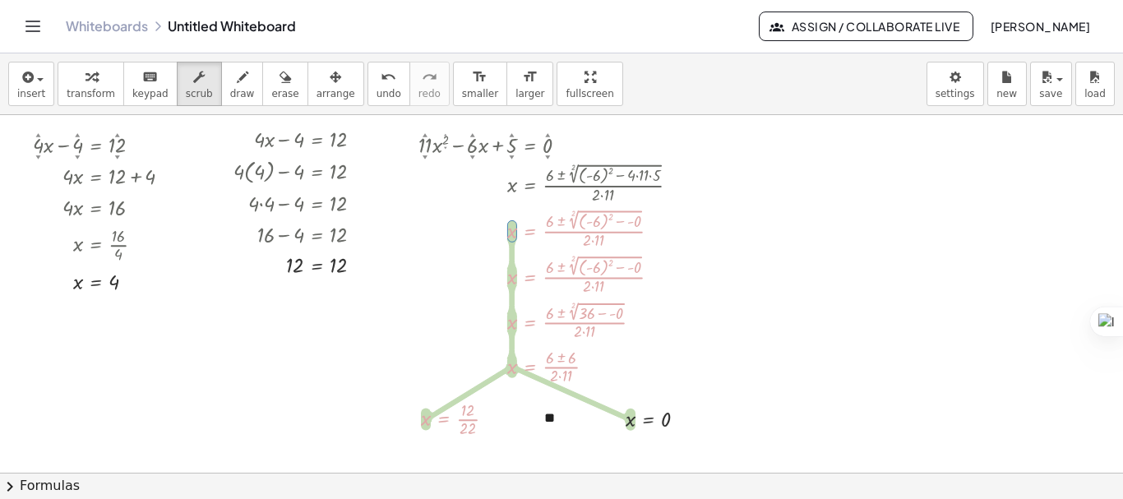
click at [814, 266] on div at bounding box center [561, 472] width 1123 height 715
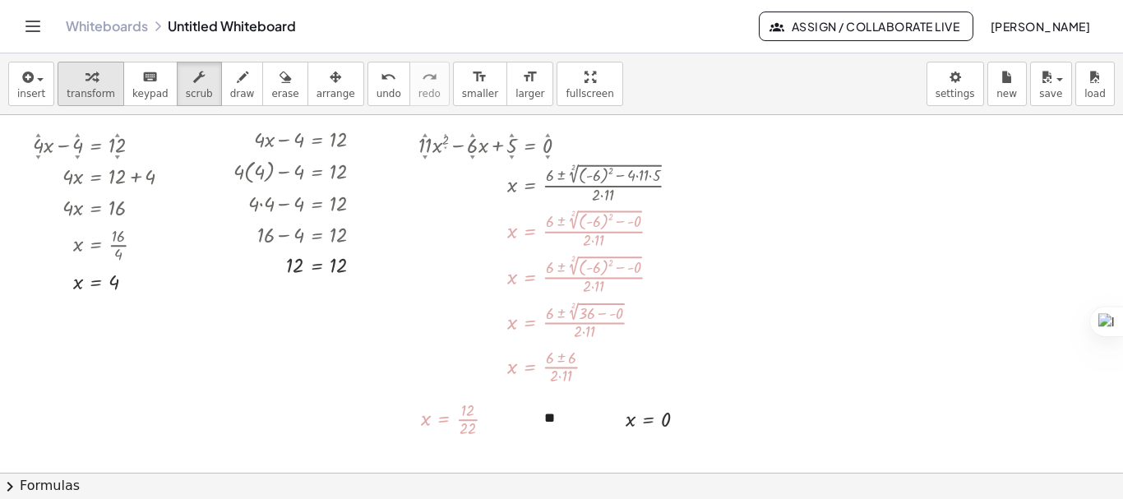
click at [91, 83] on div "button" at bounding box center [91, 77] width 49 height 20
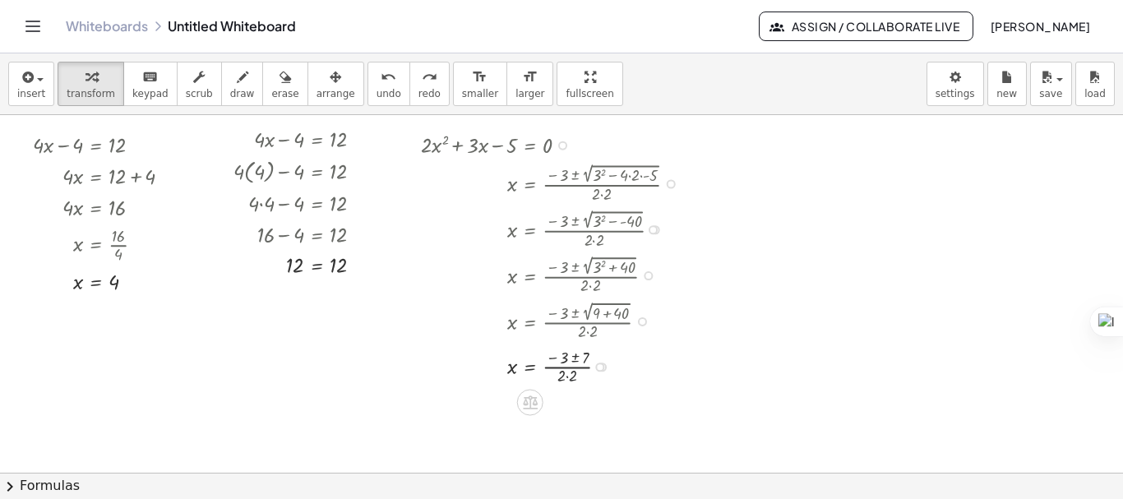
click at [570, 377] on div at bounding box center [555, 366] width 285 height 44
click at [576, 404] on div at bounding box center [555, 409] width 285 height 44
click at [692, 455] on div at bounding box center [682, 462] width 130 height 44
click at [488, 456] on div at bounding box center [478, 462] width 130 height 44
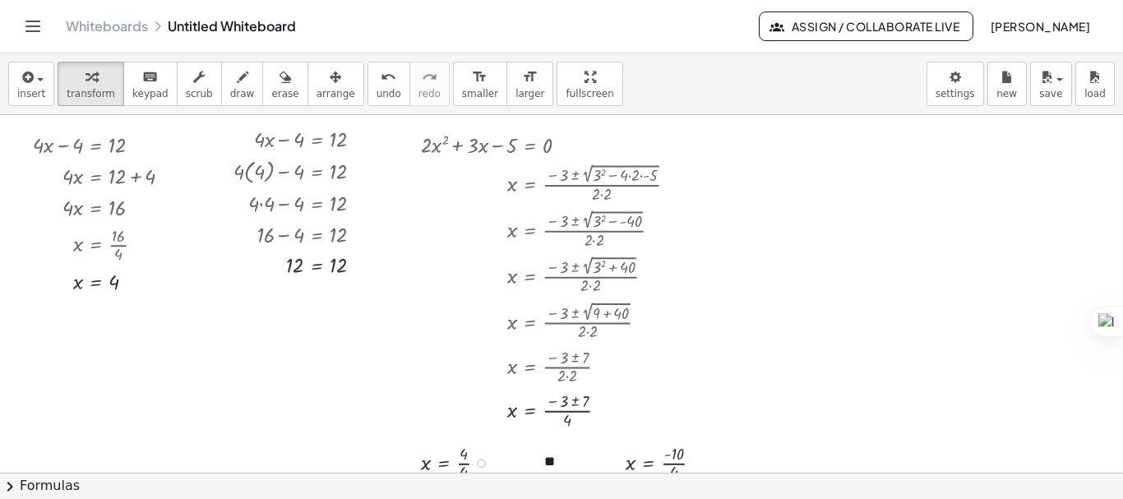
click at [462, 464] on div at bounding box center [460, 462] width 95 height 44
click at [462, 464] on div at bounding box center [457, 462] width 88 height 30
click at [668, 465] on div at bounding box center [670, 462] width 107 height 44
click at [668, 465] on div at bounding box center [668, 462] width 102 height 44
click at [193, 81] on icon "button" at bounding box center [199, 77] width 12 height 20
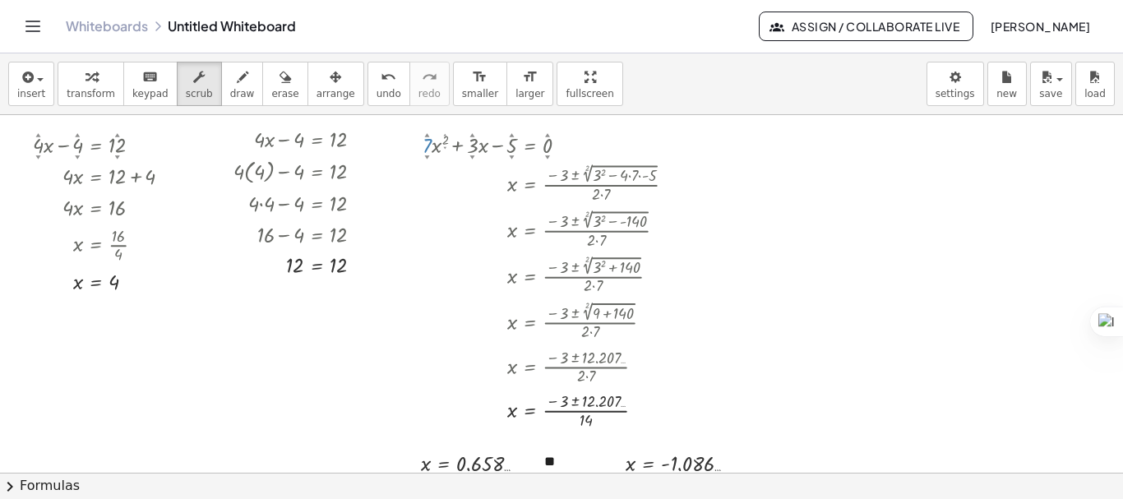
drag, startPoint x: 425, startPoint y: 156, endPoint x: 478, endPoint y: 145, distance: 54.7
click at [431, 106] on div "insert select one: Math Expression Function Text Youtube Video Graphing Geometr…" at bounding box center [561, 276] width 1123 height 446
drag, startPoint x: 461, startPoint y: 146, endPoint x: 480, endPoint y: 150, distance: 19.5
click at [478, 155] on div at bounding box center [555, 143] width 283 height 31
drag, startPoint x: 474, startPoint y: 149, endPoint x: 515, endPoint y: 180, distance: 51.0
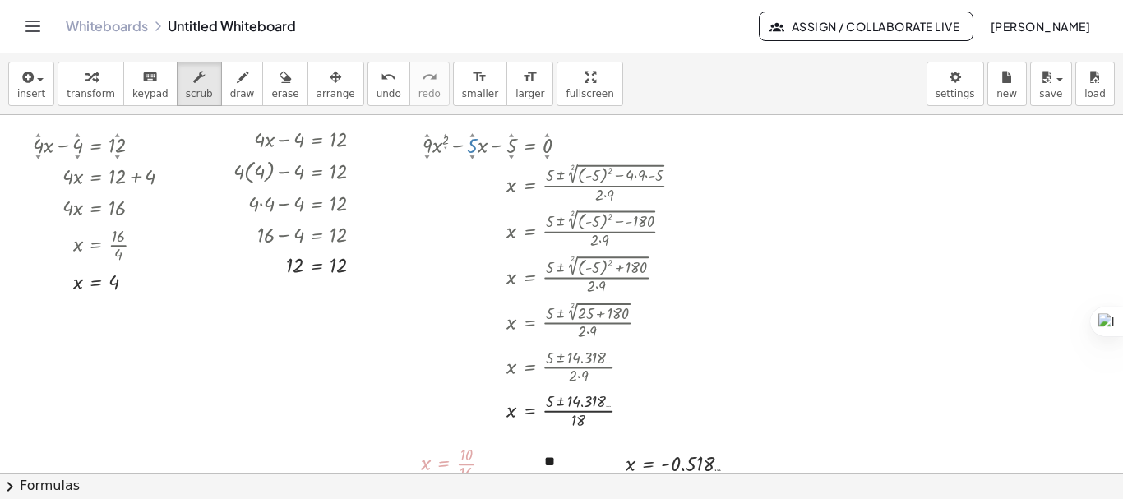
click at [529, 146] on div "+ · 9 ▲ ▼ · x 2 ▲ ▼ − · 5 ▲ ▼ · x − 5 ▲ ▼ = 0 ▲ ▼ x = · ( + 5 ± 2 √ ( + ( - 5 )…" at bounding box center [529, 146] width 0 height 0
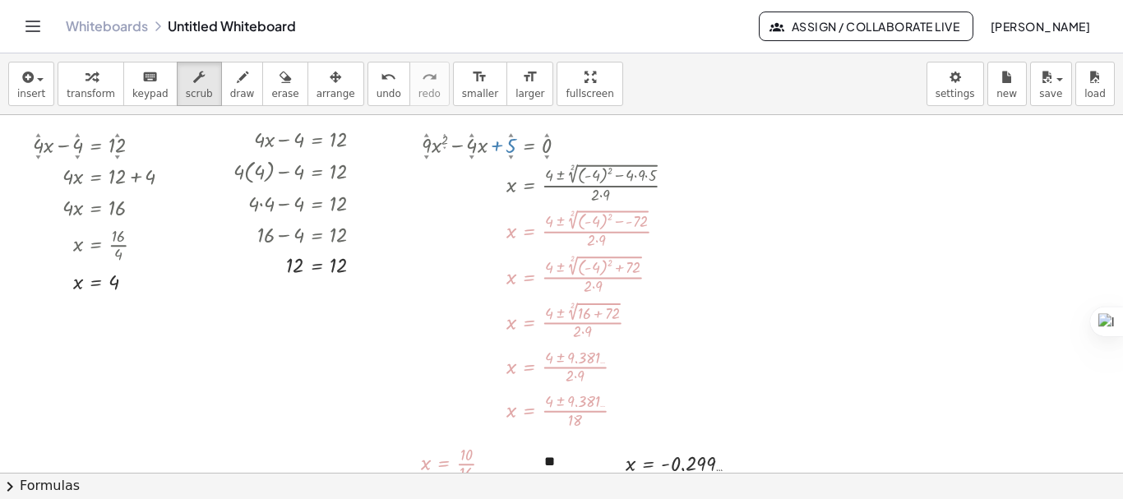
drag, startPoint x: 510, startPoint y: 152, endPoint x: 512, endPoint y: 91, distance: 60.9
click at [512, 91] on div "insert select one: Math Expression Function Text Youtube Video Graphing Geometr…" at bounding box center [561, 276] width 1123 height 446
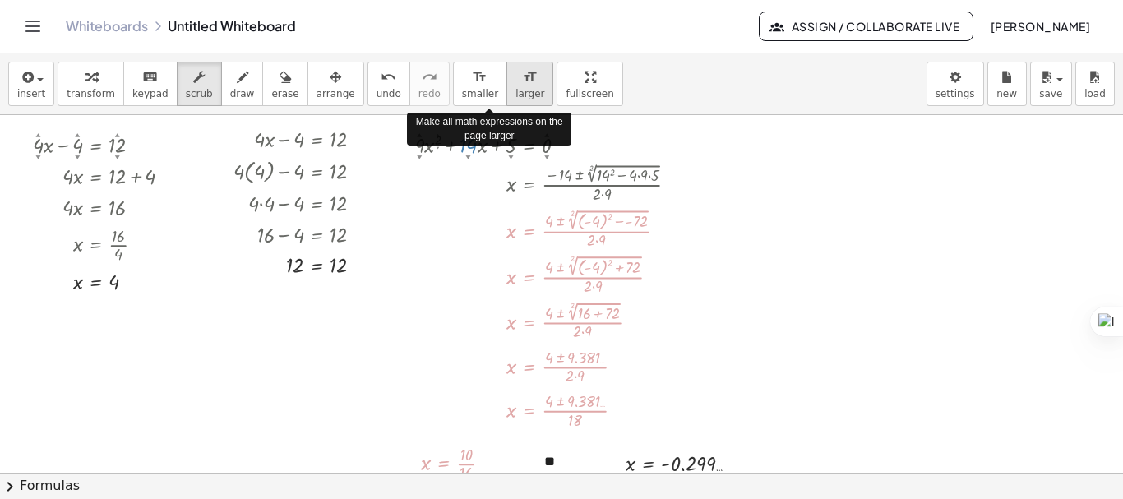
drag, startPoint x: 473, startPoint y: 154, endPoint x: 478, endPoint y: 68, distance: 85.7
click at [478, 68] on div "insert select one: Math Expression Function Text Youtube Video Graphing Geometr…" at bounding box center [561, 276] width 1123 height 446
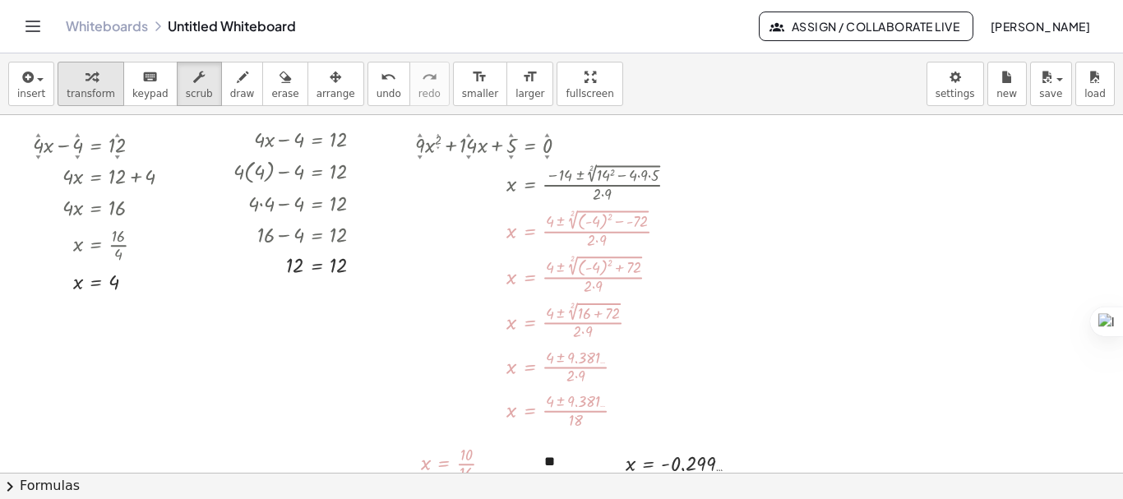
click at [83, 88] on span "transform" at bounding box center [91, 94] width 49 height 12
click at [602, 228] on div at bounding box center [553, 229] width 293 height 48
click at [506, 38] on div "Whiteboards Untitled Whiteboard Assign / Collaborate Live Dariush Panahi" at bounding box center [562, 26] width 1084 height 53
click at [317, 84] on div "button" at bounding box center [336, 77] width 39 height 20
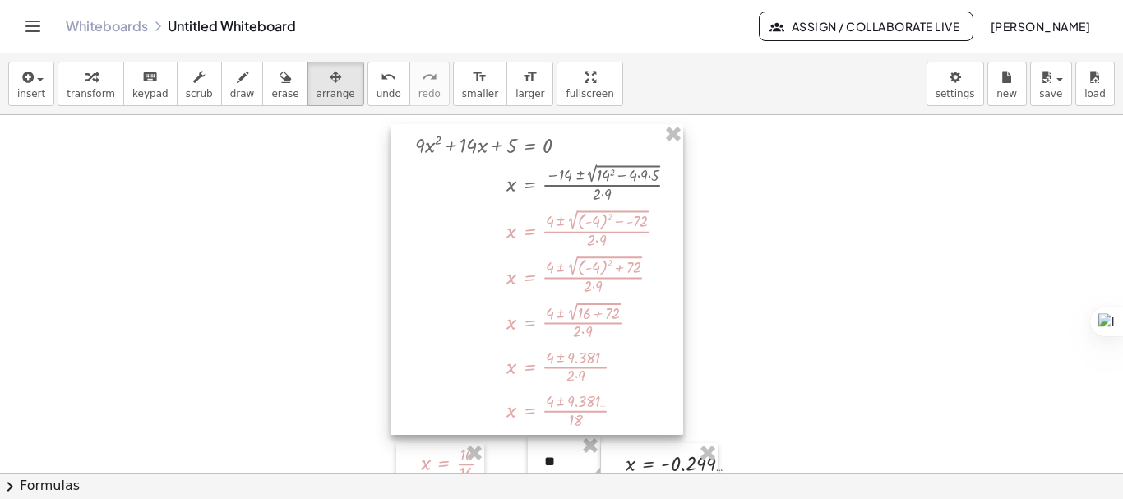
click at [660, 132] on div at bounding box center [537, 279] width 293 height 311
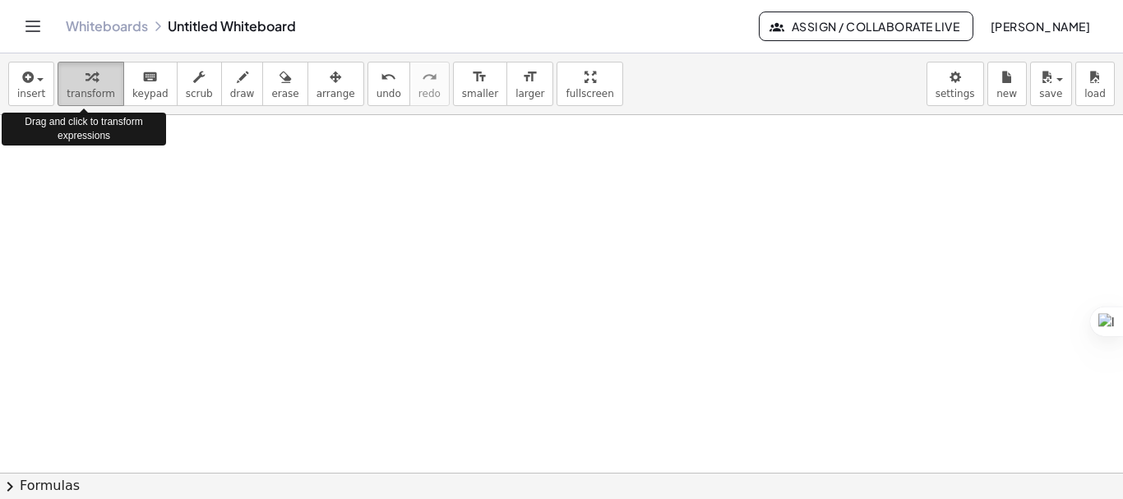
click at [81, 94] on span "transform" at bounding box center [91, 94] width 49 height 12
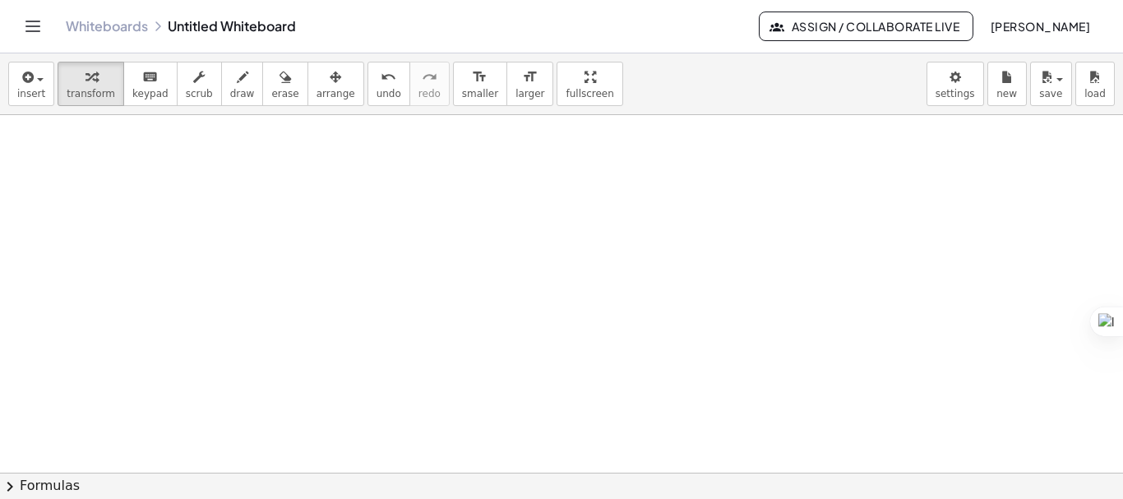
click at [122, 155] on div at bounding box center [561, 472] width 1123 height 715
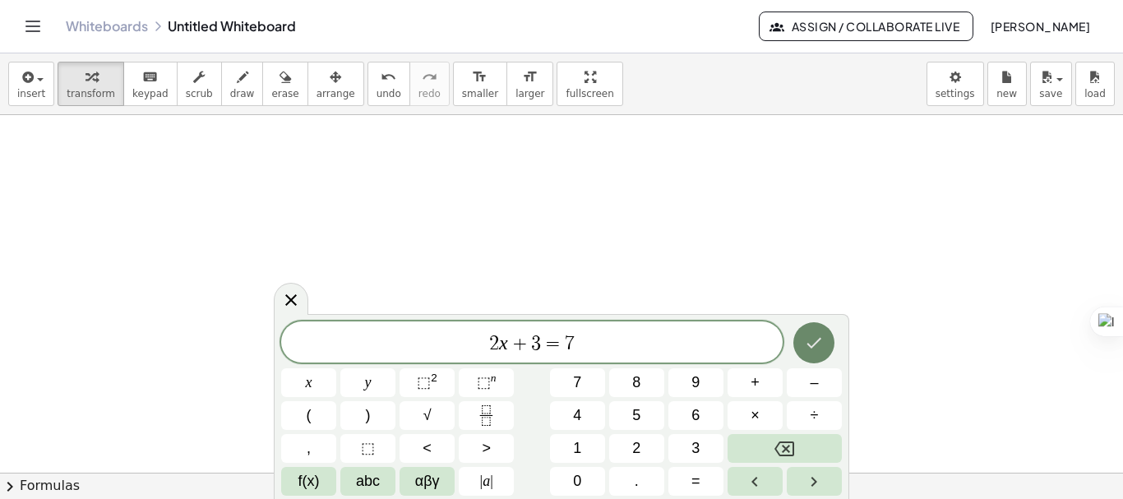
click at [820, 343] on icon "Done" at bounding box center [814, 343] width 20 height 20
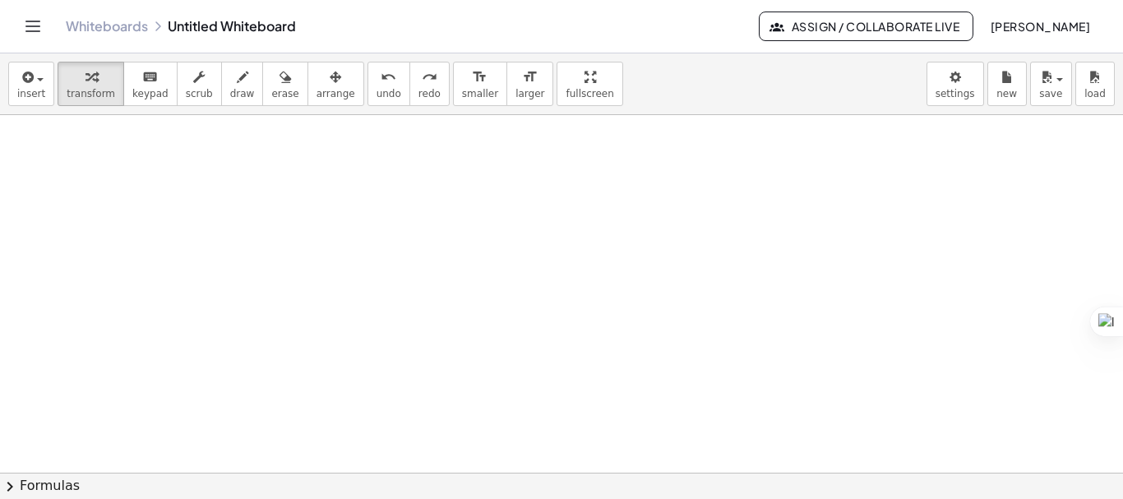
click at [170, 164] on div at bounding box center [561, 472] width 1123 height 715
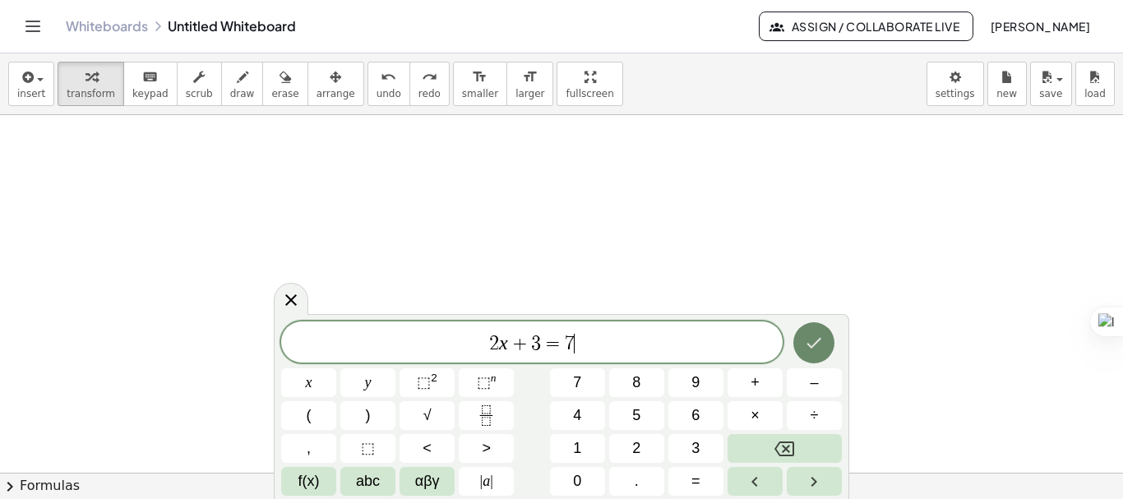
click at [814, 347] on icon "Done" at bounding box center [814, 343] width 20 height 20
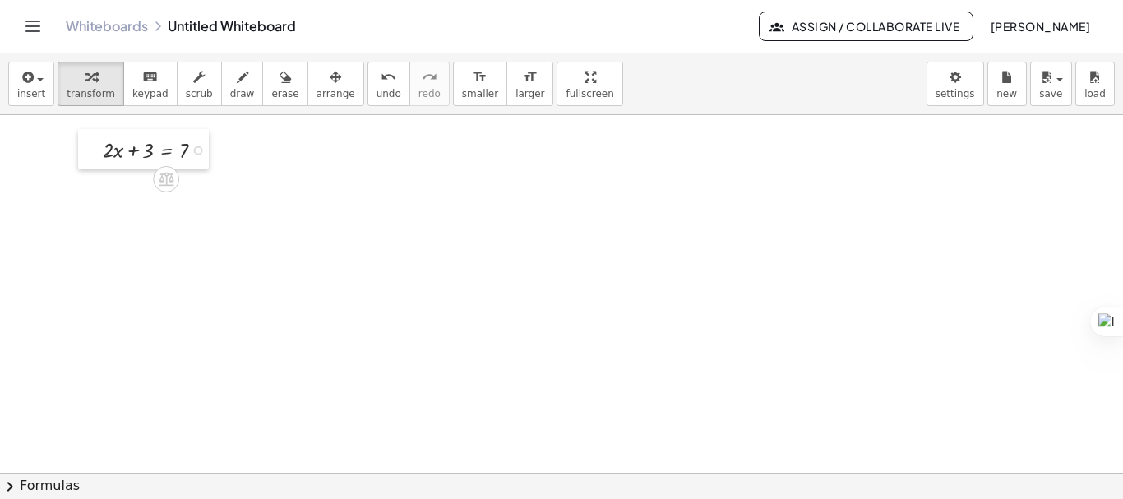
drag, startPoint x: 182, startPoint y: 169, endPoint x: 53, endPoint y: 130, distance: 134.7
click at [78, 131] on div at bounding box center [90, 148] width 25 height 39
click at [43, 129] on div at bounding box center [561, 472] width 1123 height 715
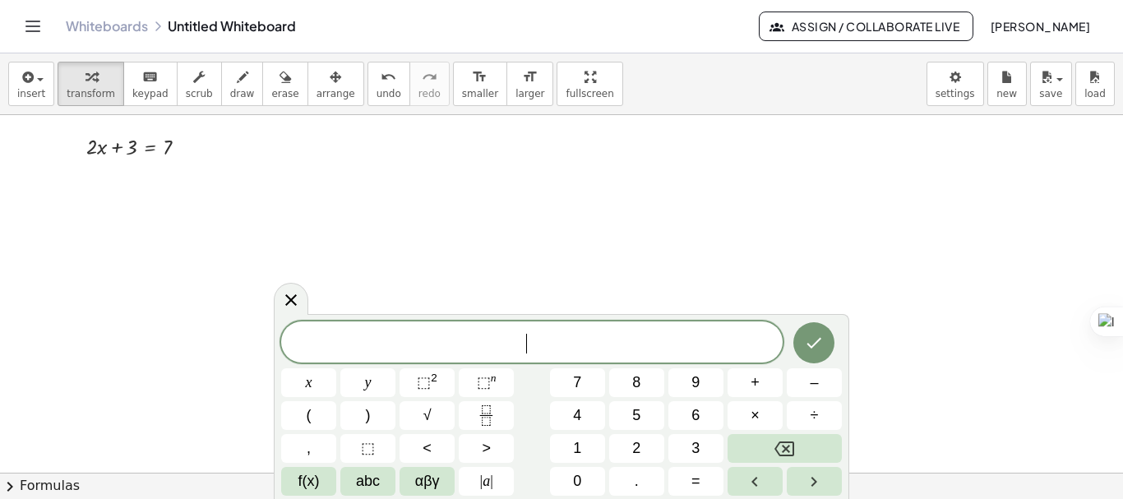
click at [35, 127] on div at bounding box center [561, 472] width 1123 height 715
click at [295, 298] on icon at bounding box center [291, 299] width 20 height 20
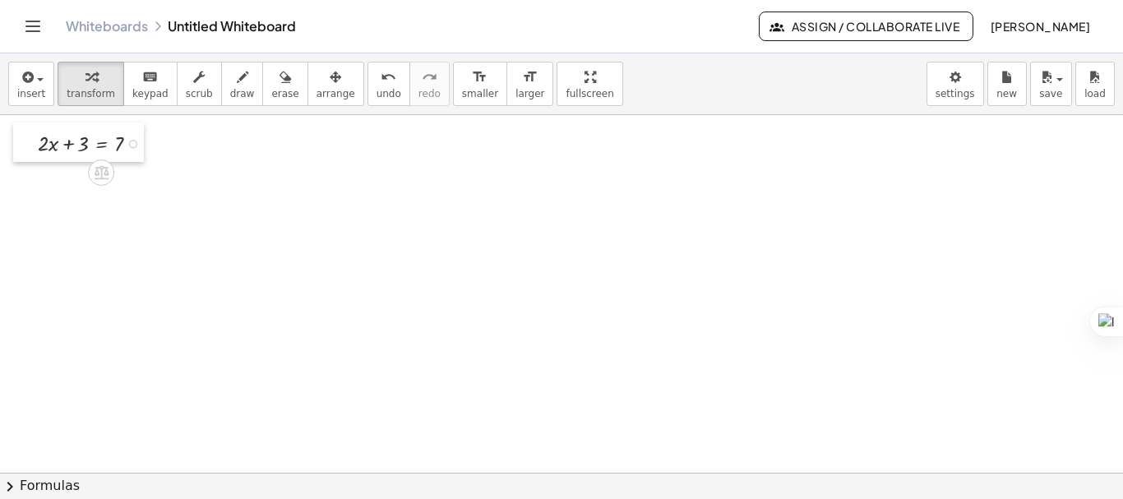
drag, startPoint x: 68, startPoint y: 136, endPoint x: 21, endPoint y: 132, distance: 47.0
click at [21, 132] on div at bounding box center [25, 141] width 25 height 39
drag, startPoint x: 64, startPoint y: 146, endPoint x: 123, endPoint y: 157, distance: 60.1
click at [123, 157] on div at bounding box center [95, 142] width 131 height 31
click at [129, 175] on div at bounding box center [110, 173] width 160 height 31
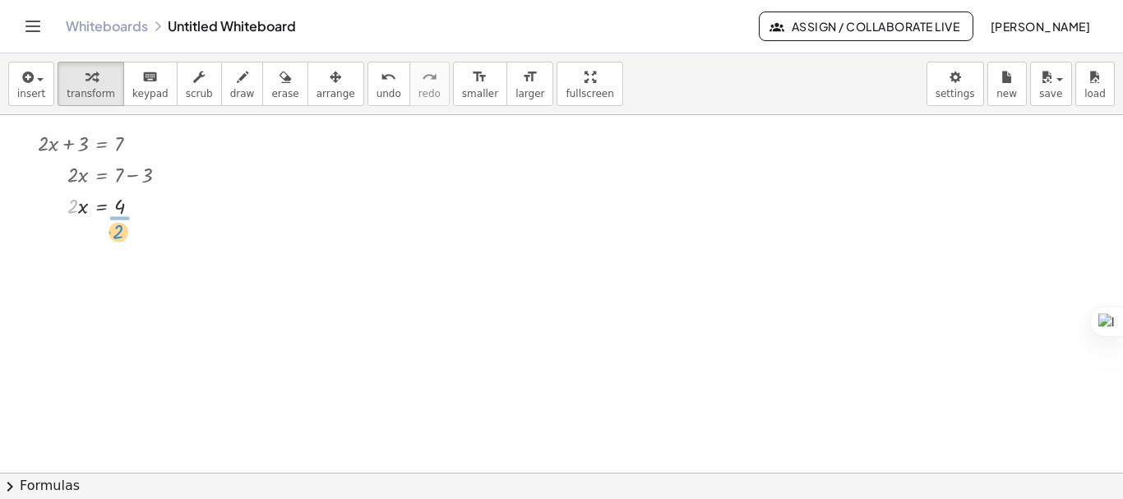
drag, startPoint x: 72, startPoint y: 206, endPoint x: 117, endPoint y: 231, distance: 51.9
click at [119, 243] on div at bounding box center [110, 242] width 160 height 44
click at [119, 243] on div at bounding box center [110, 242] width 160 height 30
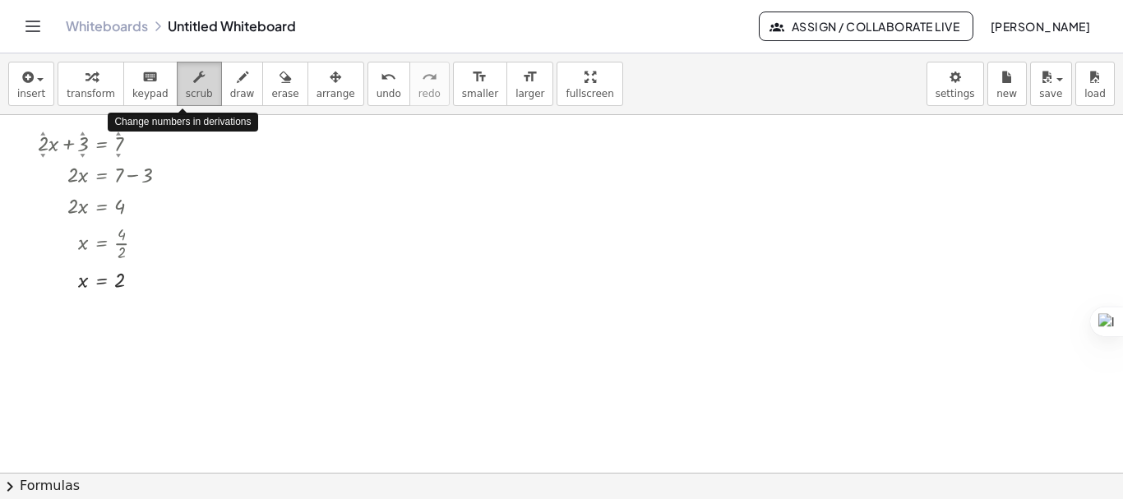
click at [177, 85] on button "scrub" at bounding box center [199, 84] width 45 height 44
drag, startPoint x: 40, startPoint y: 157, endPoint x: 50, endPoint y: 115, distance: 43.1
click at [49, 115] on div "+ · 2 ▲ ▼ · x + 3 ▲ ▼ = 7 ▲ ▼ · 2 · x = + 7 − 3 · 2 · x = 4 x = · 4 · 2 x = 2" at bounding box center [561, 472] width 1123 height 715
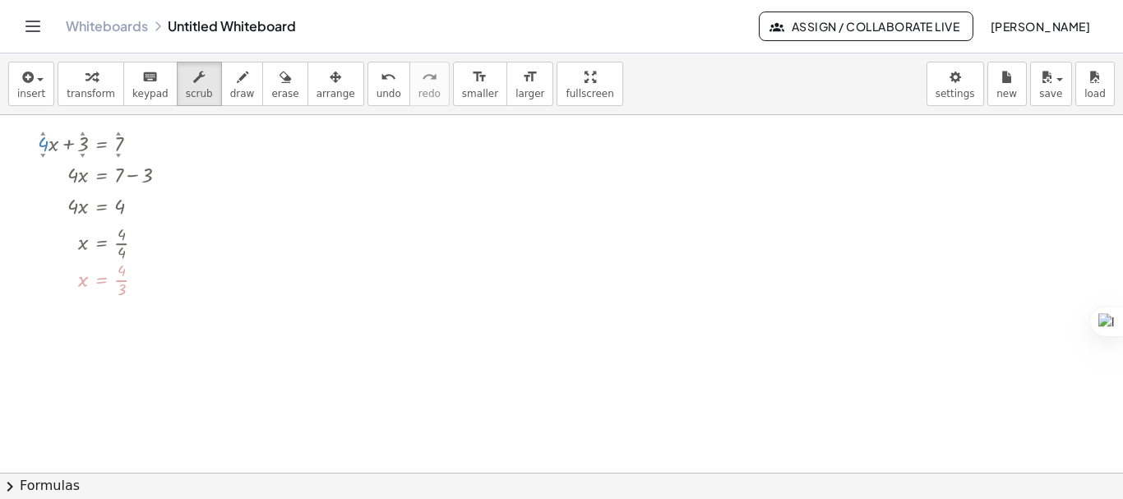
drag, startPoint x: 39, startPoint y: 148, endPoint x: 43, endPoint y: 122, distance: 25.7
click at [43, 122] on div "+ · 4 ▲ ▼ · x + 3 ▲ ▼ = 7 ▲ ▼ · 4 · x = + 7 − 3 · 4 · x = 4 x = · 4 · 4 x = · 4…" at bounding box center [93, 209] width 161 height 175
drag, startPoint x: 83, startPoint y: 153, endPoint x: 82, endPoint y: 175, distance: 22.2
click at [101, 144] on div "+ · 4 ▲ ▼ · x + 1 ▲ ▼ = 7 ▲ ▼ · 4 · x = + 7 − 1 · 4 · x = 6 x = · 6 · 4 x = · 4…" at bounding box center [101, 144] width 0 height 0
drag, startPoint x: 121, startPoint y: 150, endPoint x: 124, endPoint y: 104, distance: 45.3
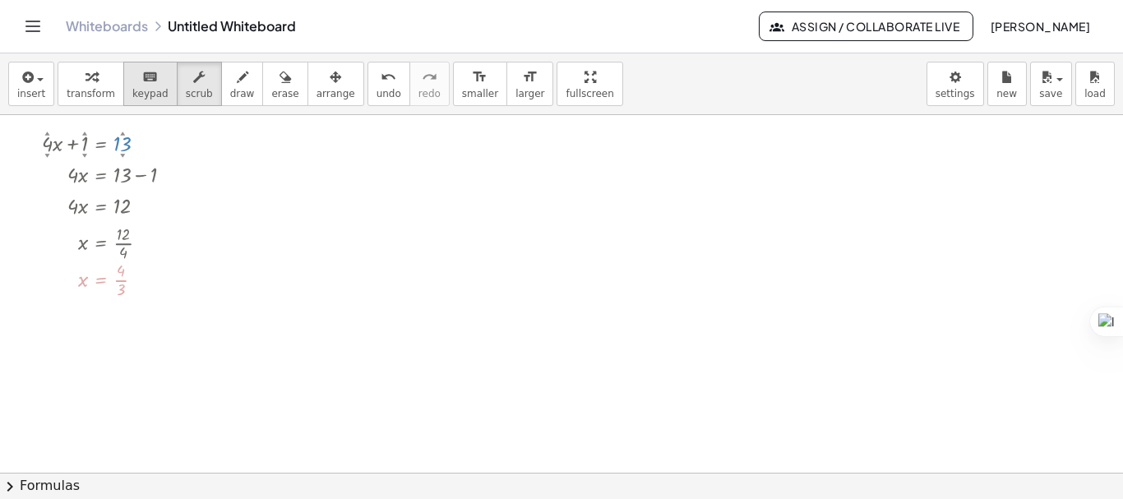
click at [124, 104] on div "insert select one: Math Expression Function Text Youtube Video Graphing Geometr…" at bounding box center [561, 276] width 1123 height 446
click at [282, 267] on div at bounding box center [561, 472] width 1123 height 715
click at [94, 292] on div at bounding box center [116, 278] width 164 height 44
click at [317, 89] on span "arrange" at bounding box center [336, 94] width 39 height 12
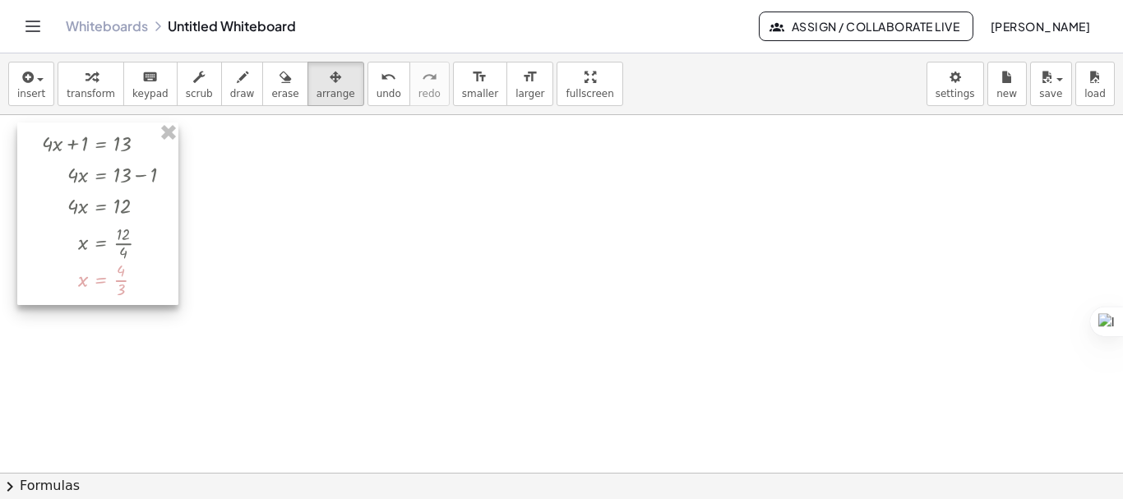
click at [113, 286] on div at bounding box center [97, 213] width 161 height 183
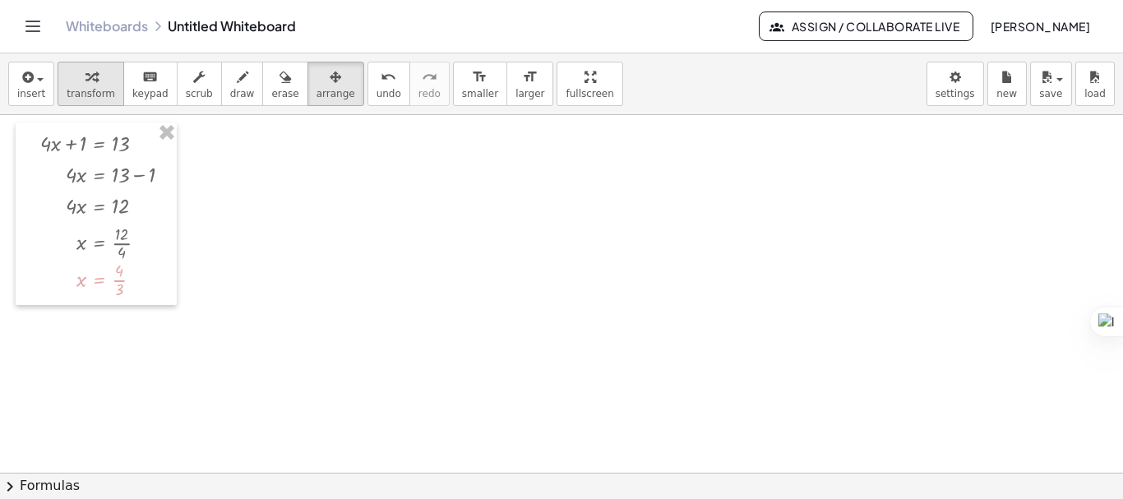
click at [85, 98] on span "transform" at bounding box center [91, 94] width 49 height 12
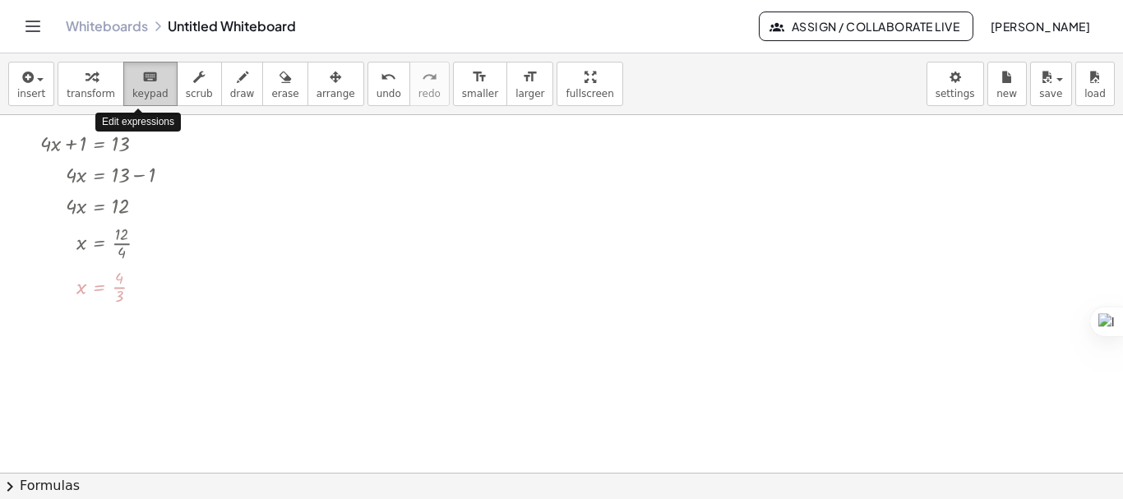
click at [134, 95] on span "keypad" at bounding box center [150, 94] width 36 height 12
click at [122, 286] on div at bounding box center [119, 278] width 8 height 17
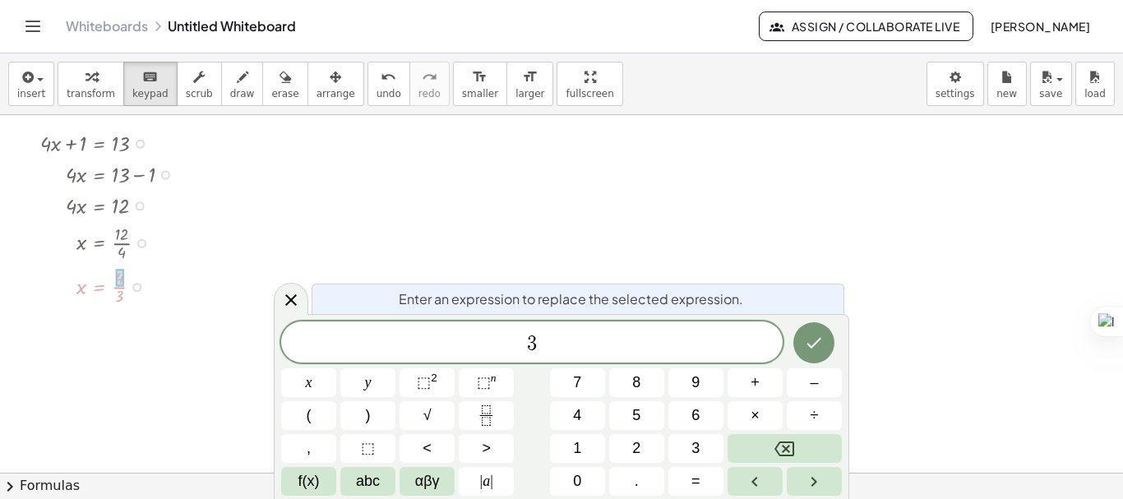
click at [118, 302] on div at bounding box center [112, 286] width 160 height 44
click at [118, 295] on div at bounding box center [112, 286] width 160 height 44
click at [808, 349] on icon "Done" at bounding box center [814, 343] width 20 height 20
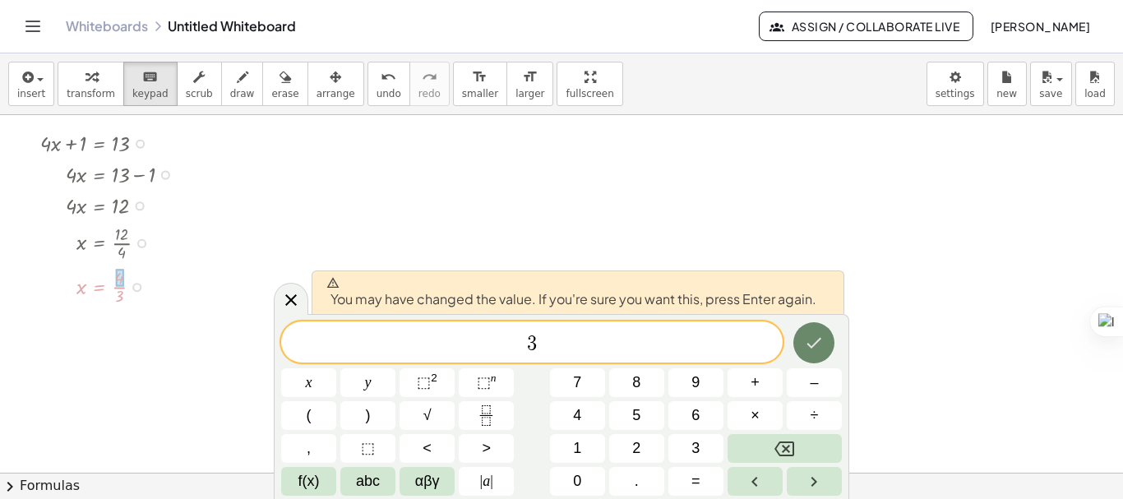
click at [810, 346] on icon "Done" at bounding box center [814, 343] width 15 height 11
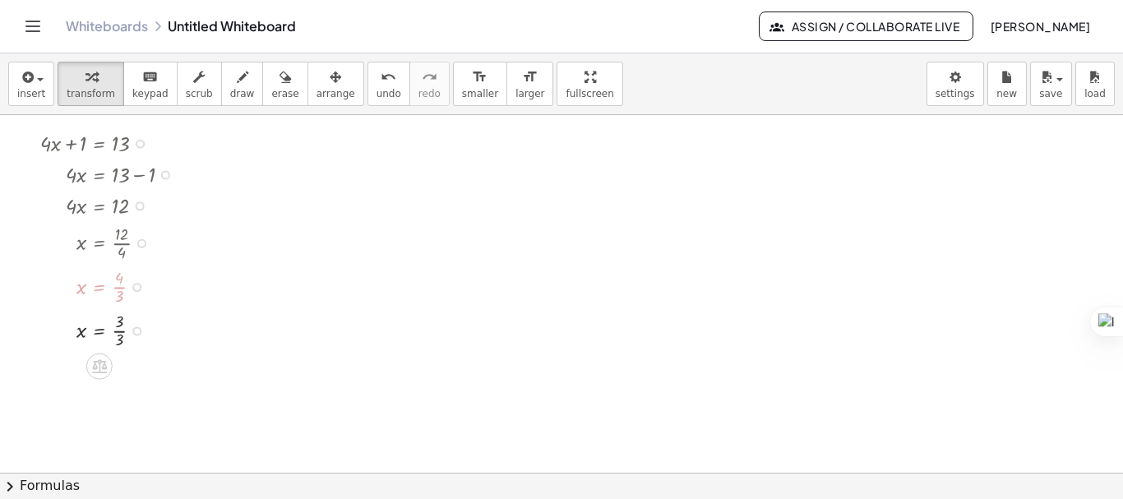
click at [117, 338] on div at bounding box center [112, 329] width 160 height 44
click at [606, 256] on div at bounding box center [561, 472] width 1123 height 715
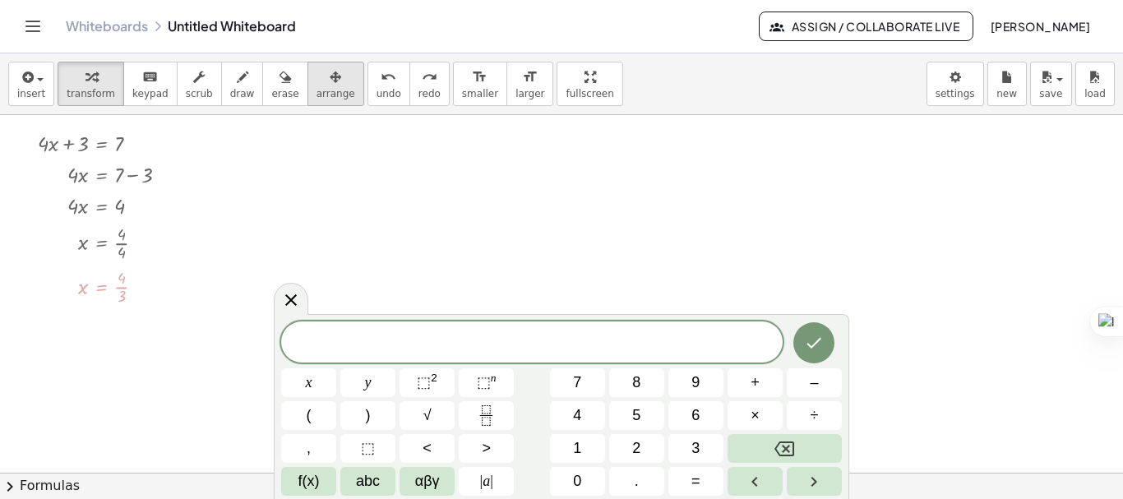
click at [317, 97] on span "arrange" at bounding box center [336, 94] width 39 height 12
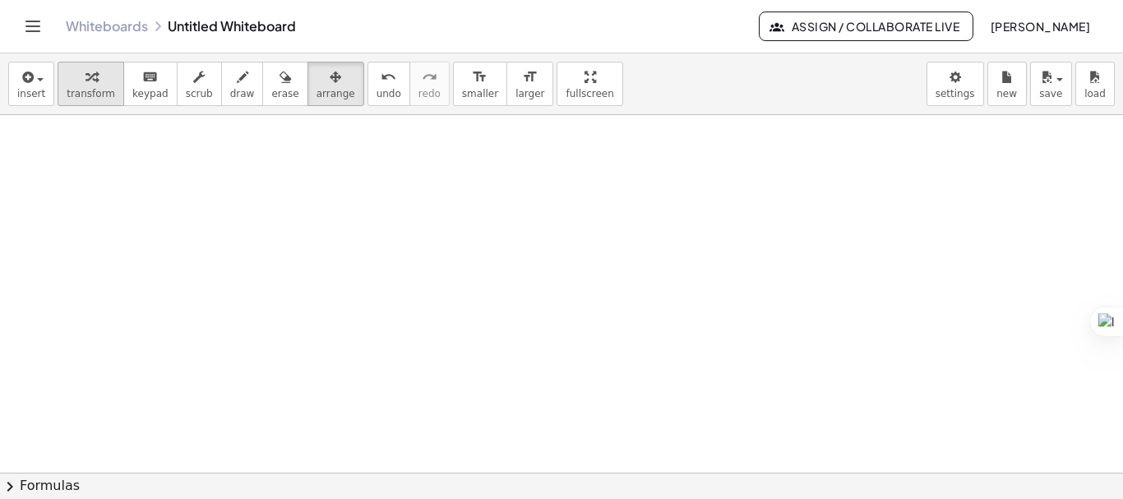
click at [105, 87] on button "transform" at bounding box center [91, 84] width 67 height 44
click at [169, 188] on div at bounding box center [561, 472] width 1123 height 715
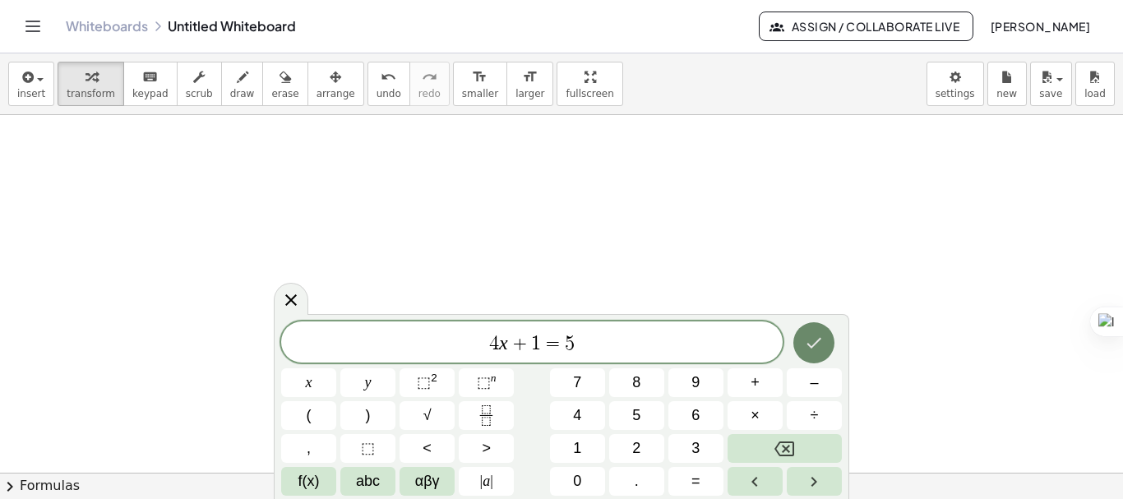
click at [814, 343] on icon "Done" at bounding box center [814, 343] width 20 height 20
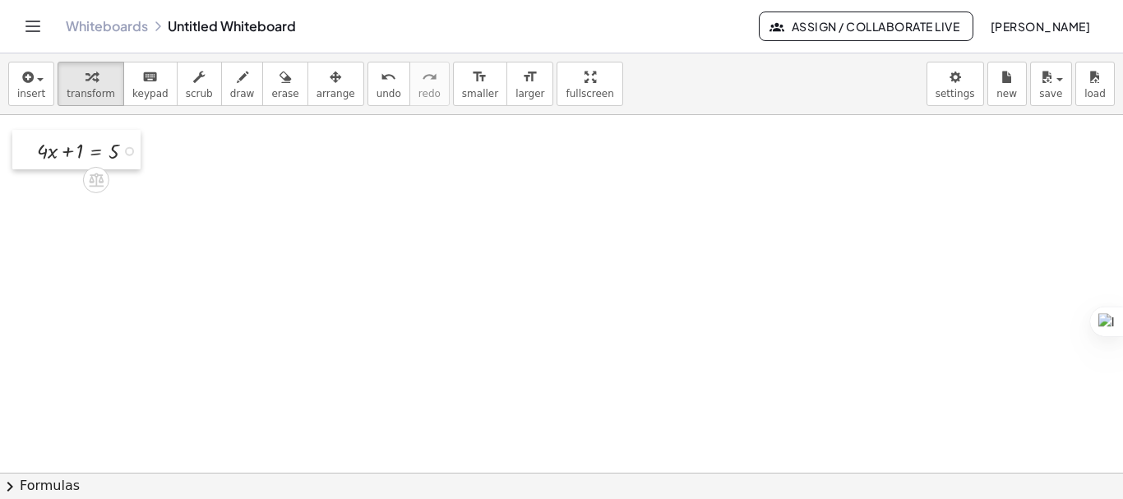
drag, startPoint x: 177, startPoint y: 201, endPoint x: 21, endPoint y: 141, distance: 166.6
click at [21, 142] on div at bounding box center [24, 149] width 25 height 39
drag, startPoint x: 64, startPoint y: 153, endPoint x: 110, endPoint y: 161, distance: 46.8
click at [110, 161] on div at bounding box center [93, 148] width 127 height 31
click at [124, 183] on div at bounding box center [106, 179] width 153 height 31
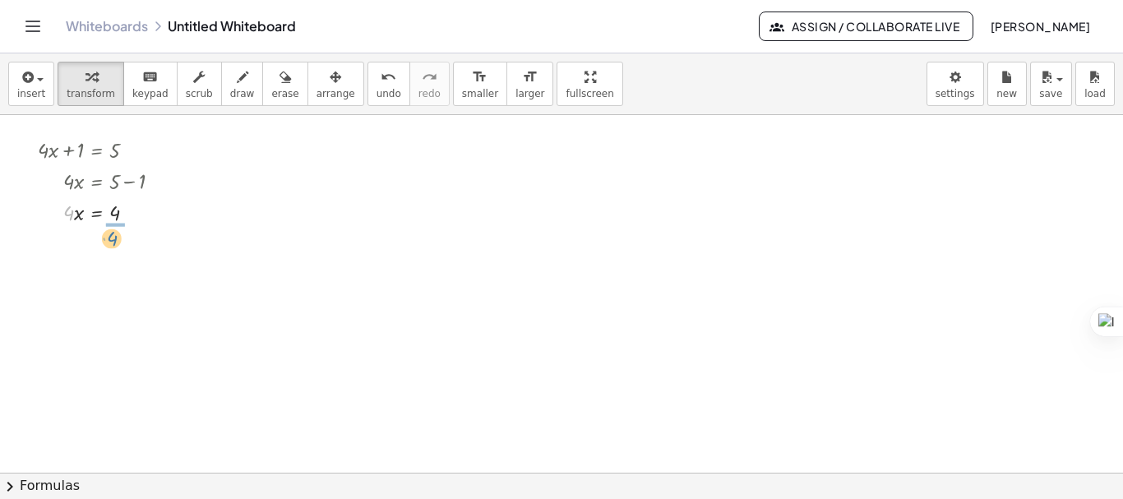
drag, startPoint x: 68, startPoint y: 216, endPoint x: 112, endPoint y: 242, distance: 50.5
click at [114, 249] on div at bounding box center [106, 249] width 153 height 44
click at [114, 249] on div at bounding box center [106, 248] width 153 height 30
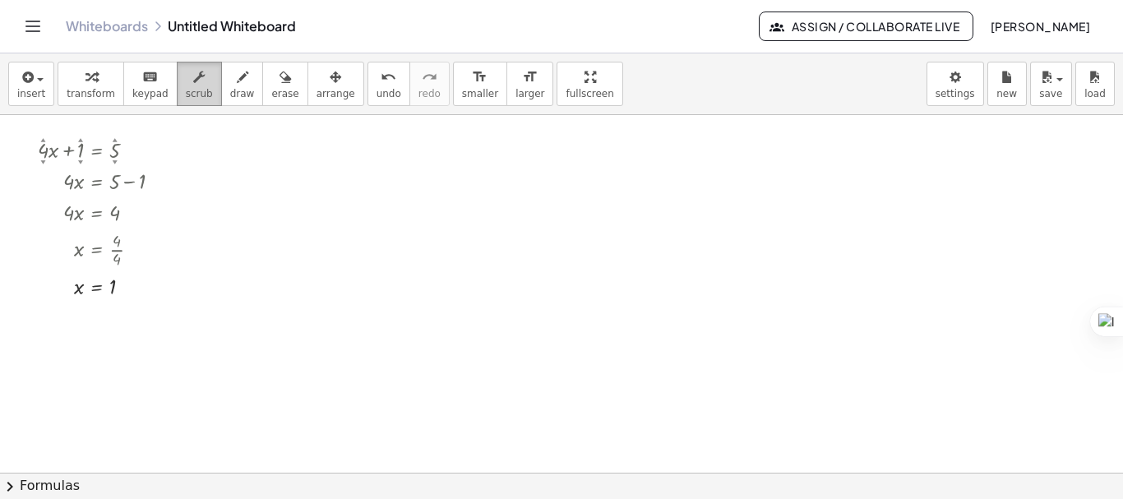
click at [193, 85] on icon "button" at bounding box center [199, 77] width 12 height 20
click at [113, 159] on div "▼" at bounding box center [115, 162] width 5 height 7
drag, startPoint x: 113, startPoint y: 159, endPoint x: 117, endPoint y: 133, distance: 25.7
click at [97, 150] on div "+ · 4 ▲ ▼ · x + 1 ▲ ▼ = 7 ▲ ▼" at bounding box center [97, 150] width 0 height 0
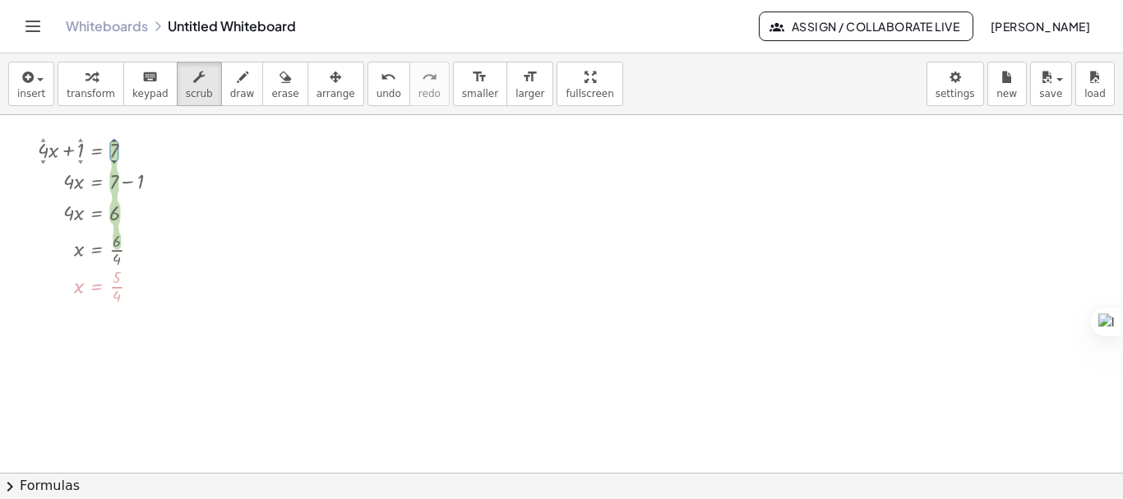
click at [258, 335] on div at bounding box center [561, 472] width 1123 height 715
click at [722, 423] on div at bounding box center [561, 472] width 1123 height 715
click at [91, 89] on span "transform" at bounding box center [91, 94] width 49 height 12
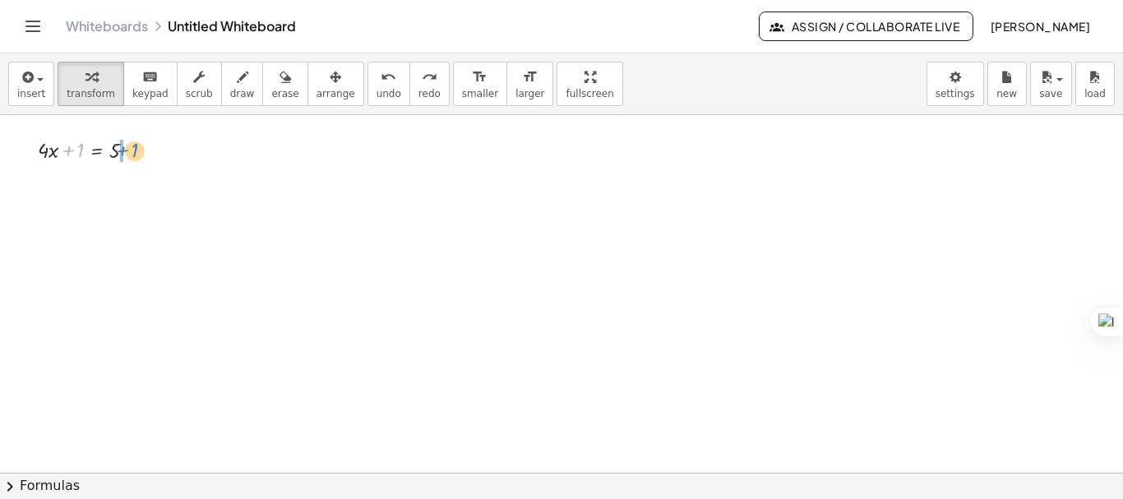
drag, startPoint x: 68, startPoint y: 155, endPoint x: 123, endPoint y: 155, distance: 55.1
click at [126, 184] on div at bounding box center [106, 179] width 153 height 31
drag, startPoint x: 69, startPoint y: 218, endPoint x: 112, endPoint y: 239, distance: 47.8
click at [115, 250] on div at bounding box center [106, 249] width 153 height 44
click at [177, 95] on button "scrub" at bounding box center [199, 84] width 45 height 44
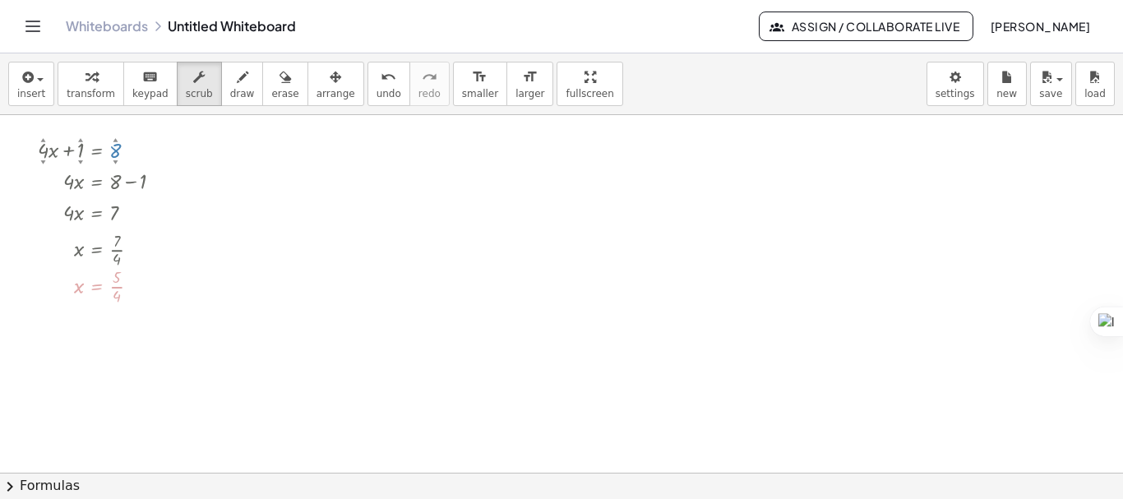
drag, startPoint x: 115, startPoint y: 155, endPoint x: 123, endPoint y: 126, distance: 30.7
click at [123, 126] on div "+ · 4 ▲ ▼ · x + 1 ▲ ▼ = 8 ▲ ▼ · 4 · x = + 8 − 1 · 4 · x = 7 x = · 7 · 4 x = · 5…" at bounding box center [561, 472] width 1123 height 715
click at [262, 288] on div at bounding box center [561, 472] width 1123 height 715
click at [131, 289] on div at bounding box center [134, 287] width 9 height 9
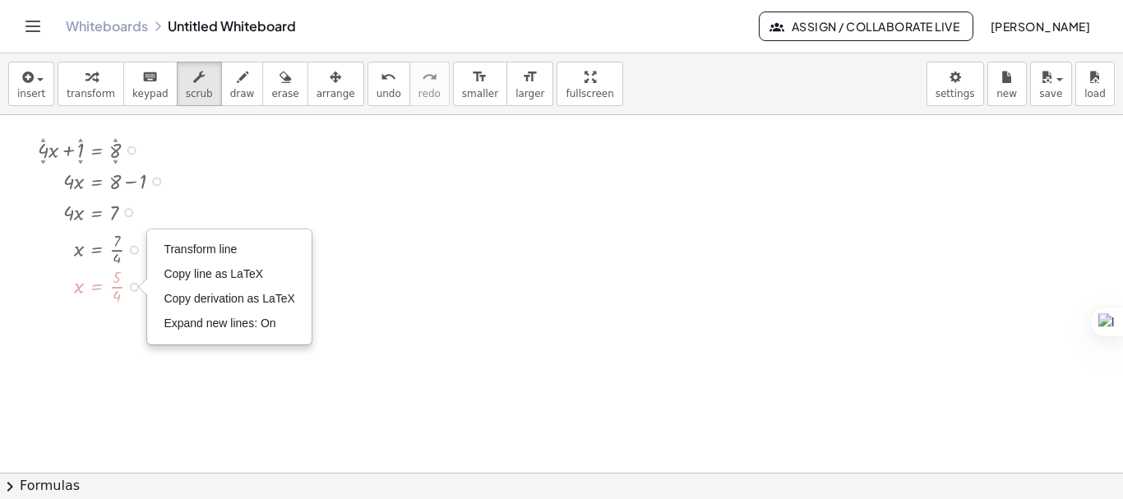
click at [97, 287] on div "x = · 5 · 4 Transform line Copy line as LaTeX Copy derivation as LaTeX Expand n…" at bounding box center [97, 287] width 0 height 0
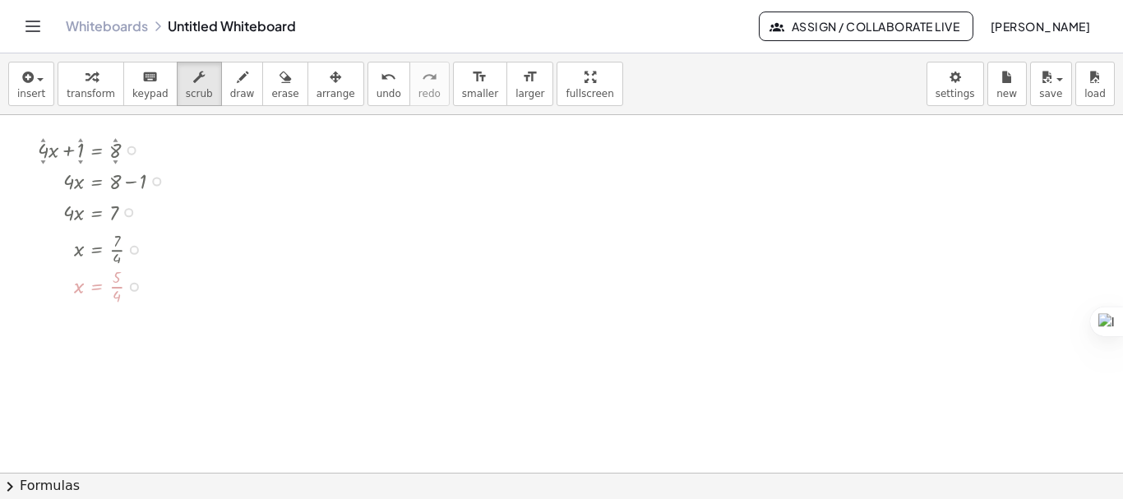
click at [130, 287] on div "Transform line Copy line as LaTeX Copy derivation as LaTeX Expand new lines: On" at bounding box center [134, 287] width 9 height 9
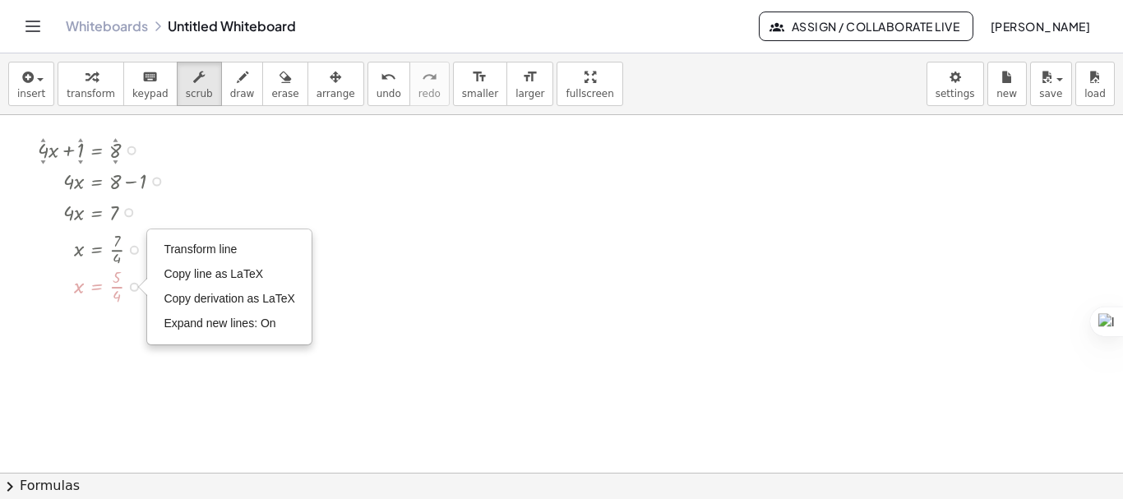
click at [130, 287] on div "Transform line Copy line as LaTeX Copy derivation as LaTeX Expand new lines: On" at bounding box center [134, 287] width 9 height 9
click at [204, 252] on span "Transform line" at bounding box center [200, 249] width 73 height 13
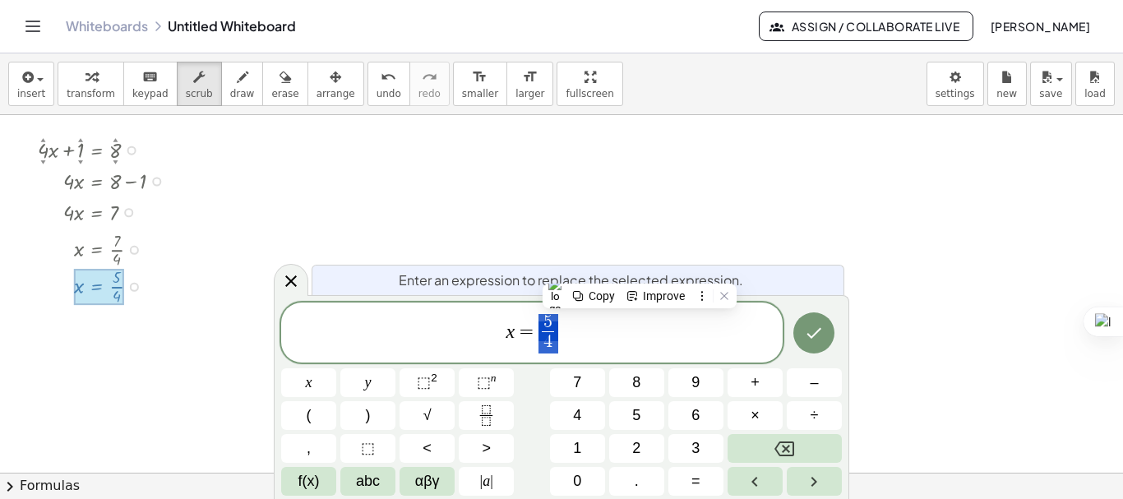
drag, startPoint x: 548, startPoint y: 323, endPoint x: 555, endPoint y: 332, distance: 11.7
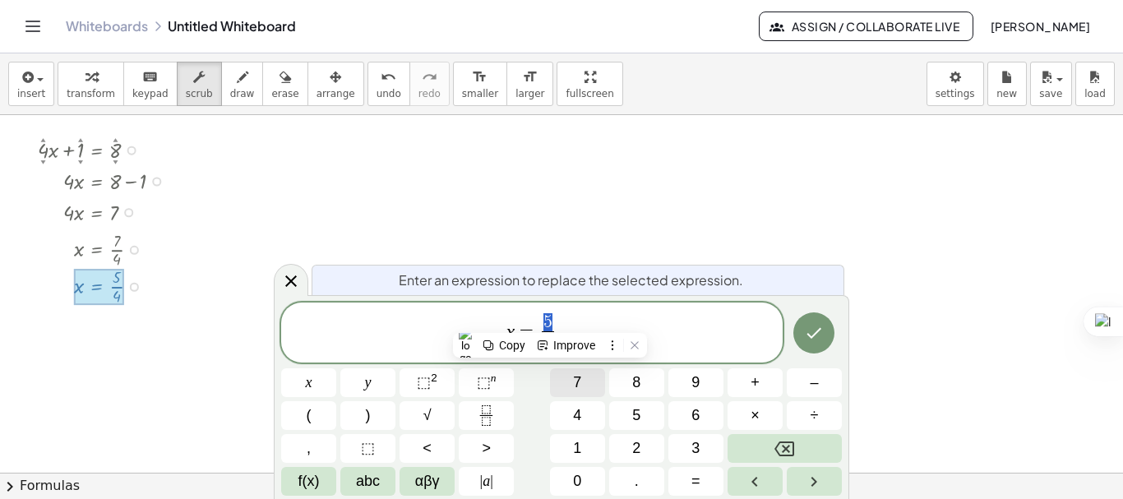
click at [575, 377] on span "7" at bounding box center [577, 383] width 8 height 22
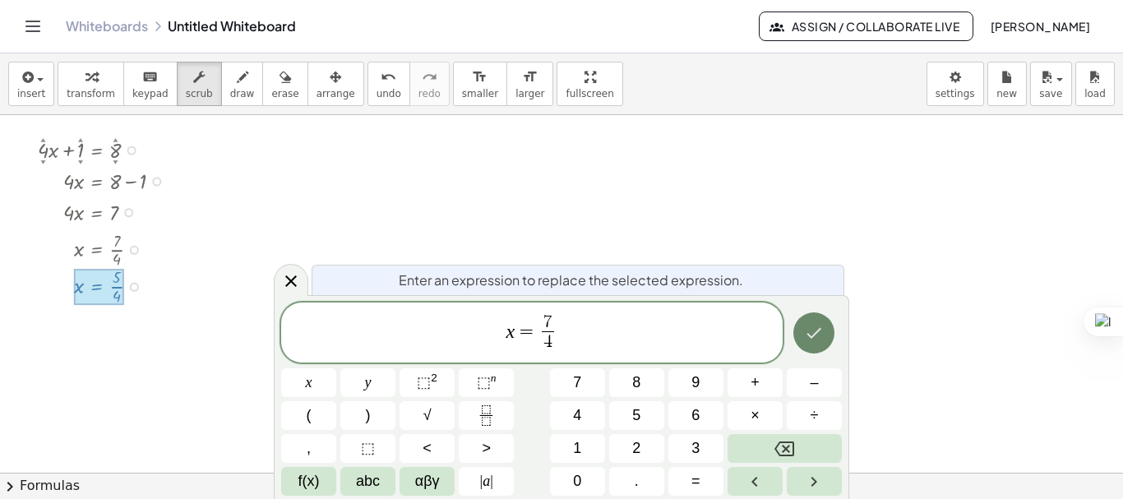
click at [810, 325] on icon "Done" at bounding box center [814, 333] width 20 height 20
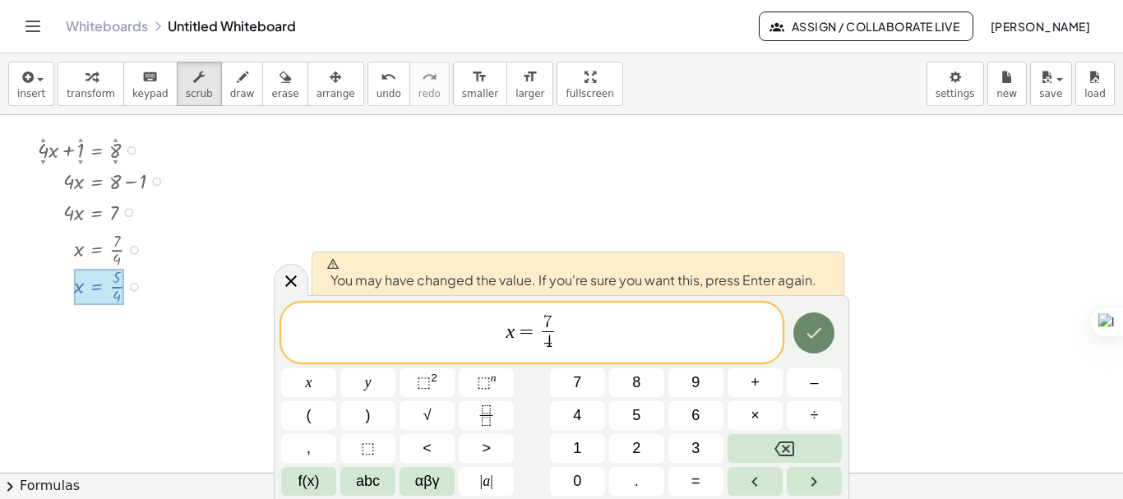
click at [807, 326] on icon "Done" at bounding box center [814, 333] width 20 height 20
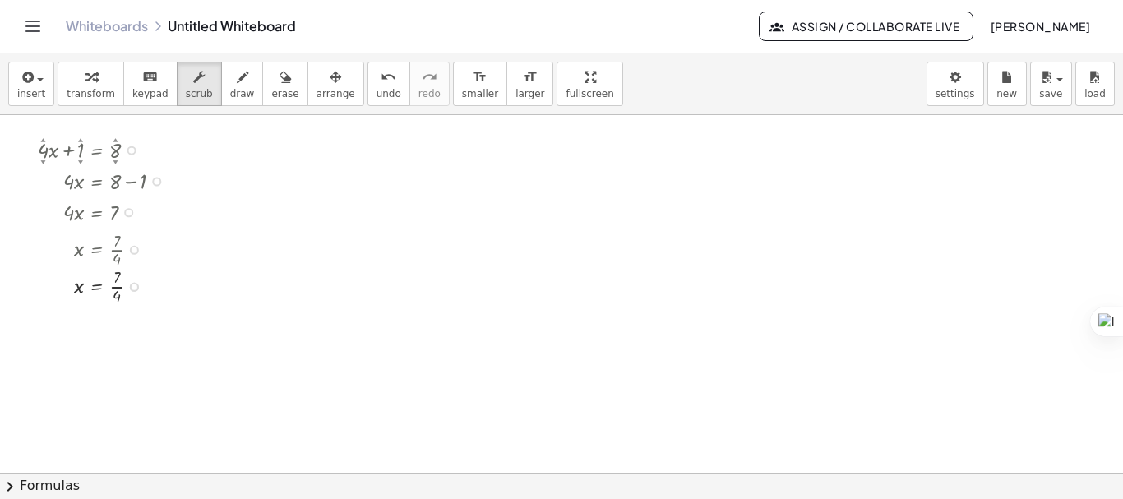
click at [115, 289] on div at bounding box center [107, 285] width 155 height 44
click at [115, 287] on div at bounding box center [107, 285] width 155 height 44
click at [114, 288] on div at bounding box center [107, 285] width 155 height 44
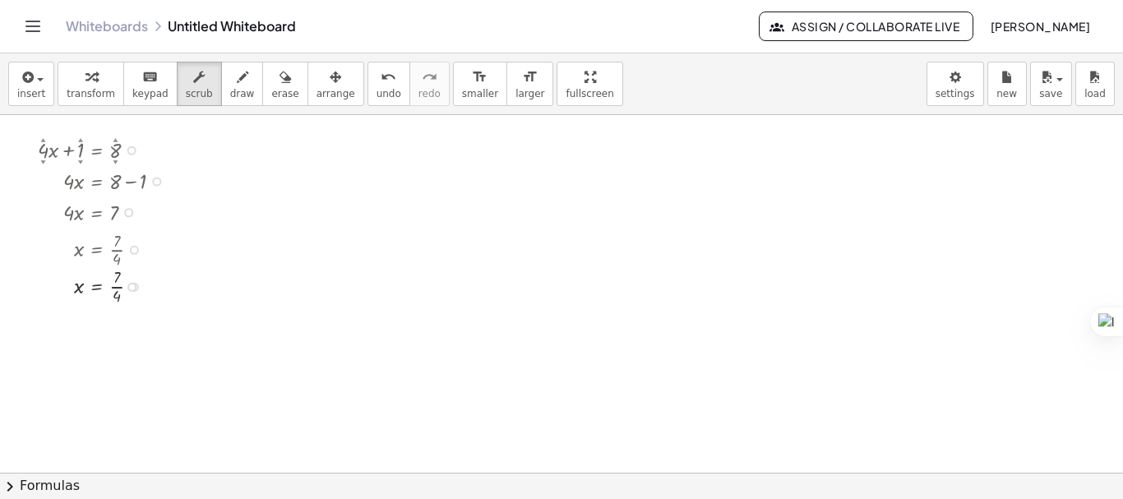
click at [114, 288] on div at bounding box center [107, 285] width 155 height 44
click at [117, 283] on div at bounding box center [107, 285] width 155 height 44
click at [117, 286] on div at bounding box center [107, 285] width 155 height 44
click at [118, 289] on div at bounding box center [107, 285] width 155 height 44
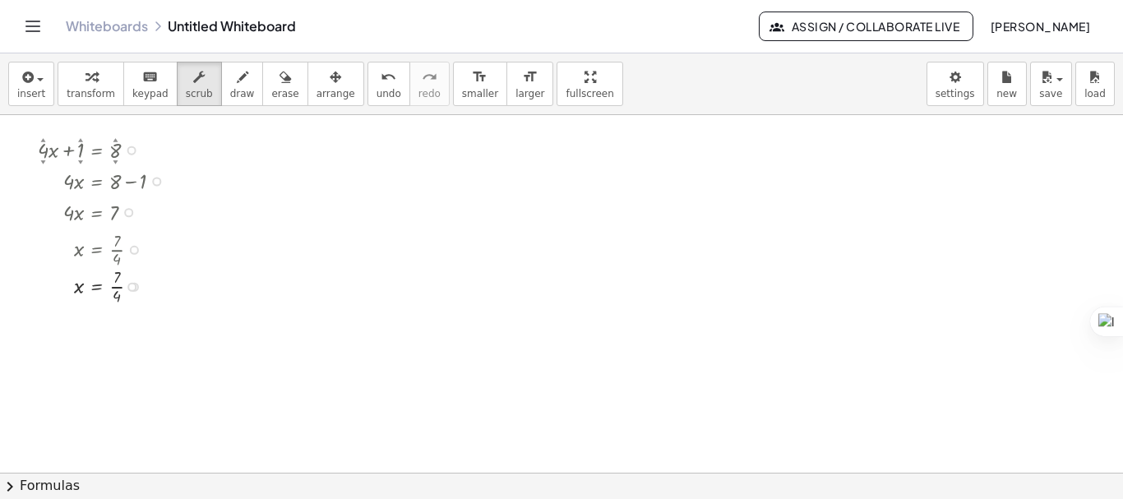
click at [118, 251] on div at bounding box center [107, 249] width 155 height 44
click at [124, 288] on div at bounding box center [107, 285] width 155 height 44
drag, startPoint x: 124, startPoint y: 288, endPoint x: 140, endPoint y: 323, distance: 38.6
click at [127, 333] on div "+ · 4 ▲ ▼ · x + 1 ▲ ▼ = 8 ▲ ▼ · 4 · x = + 8 − 1 · 4 · x = 7 x = · 7 · 4 x = · 7…" at bounding box center [561, 472] width 1123 height 715
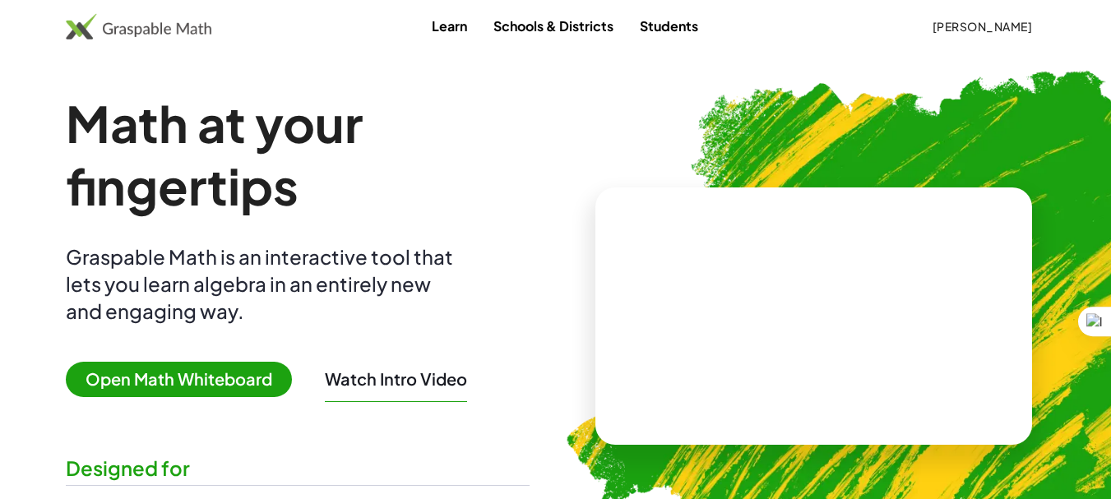
click at [246, 389] on span "Open Math Whiteboard" at bounding box center [179, 379] width 226 height 35
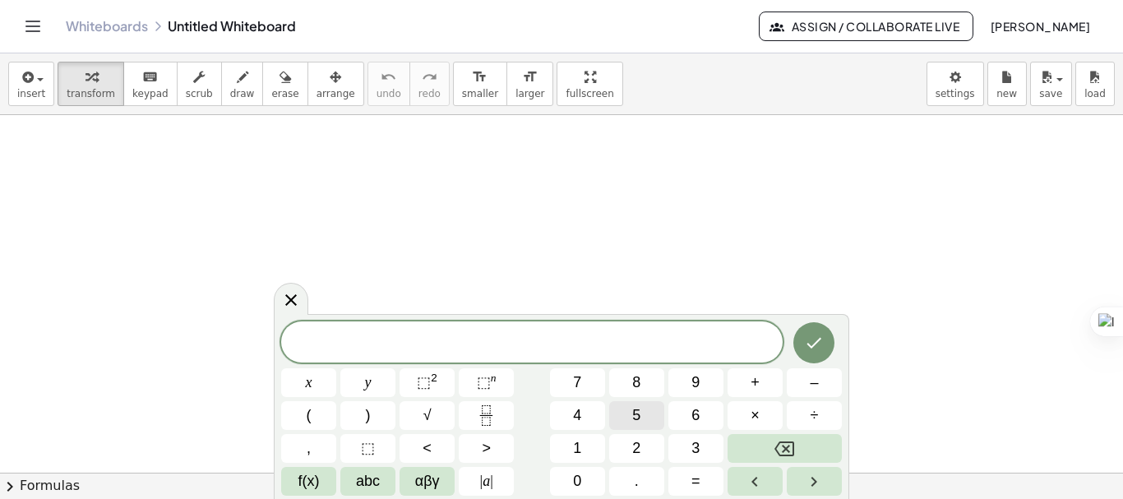
click at [640, 423] on span "5" at bounding box center [636, 415] width 8 height 22
click at [306, 381] on span "x" at bounding box center [309, 383] width 7 height 22
click at [758, 378] on span "+" at bounding box center [755, 383] width 9 height 22
click at [566, 420] on button "4" at bounding box center [577, 415] width 55 height 29
click at [697, 483] on span "=" at bounding box center [695, 481] width 9 height 22
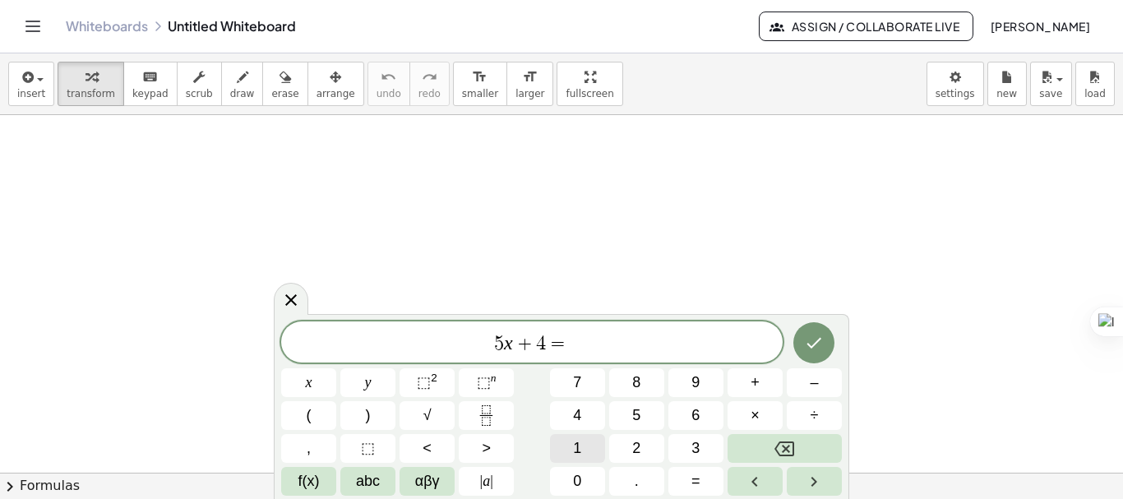
click at [582, 443] on button "1" at bounding box center [577, 448] width 55 height 29
click at [585, 418] on button "4" at bounding box center [577, 415] width 55 height 29
click at [817, 345] on icon "Done" at bounding box center [814, 343] width 20 height 20
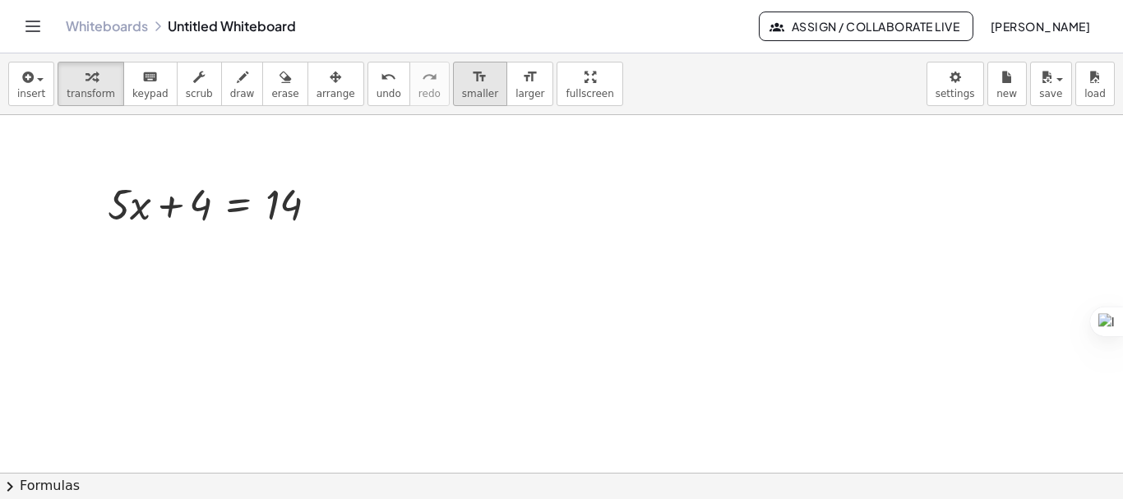
click at [462, 90] on span "smaller" at bounding box center [480, 94] width 36 height 12
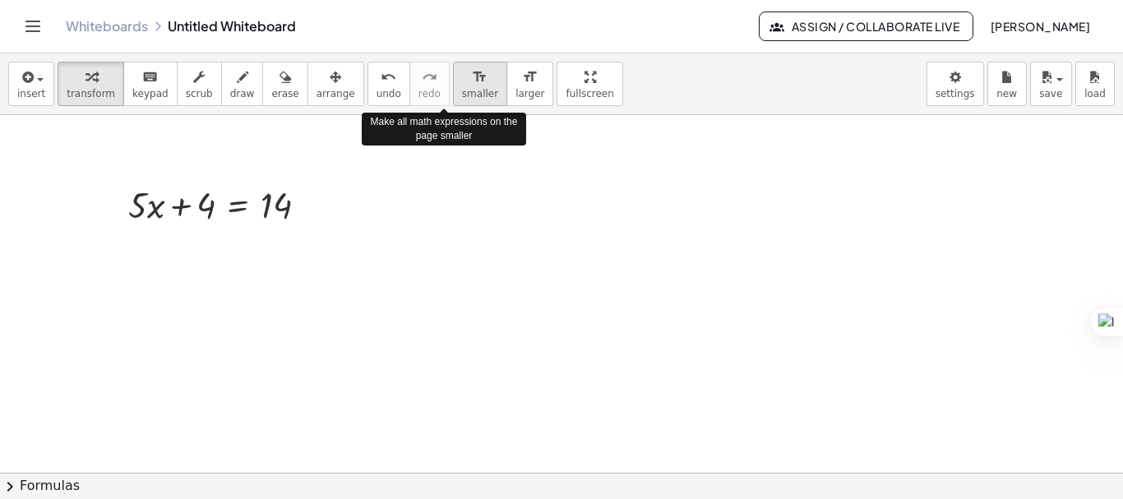
click at [462, 90] on span "smaller" at bounding box center [480, 94] width 36 height 12
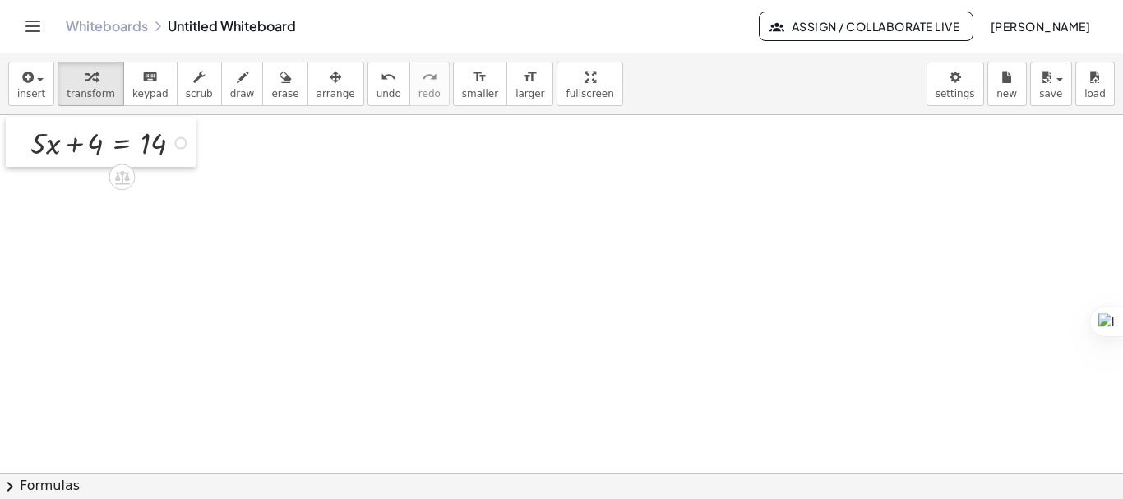
drag, startPoint x: 135, startPoint y: 186, endPoint x: 18, endPoint y: 124, distance: 132.0
click at [18, 124] on div at bounding box center [18, 142] width 25 height 50
click at [66, 147] on div at bounding box center [113, 142] width 182 height 42
drag, startPoint x: 76, startPoint y: 146, endPoint x: 176, endPoint y: 163, distance: 101.6
click at [176, 163] on div "+ 4 + · 5 · x + 4 = 14" at bounding box center [101, 142] width 190 height 50
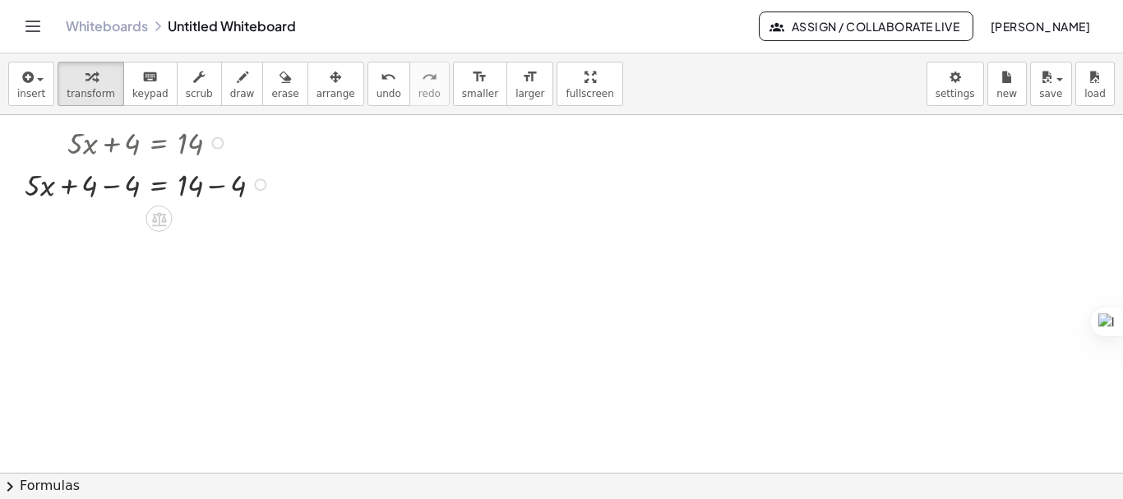
click at [113, 184] on div at bounding box center [149, 184] width 266 height 42
click at [968, 102] on body "Graspable Math Activities Get Started Activity Bank Assigned Work Classes White…" at bounding box center [561, 249] width 1123 height 499
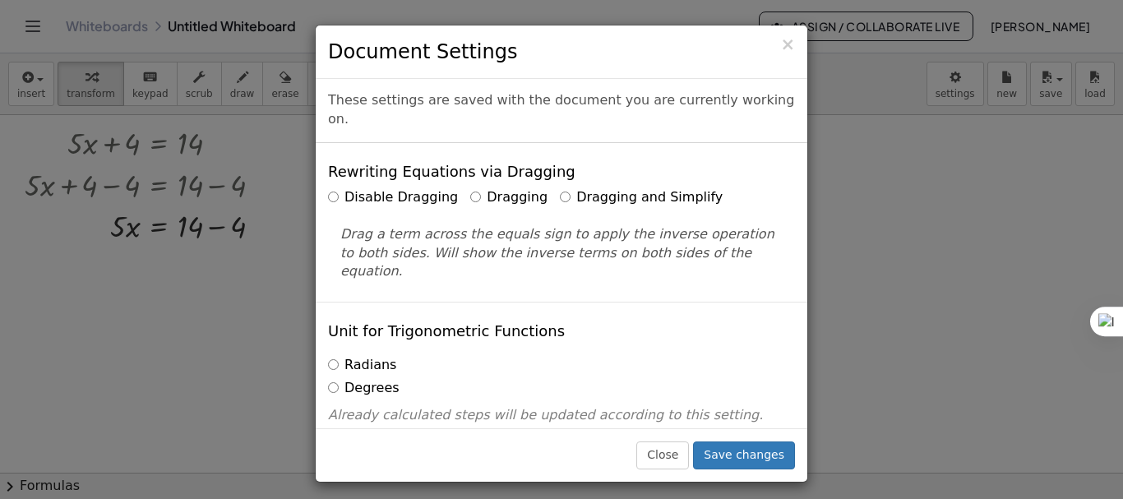
click at [560, 188] on label "Dragging and Simplify" at bounding box center [641, 197] width 163 height 19
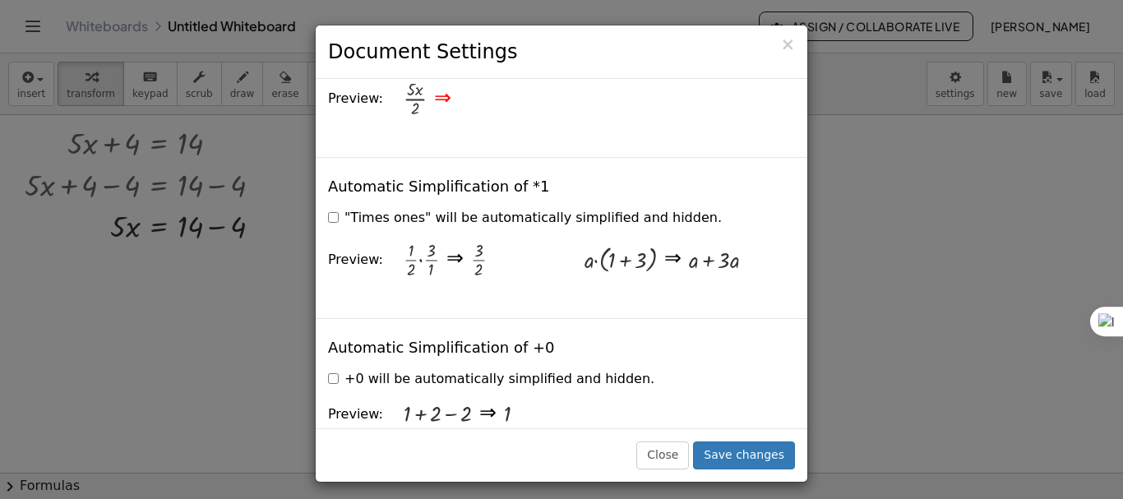
scroll to position [2384, 0]
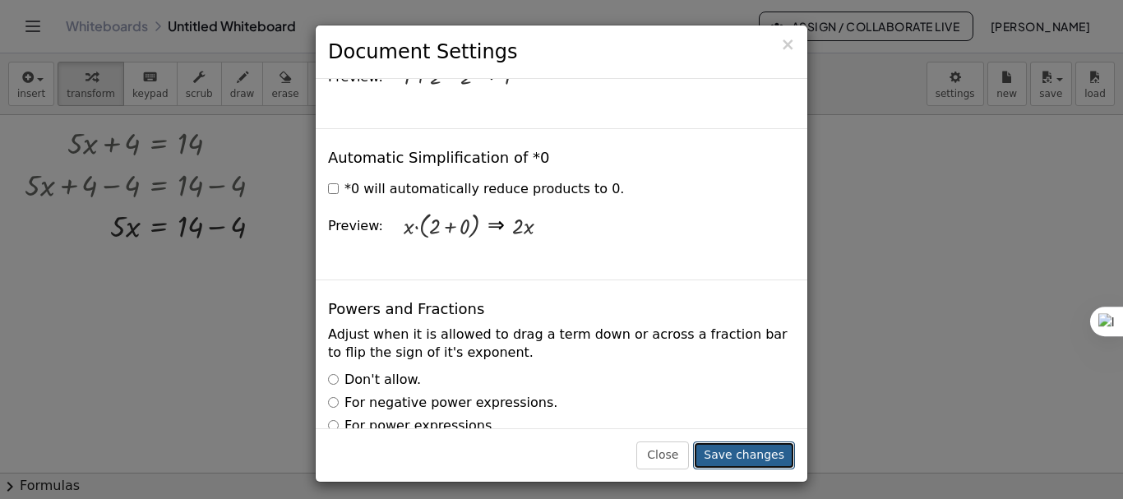
click at [724, 458] on button "Save changes" at bounding box center [744, 455] width 102 height 28
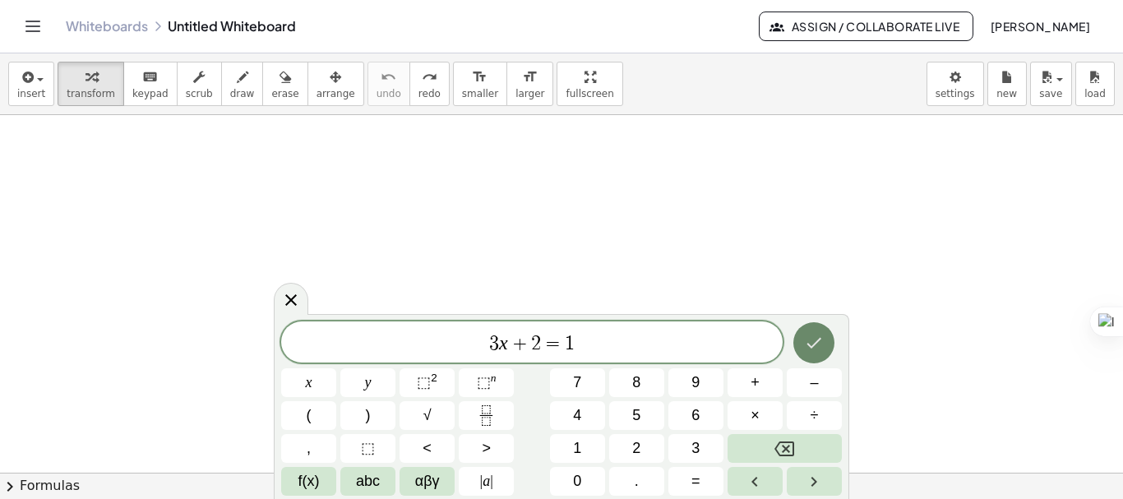
click at [796, 337] on button "Done" at bounding box center [813, 342] width 41 height 41
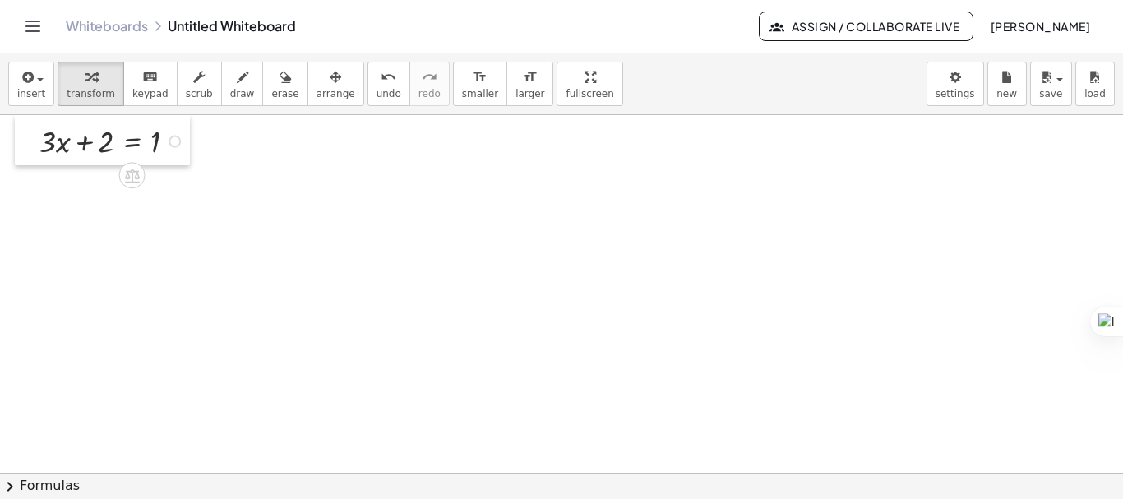
drag, startPoint x: 324, startPoint y: 239, endPoint x: 35, endPoint y: 122, distance: 311.6
click at [38, 121] on div at bounding box center [27, 140] width 25 height 50
drag, startPoint x: 85, startPoint y: 143, endPoint x: 166, endPoint y: 145, distance: 81.4
click at [166, 145] on div at bounding box center [113, 140] width 166 height 42
click at [173, 183] on div at bounding box center [134, 182] width 209 height 42
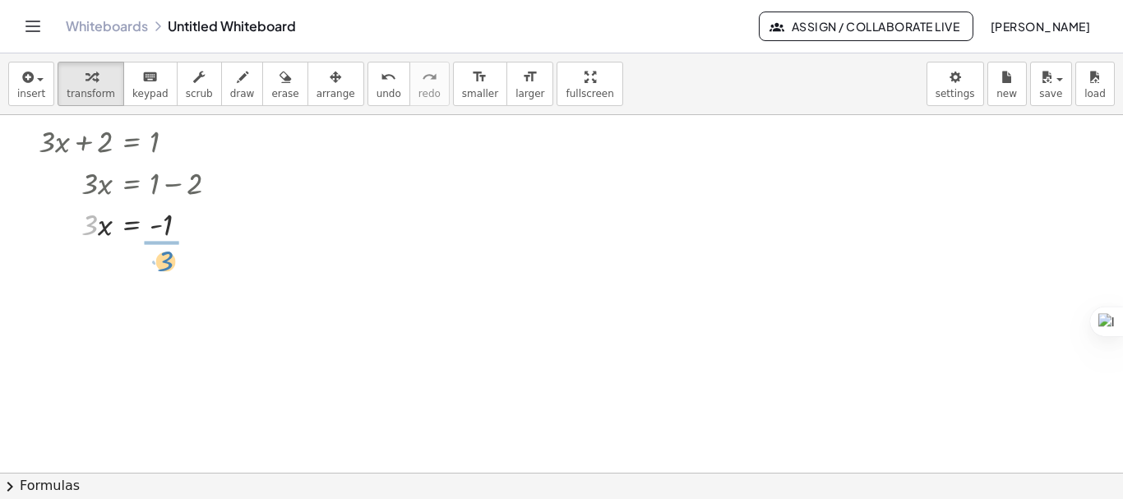
drag, startPoint x: 88, startPoint y: 228, endPoint x: 165, endPoint y: 263, distance: 85.0
click at [168, 279] on div at bounding box center [134, 274] width 209 height 60
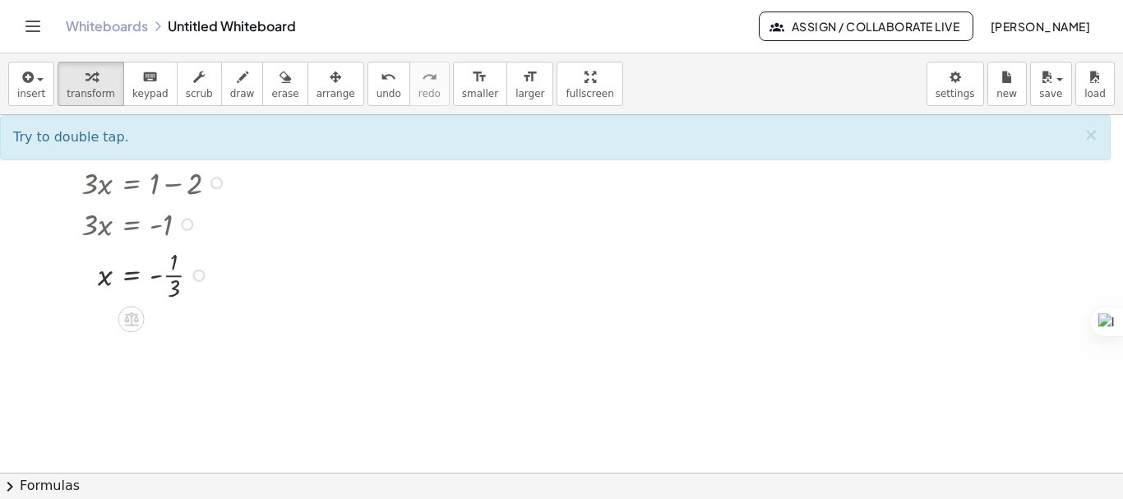
click at [170, 275] on div at bounding box center [134, 274] width 209 height 60
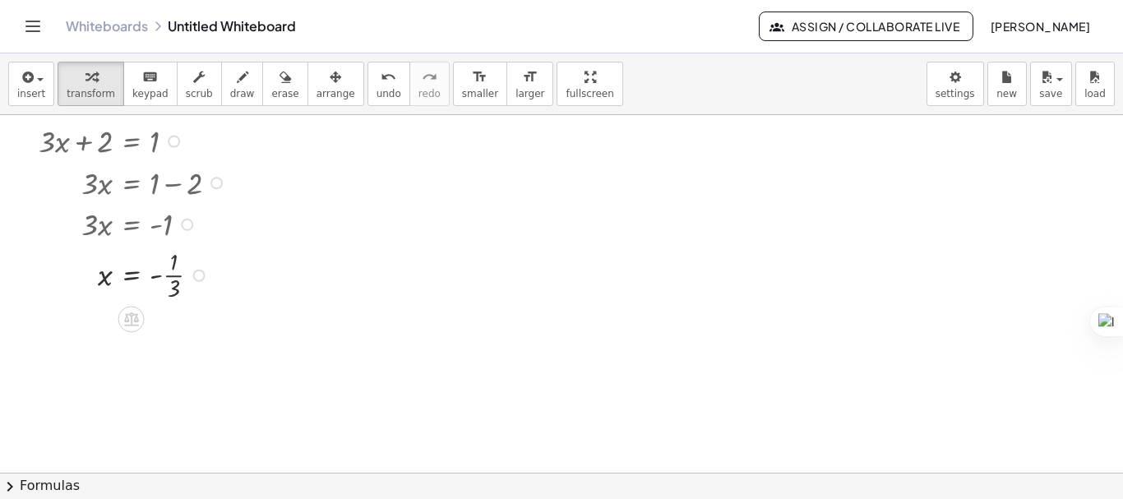
click at [170, 275] on div at bounding box center [134, 274] width 209 height 60
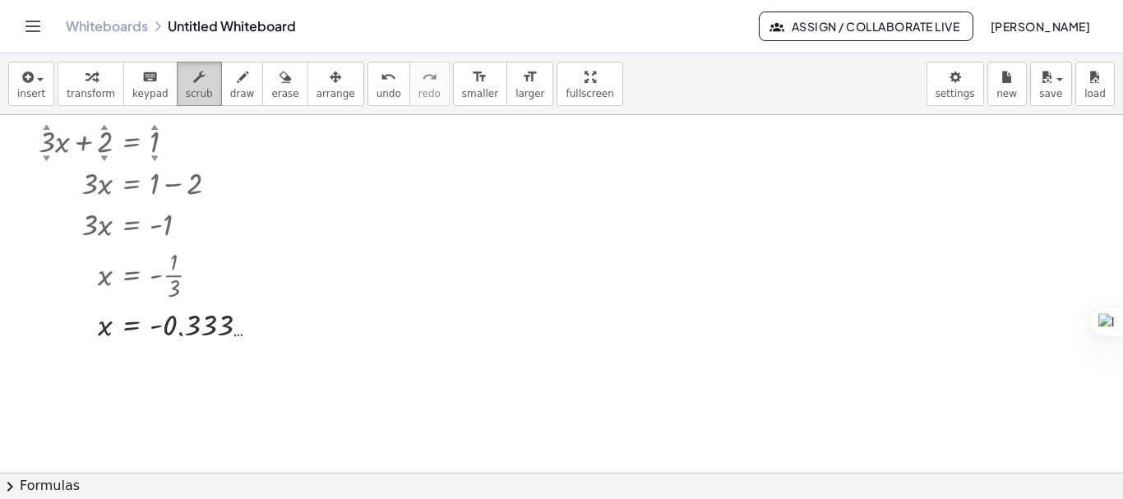
click at [193, 85] on icon "button" at bounding box center [199, 77] width 12 height 20
drag, startPoint x: 156, startPoint y: 160, endPoint x: 150, endPoint y: 141, distance: 20.0
click at [132, 141] on div "+ · 3 ▲ ▼ · x + 2 ▲ ▼ = 1 ▲ ▼ · 3 · x = + 1 − 2 · 3 · x = - 1 x = - · 1 · 3 x =…" at bounding box center [132, 141] width 0 height 0
drag, startPoint x: 152, startPoint y: 147, endPoint x: 164, endPoint y: 104, distance: 45.3
click at [164, 102] on div "insert select one: Math Expression Function Text Youtube Video Graphing Geometr…" at bounding box center [561, 276] width 1123 height 446
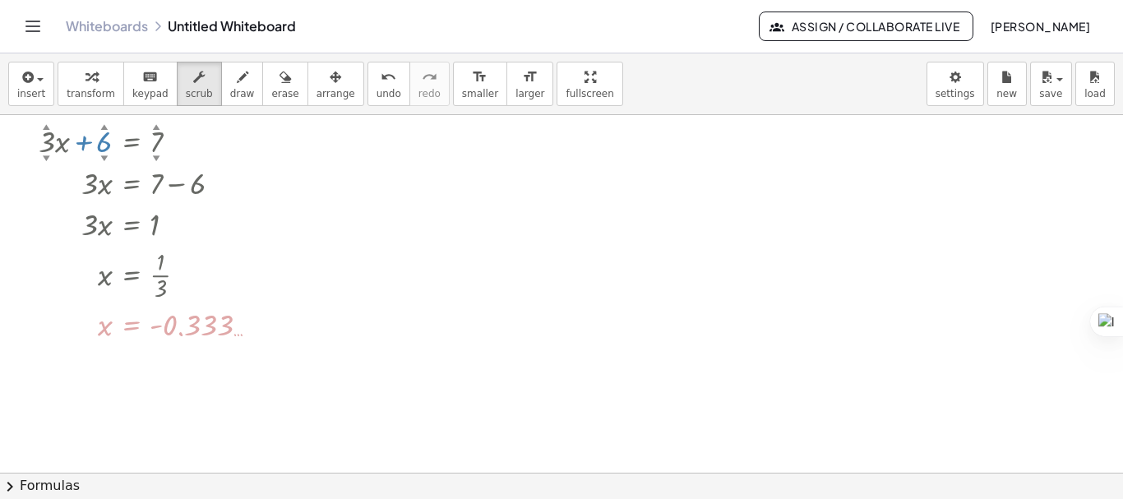
drag, startPoint x: 108, startPoint y: 150, endPoint x: 121, endPoint y: 122, distance: 31.6
click at [120, 116] on div "+ · 3 ▲ ▼ · x + 6 ▲ ▼ = 7 ▲ ▼ · 3 · x = + 7 − 6 · 3 · x = 1 x = · 1 · 3 x = - 0…" at bounding box center [143, 231] width 259 height 233
drag, startPoint x: 49, startPoint y: 142, endPoint x: 38, endPoint y: 183, distance: 41.9
click at [36, 186] on div "− · 3 ▲ ▼ · x + 6 ▲ ▼ = 7 ▲ ▼ · - 3 · x = + 7 − 6 · - 3 · x = 1 x = · 1 · - 3 x…" at bounding box center [143, 231] width 259 height 233
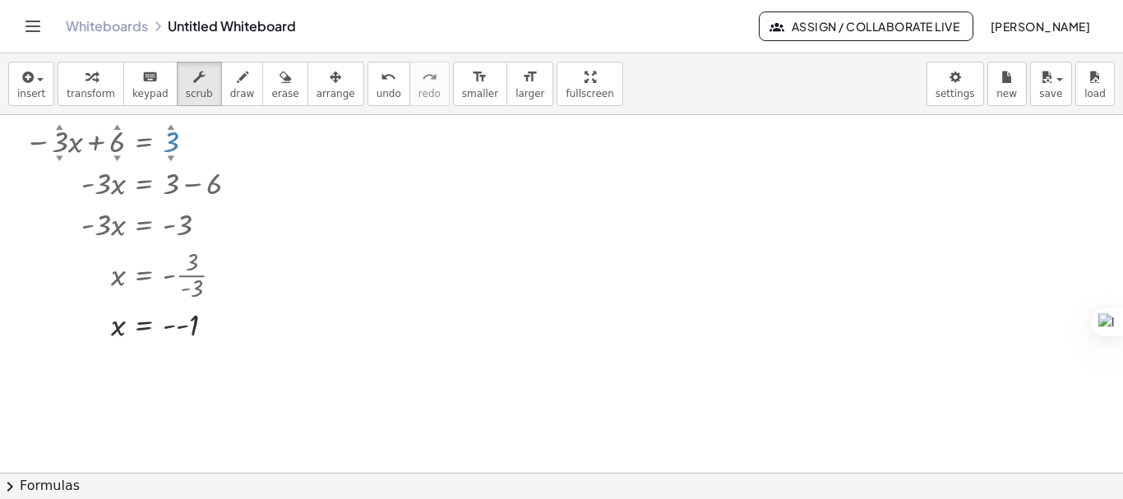
drag, startPoint x: 164, startPoint y: 141, endPoint x: 164, endPoint y: 173, distance: 31.2
click at [144, 141] on div "− · 3 ▲ ▼ · x + 6 ▲ ▼ = 3 ▲ ▼ · - 3 · x = + 3 − 6 · - 3 · x = - 3 x = - · 3 · -…" at bounding box center [144, 141] width 0 height 0
drag, startPoint x: 112, startPoint y: 150, endPoint x: 113, endPoint y: 108, distance: 42.8
click at [120, 104] on div "insert select one: Math Expression Function Text Youtube Video Graphing Geometr…" at bounding box center [561, 276] width 1123 height 446
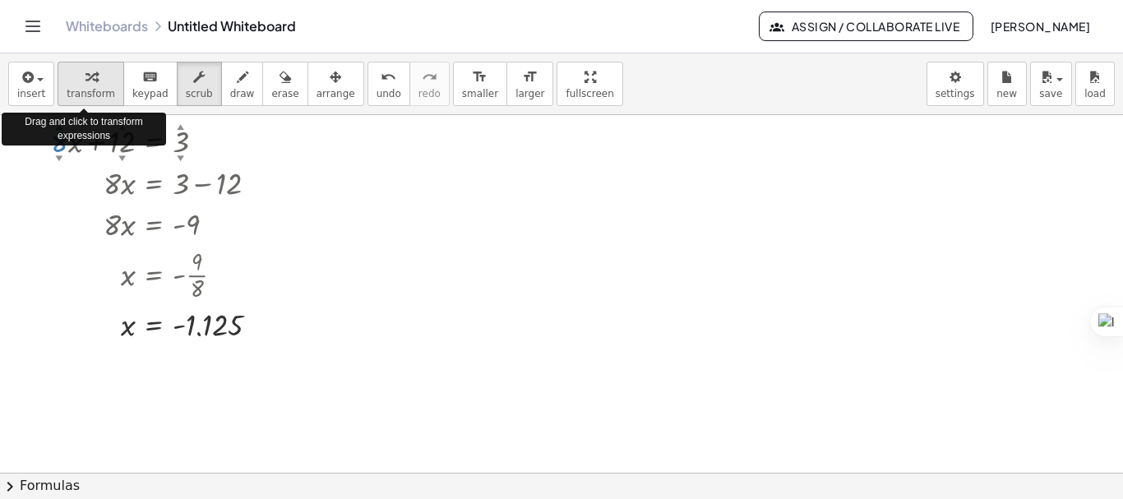
drag, startPoint x: 57, startPoint y: 136, endPoint x: 62, endPoint y: 73, distance: 63.6
click at [62, 73] on div "insert select one: Math Expression Function Text Youtube Video Graphing Geometr…" at bounding box center [561, 276] width 1123 height 446
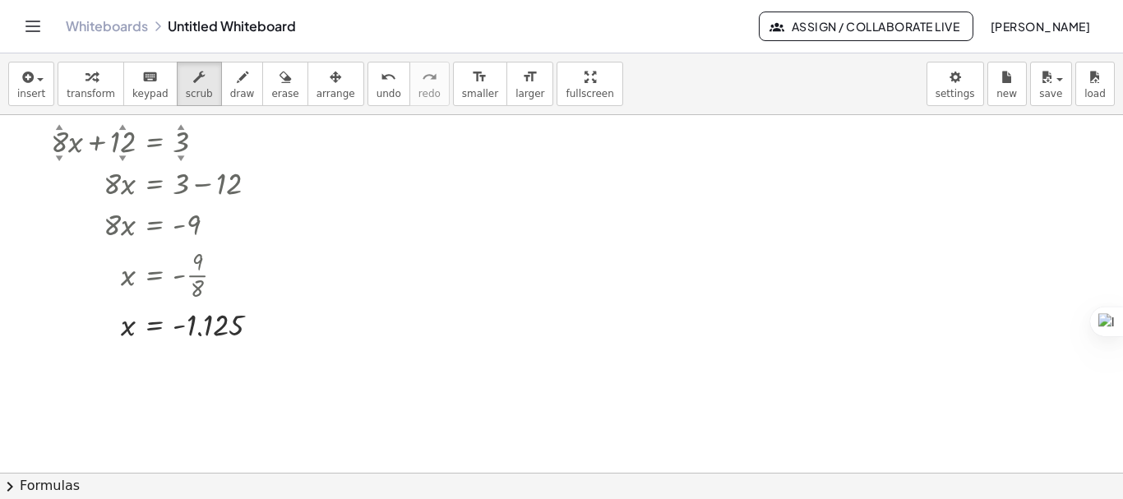
click at [90, 82] on icon "button" at bounding box center [91, 77] width 12 height 20
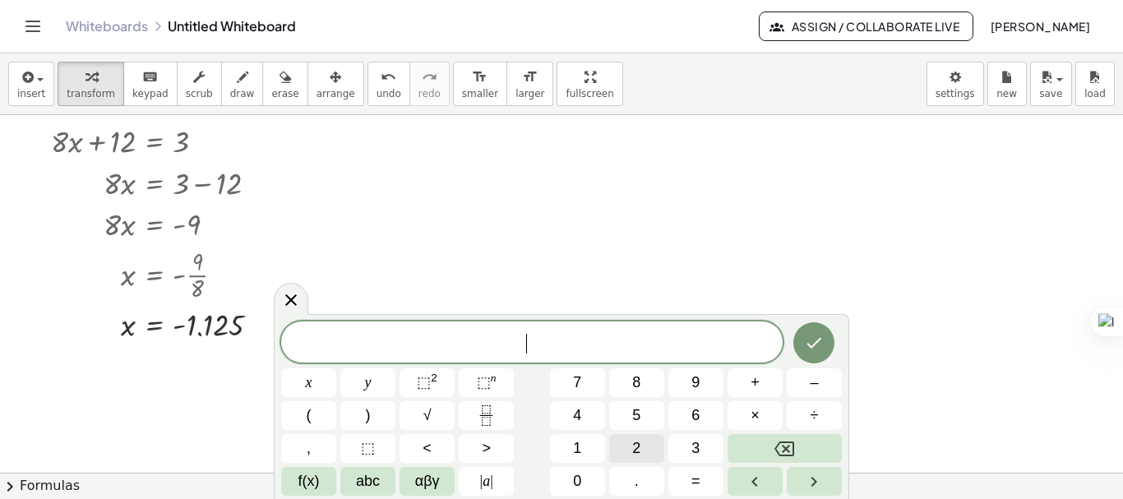
click at [638, 437] on button "2" at bounding box center [636, 448] width 55 height 29
click at [330, 374] on button "x" at bounding box center [308, 382] width 55 height 29
click at [432, 377] on sup "2" at bounding box center [434, 378] width 7 height 12
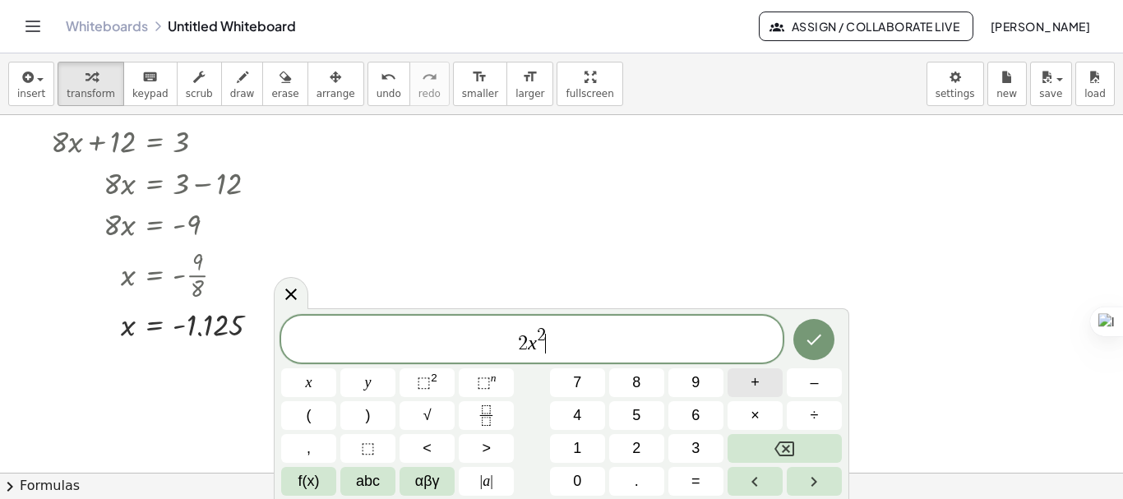
click at [739, 381] on button "+" at bounding box center [755, 382] width 55 height 29
click at [684, 434] on button "3" at bounding box center [695, 448] width 55 height 29
click at [319, 380] on button "x" at bounding box center [308, 382] width 55 height 29
click at [801, 391] on button "–" at bounding box center [814, 382] width 55 height 29
click at [643, 419] on button "5" at bounding box center [636, 415] width 55 height 29
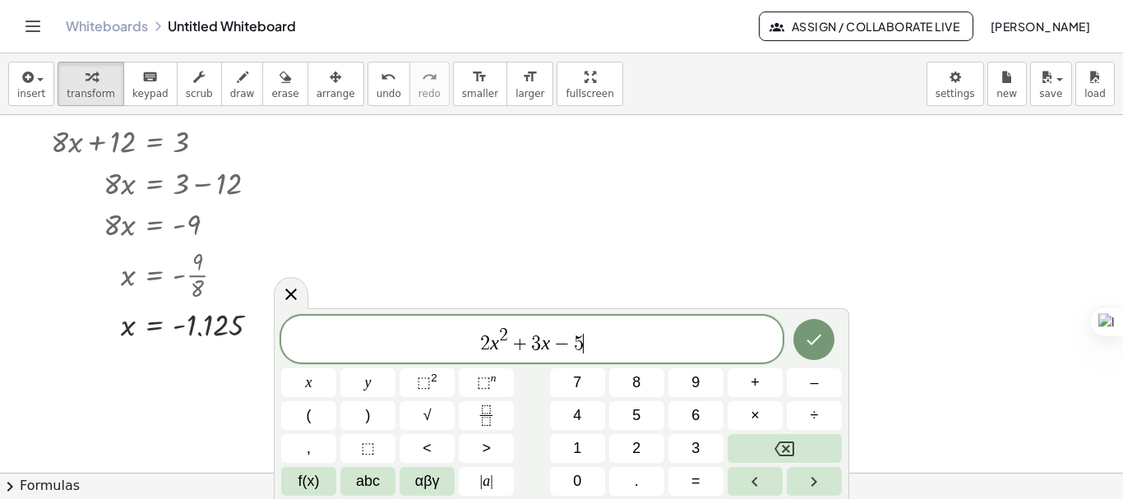
click at [691, 478] on button "=" at bounding box center [695, 481] width 55 height 29
click at [575, 478] on span "0" at bounding box center [577, 481] width 8 height 22
click at [806, 349] on icon "Done" at bounding box center [814, 340] width 20 height 20
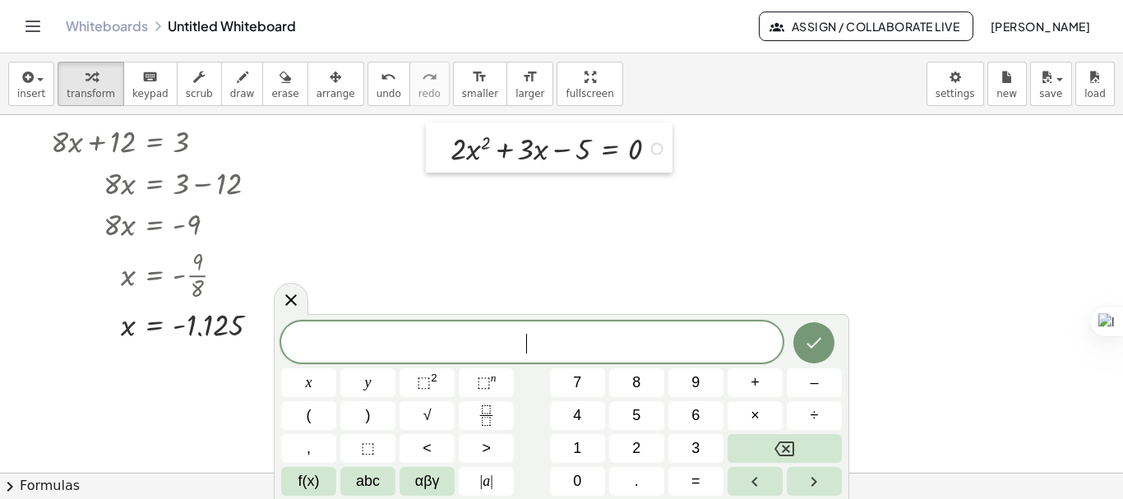
drag, startPoint x: 541, startPoint y: 185, endPoint x: 438, endPoint y: 132, distance: 115.8
click at [438, 132] on div at bounding box center [438, 147] width 25 height 50
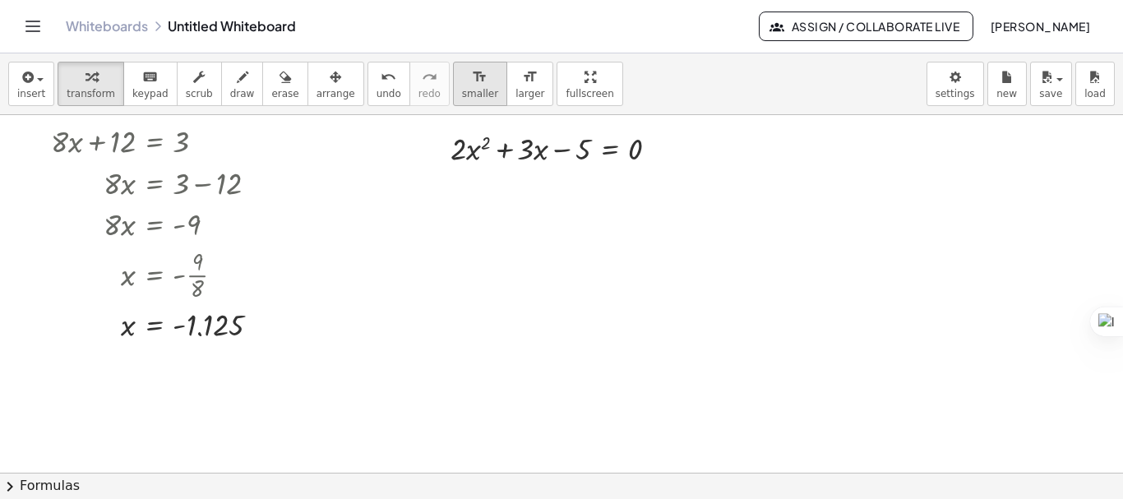
click at [462, 85] on div "format_size" at bounding box center [480, 77] width 36 height 20
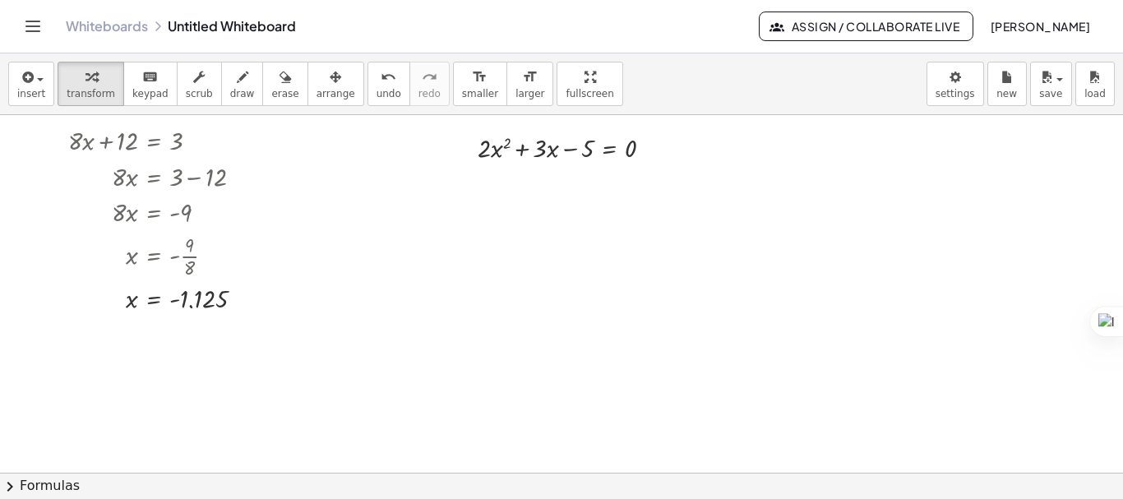
click at [11, 480] on span "chevron_right" at bounding box center [10, 487] width 20 height 20
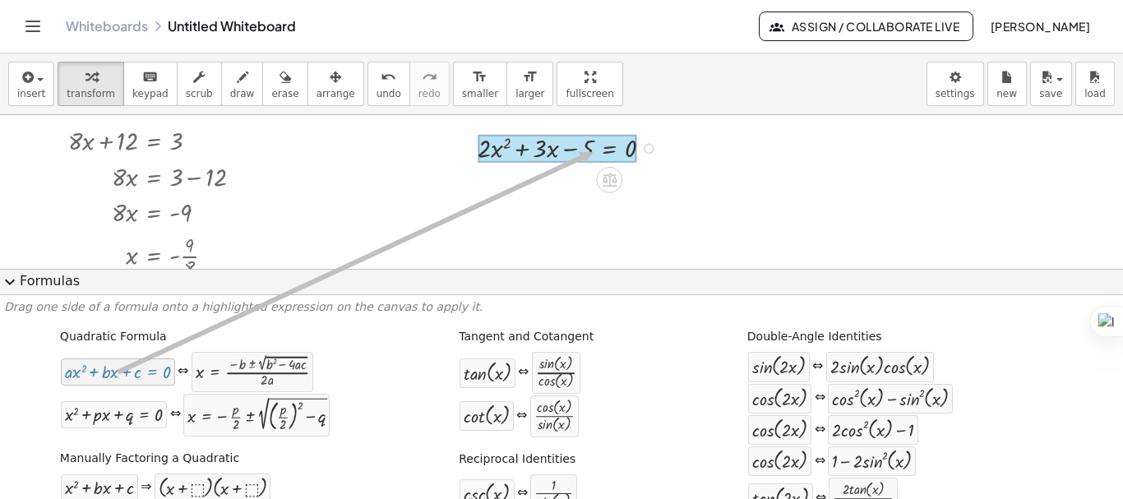
drag, startPoint x: 144, startPoint y: 372, endPoint x: 595, endPoint y: 155, distance: 500.8
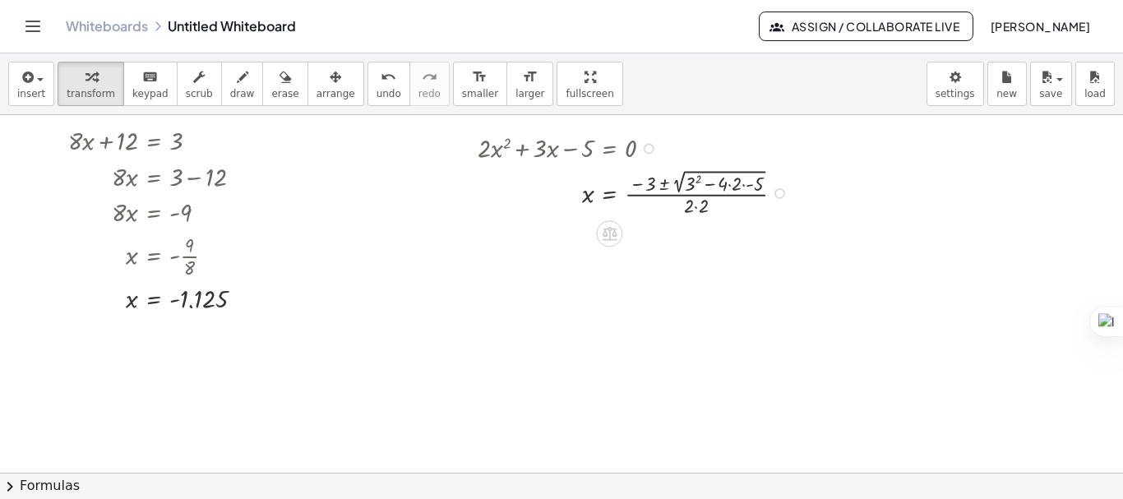
click at [742, 183] on div at bounding box center [636, 191] width 335 height 53
click at [728, 247] on div at bounding box center [636, 245] width 335 height 53
click at [731, 239] on div at bounding box center [636, 245] width 335 height 53
click at [714, 238] on div at bounding box center [636, 245] width 335 height 53
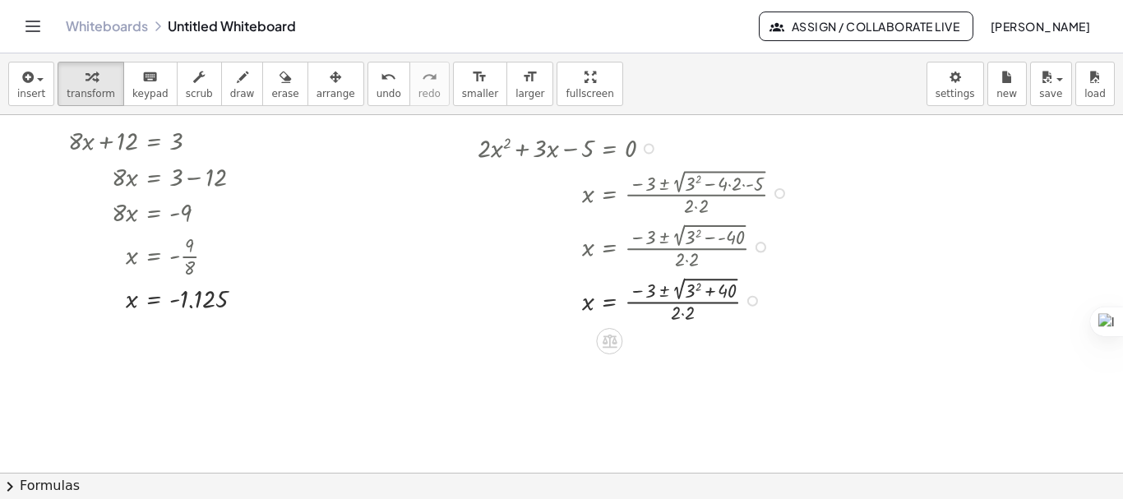
click at [696, 284] on div at bounding box center [636, 298] width 335 height 53
click at [698, 345] on div at bounding box center [636, 352] width 335 height 53
drag, startPoint x: 716, startPoint y: 404, endPoint x: 725, endPoint y: 344, distance: 59.9
click at [609, 354] on div "x = · ( − 3 ± 2 √ ) · 2 · 2 49" at bounding box center [609, 354] width 0 height 0
click at [668, 367] on div at bounding box center [636, 352] width 335 height 53
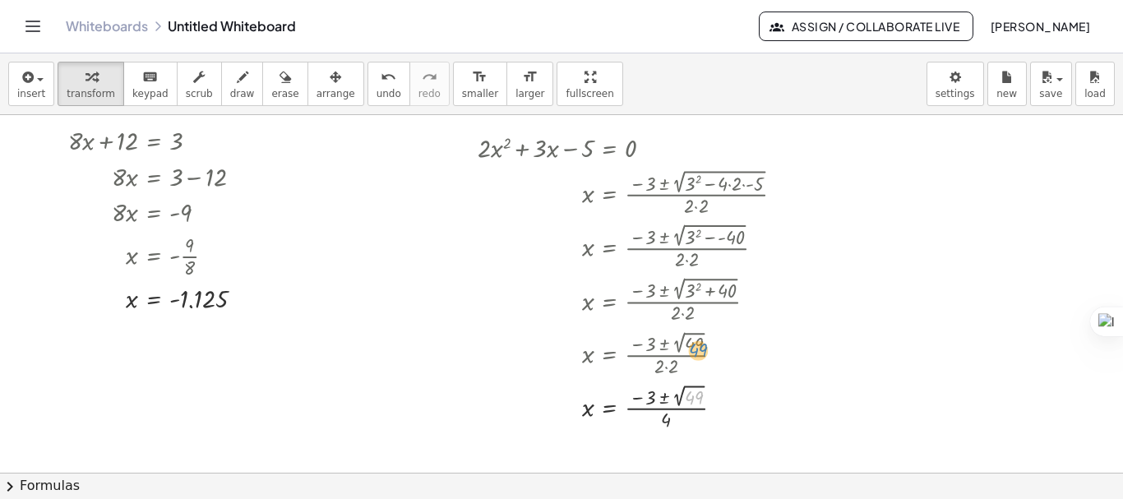
drag, startPoint x: 720, startPoint y: 398, endPoint x: 720, endPoint y: 364, distance: 33.7
click at [609, 149] on div "+ · 2 · x 2 + · 3 · x − 5 = 0 x = · ( − 3 ± 2 √ ( + 3 2 − · 4 · 2 · - 5 ) ) · 2…" at bounding box center [609, 149] width 0 height 0
drag, startPoint x: 721, startPoint y: 405, endPoint x: 723, endPoint y: 348, distance: 57.6
click at [609, 356] on div "x = · ( − 3 ± 2 √ ) · 49 4" at bounding box center [609, 356] width 0 height 0
click at [665, 348] on div at bounding box center [636, 352] width 335 height 53
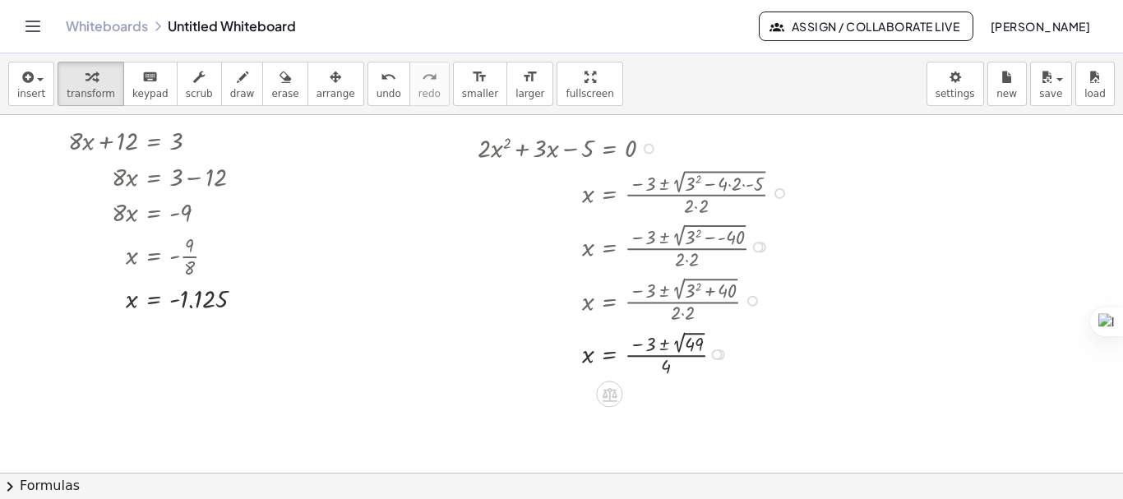
click at [665, 348] on div at bounding box center [636, 352] width 335 height 53
click at [665, 346] on div at bounding box center [636, 352] width 335 height 53
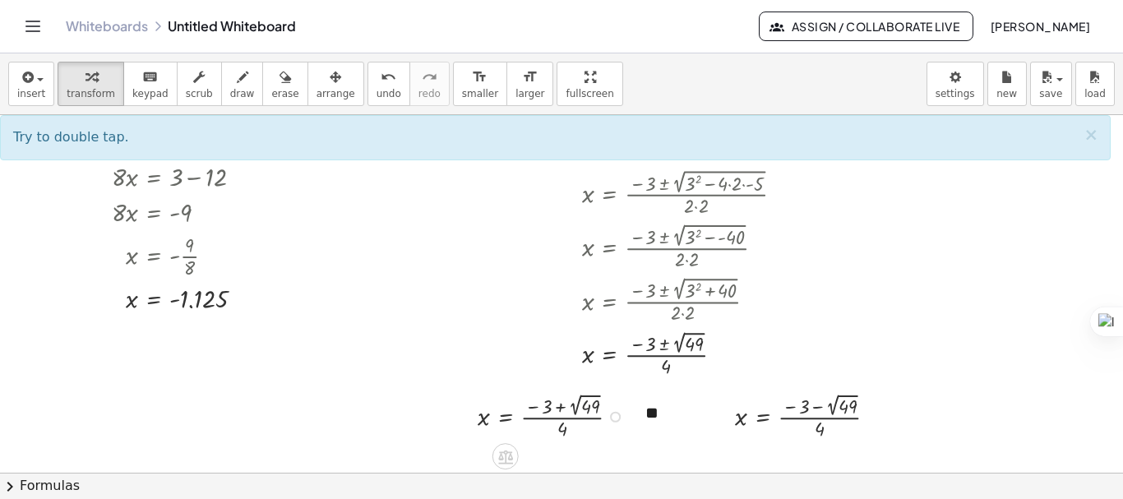
click at [582, 410] on div at bounding box center [554, 415] width 171 height 53
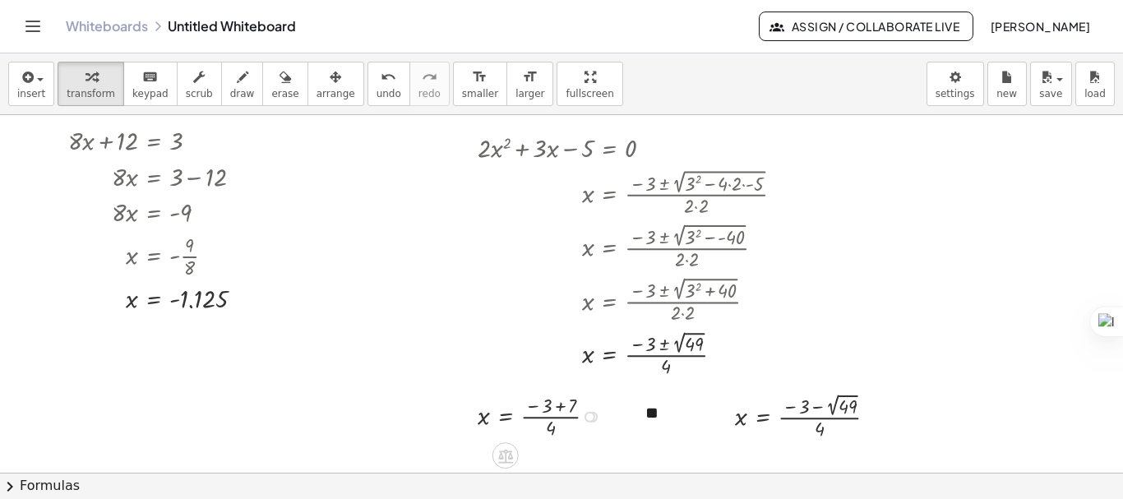
click at [566, 403] on div at bounding box center [543, 415] width 148 height 51
click at [533, 418] on div at bounding box center [522, 415] width 106 height 51
click at [506, 417] on div "x = · · 4 4" at bounding box center [506, 417] width 0 height 0
click at [831, 402] on div at bounding box center [812, 415] width 171 height 53
click at [818, 407] on div at bounding box center [801, 415] width 148 height 51
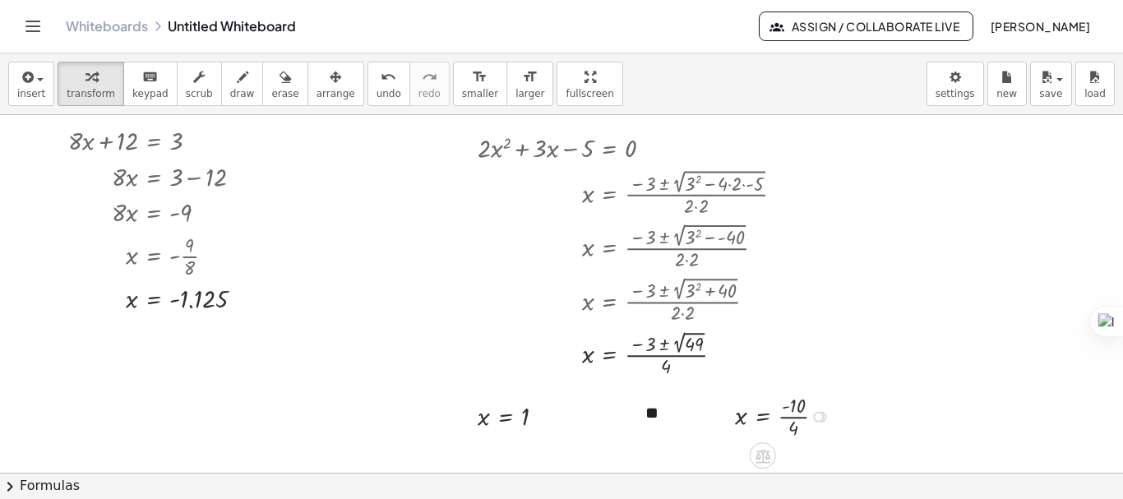
click at [789, 418] on div at bounding box center [786, 415] width 119 height 51
click at [177, 87] on button "scrub" at bounding box center [199, 84] width 45 height 44
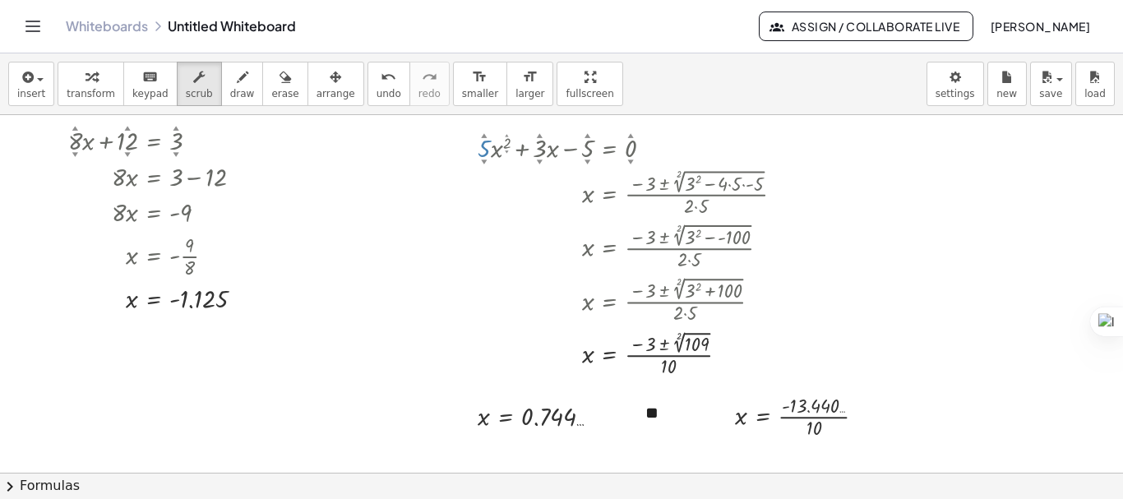
drag, startPoint x: 485, startPoint y: 163, endPoint x: 496, endPoint y: 136, distance: 28.4
click at [609, 149] on div "+ · 5 ▲ ▼ · x 2 ▲ ▼ + · 3 ▲ ▼ · x − 5 ▲ ▼ = 0 ▲ ▼" at bounding box center [609, 149] width 0 height 0
drag, startPoint x: 542, startPoint y: 159, endPoint x: 543, endPoint y: 127, distance: 32.1
click at [543, 127] on div "+ · 5 ▲ ▼ · x 2 ▲ ▼ + · 6 ▲ ▼ · x − 5 ▲ ▼ = 0 ▲ ▼ x = · ( − 6 ± 2 √ ( + 6 2 − ·…" at bounding box center [622, 254] width 339 height 259
drag, startPoint x: 583, startPoint y: 161, endPoint x: 575, endPoint y: 197, distance: 36.9
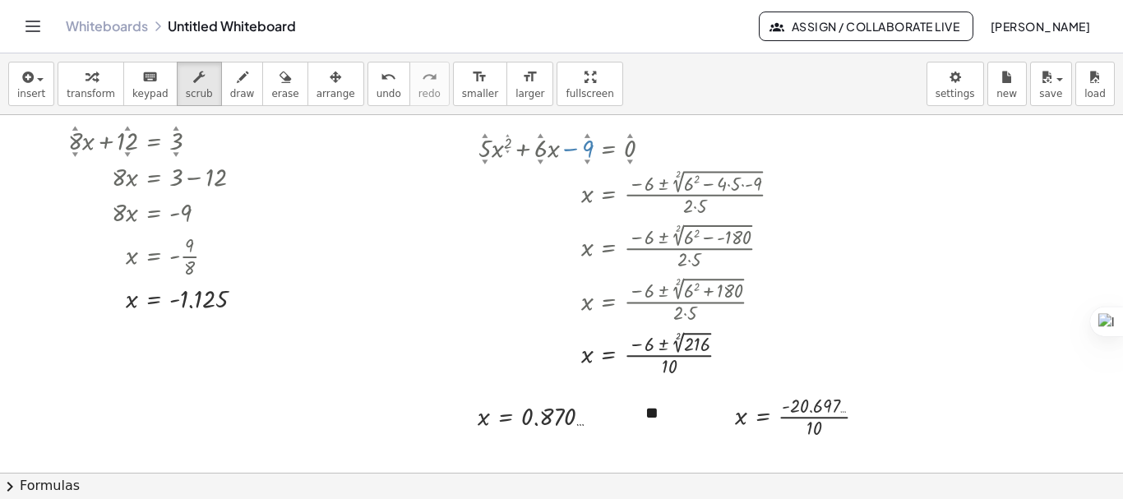
click at [609, 149] on div "+ · 5 ▲ ▼ · x 2 ▲ ▼ + · 6 ▲ ▼ · x − 9 ▲ ▼ = 0 ▲ ▼ x = · ( − 6 ± 2 √ ( + 6 2 − ·…" at bounding box center [609, 149] width 0 height 0
click at [483, 149] on div at bounding box center [637, 147] width 332 height 36
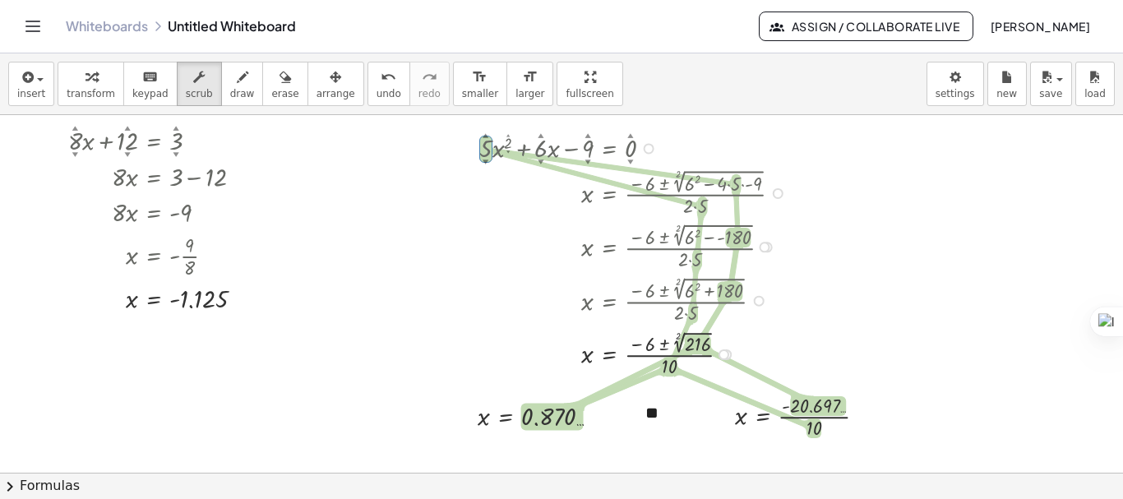
click at [538, 148] on div at bounding box center [637, 147] width 332 height 36
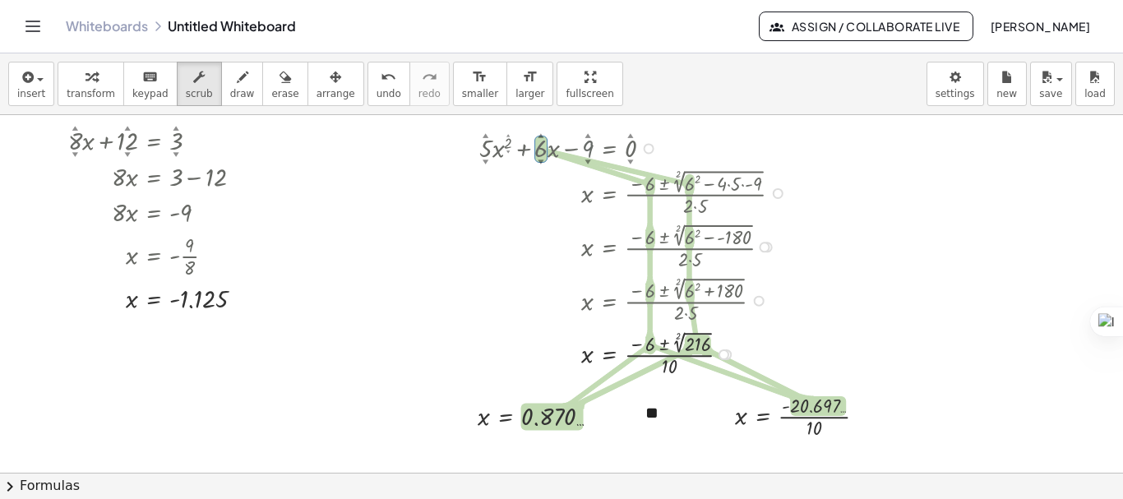
click at [590, 148] on div at bounding box center [637, 147] width 332 height 36
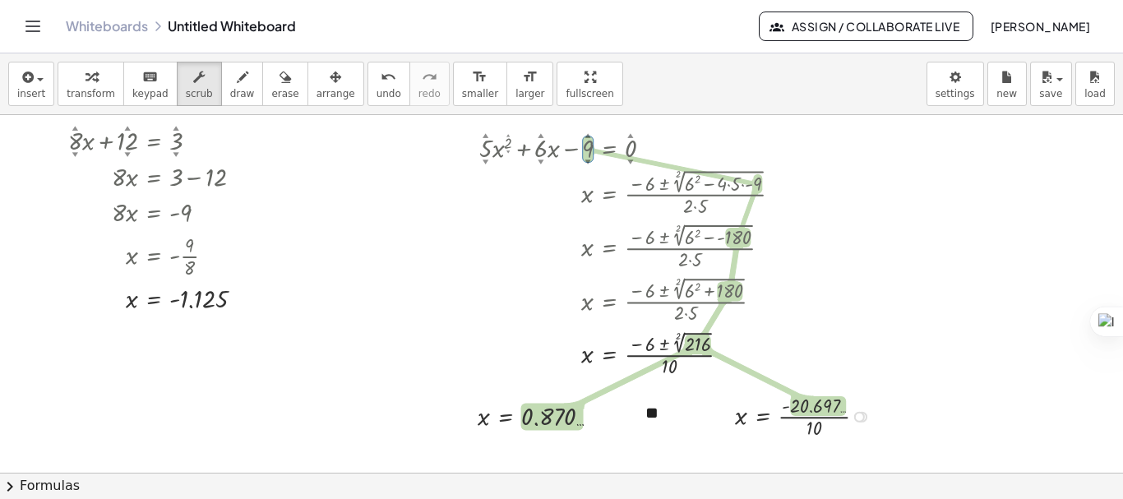
click at [826, 417] on div at bounding box center [807, 415] width 160 height 51
